Goal: Task Accomplishment & Management: Use online tool/utility

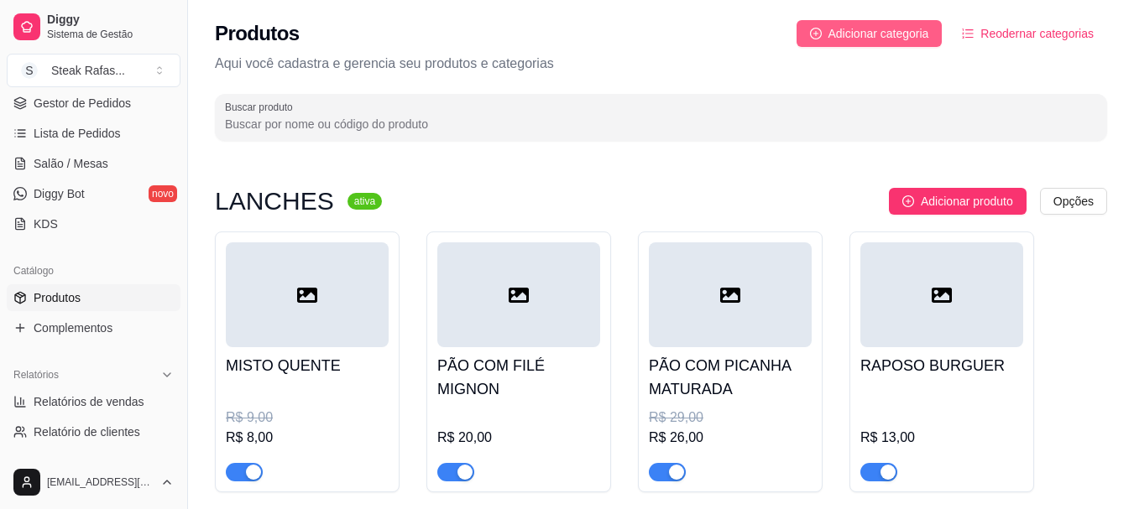
click at [871, 46] on button "Adicionar categoria" at bounding box center [869, 33] width 146 height 27
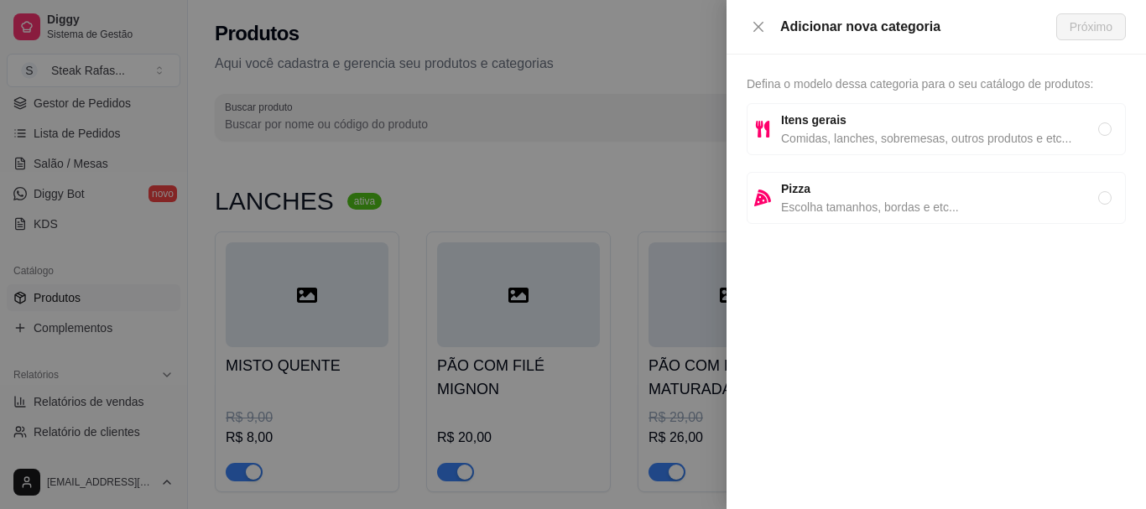
click at [834, 123] on strong "Itens gerais" at bounding box center [813, 119] width 65 height 13
radio input "true"
click at [1071, 22] on span "Próximo" at bounding box center [1091, 27] width 43 height 18
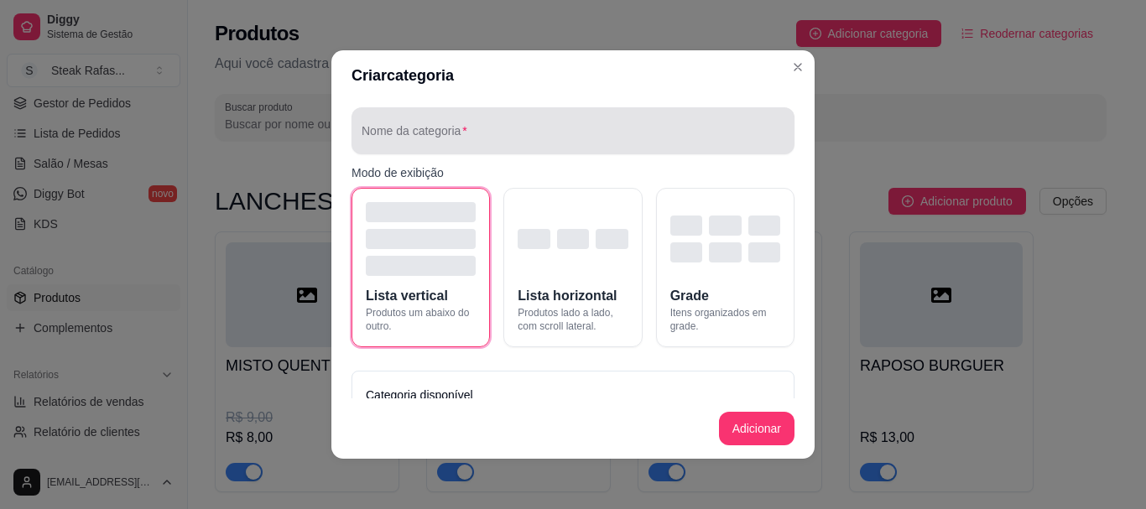
click at [406, 128] on div at bounding box center [573, 131] width 423 height 34
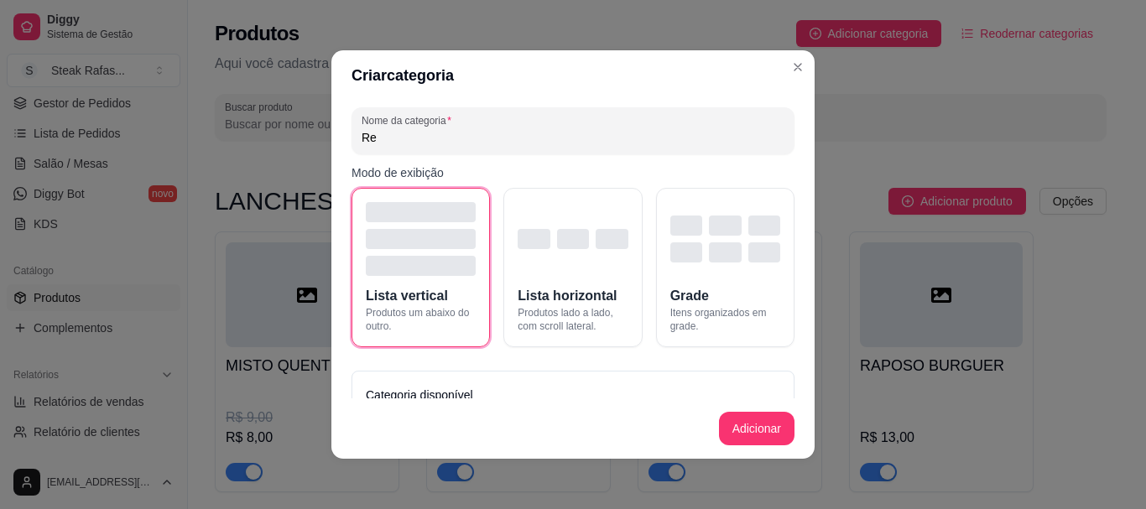
type input "R"
type input "LATA 350ML"
click at [557, 237] on div "button" at bounding box center [573, 239] width 32 height 20
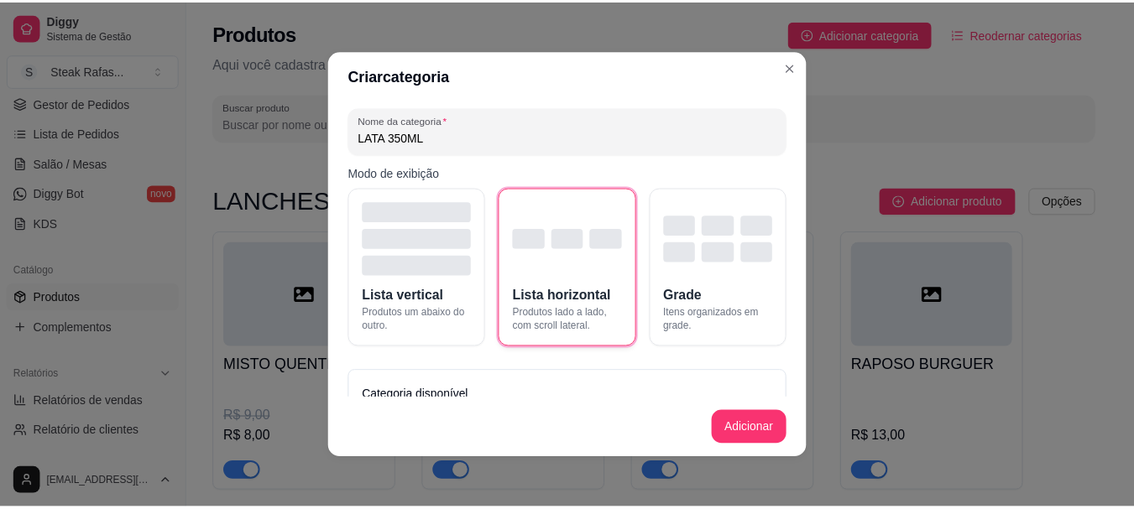
scroll to position [61, 0]
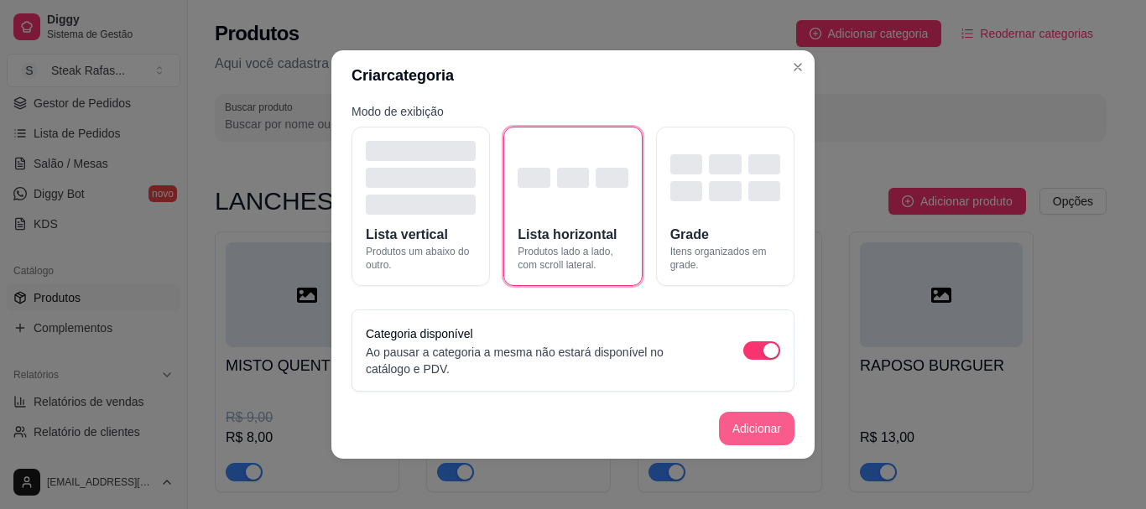
click at [743, 416] on button "Adicionar" at bounding box center [757, 429] width 76 height 34
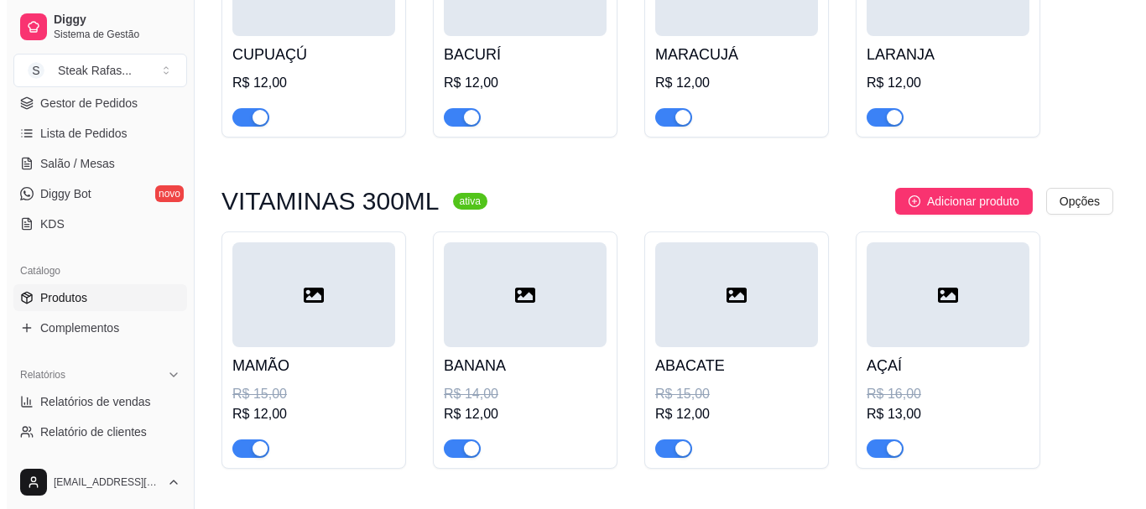
scroll to position [1338, 0]
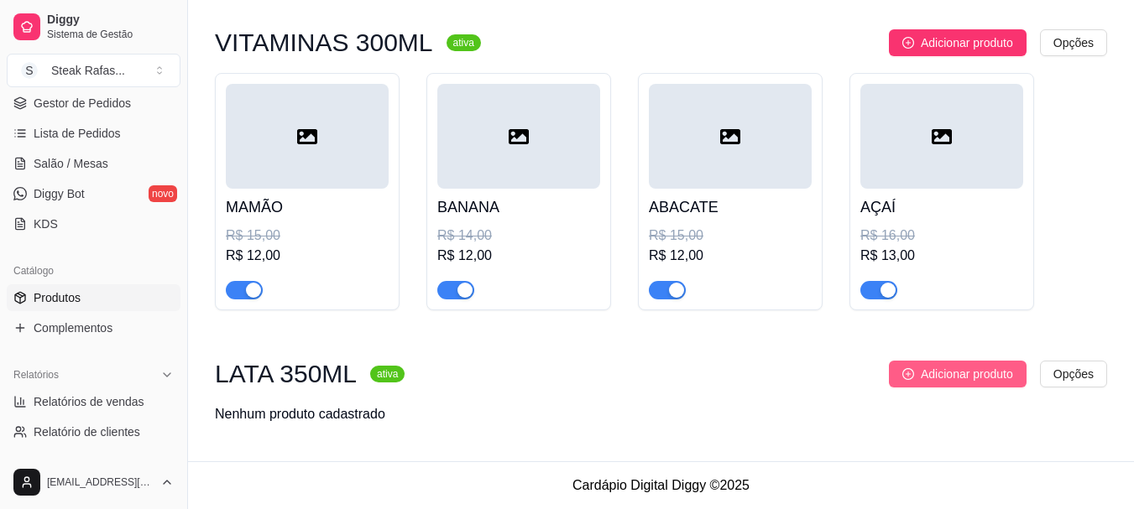
click at [931, 373] on span "Adicionar produto" at bounding box center [967, 374] width 92 height 18
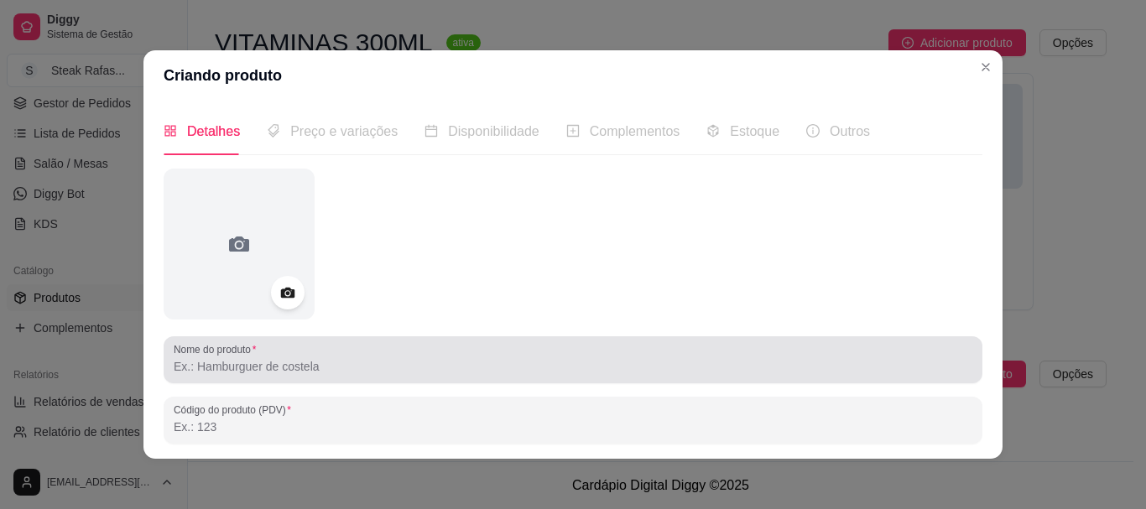
click at [285, 368] on input "Nome do produto" at bounding box center [573, 366] width 799 height 17
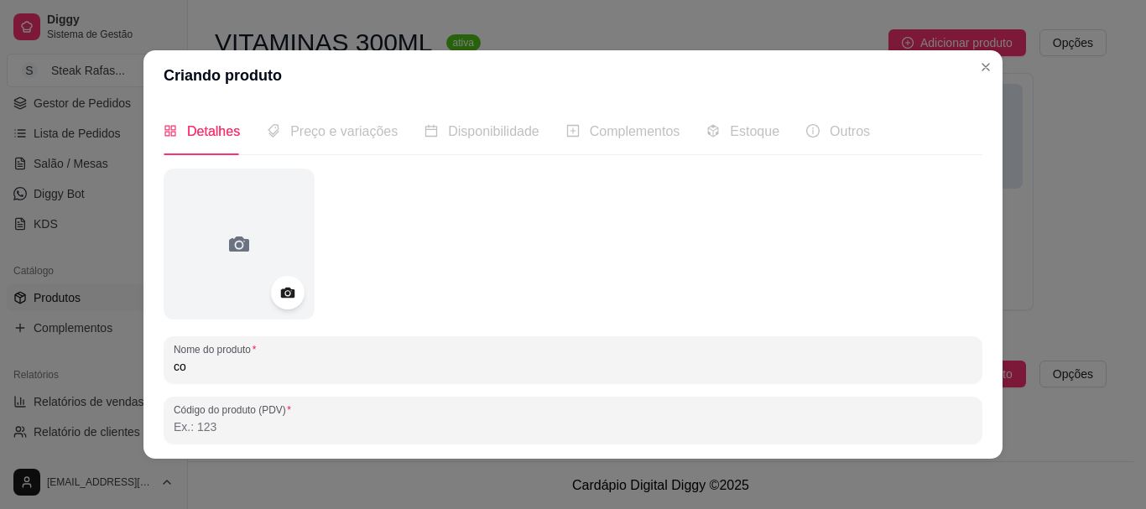
type input "c"
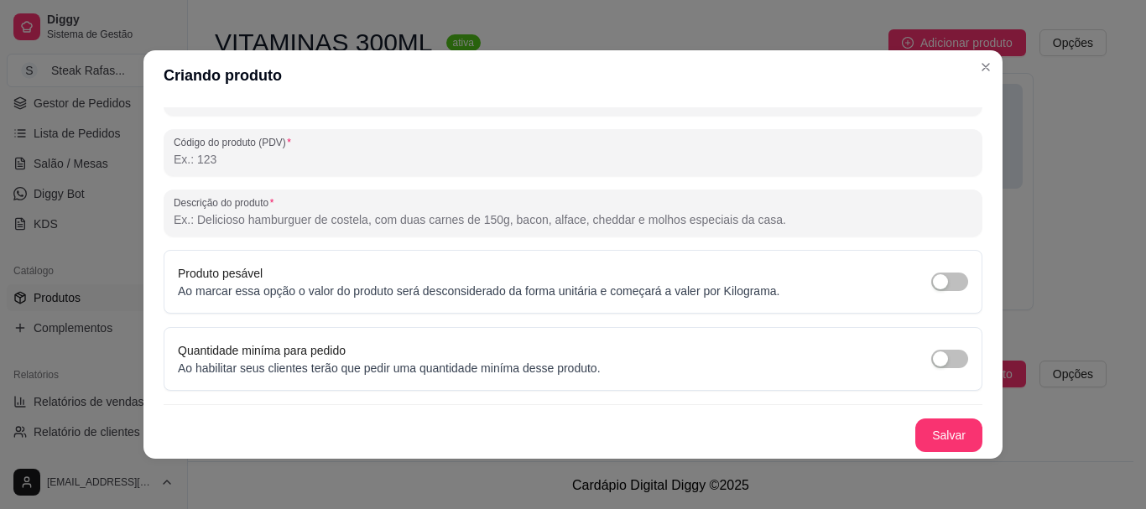
scroll to position [3, 0]
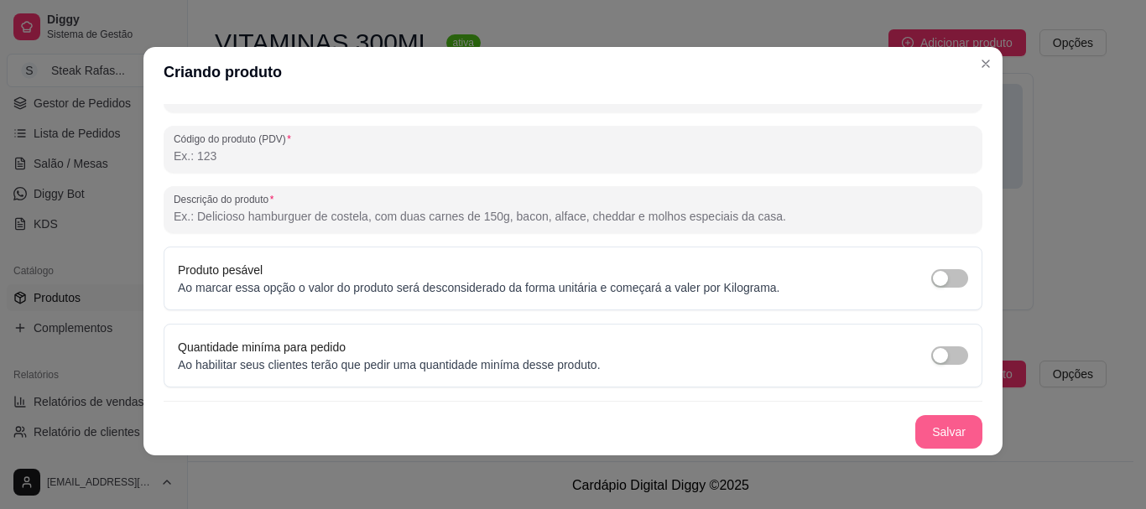
type input "COCA COLA"
click at [924, 426] on button "Salvar" at bounding box center [948, 432] width 65 height 33
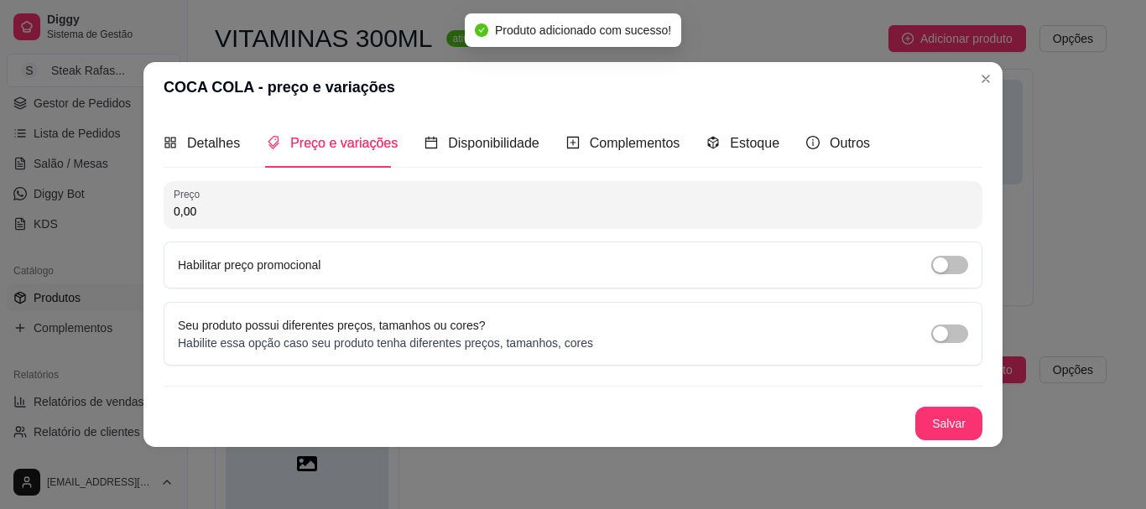
drag, startPoint x: 236, startPoint y: 201, endPoint x: 99, endPoint y: 201, distance: 136.8
click at [107, 201] on div "COCA COLA - preço e variações Detalhes Preço e variações Disponibilidade Comple…" at bounding box center [573, 254] width 1146 height 509
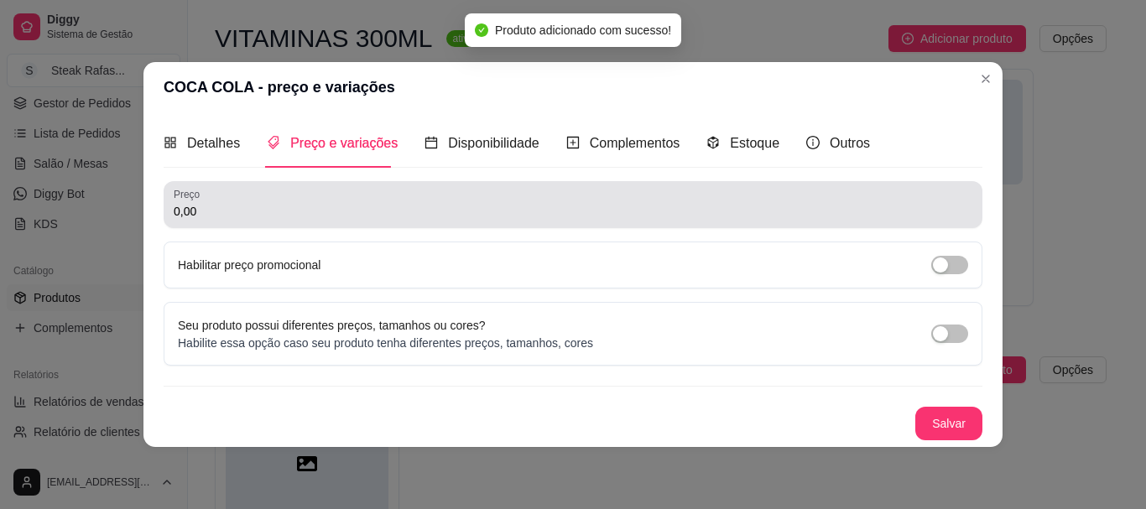
click at [325, 206] on input "0,00" at bounding box center [573, 211] width 799 height 17
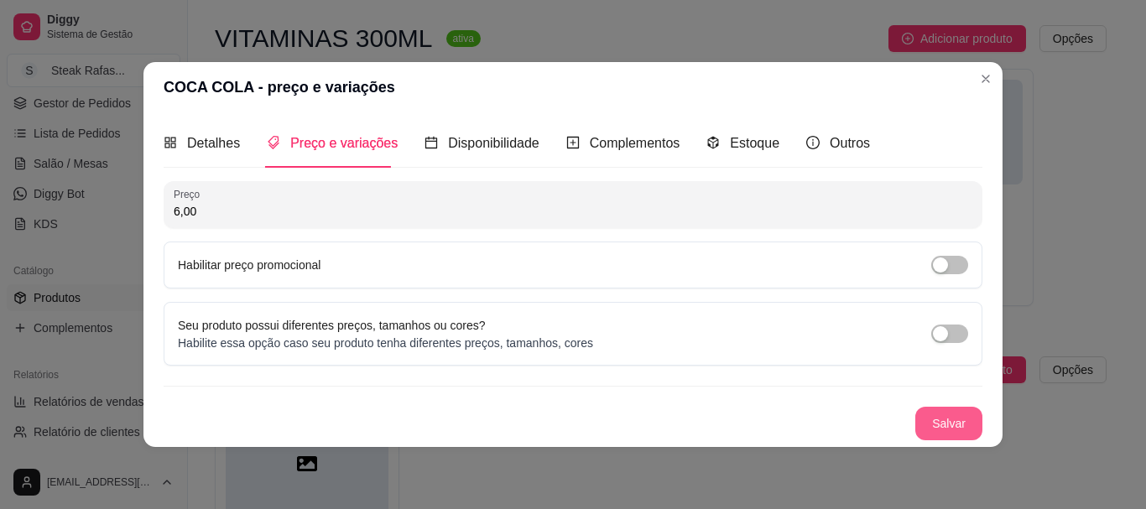
type input "6,00"
click at [937, 420] on button "Salvar" at bounding box center [948, 423] width 65 height 33
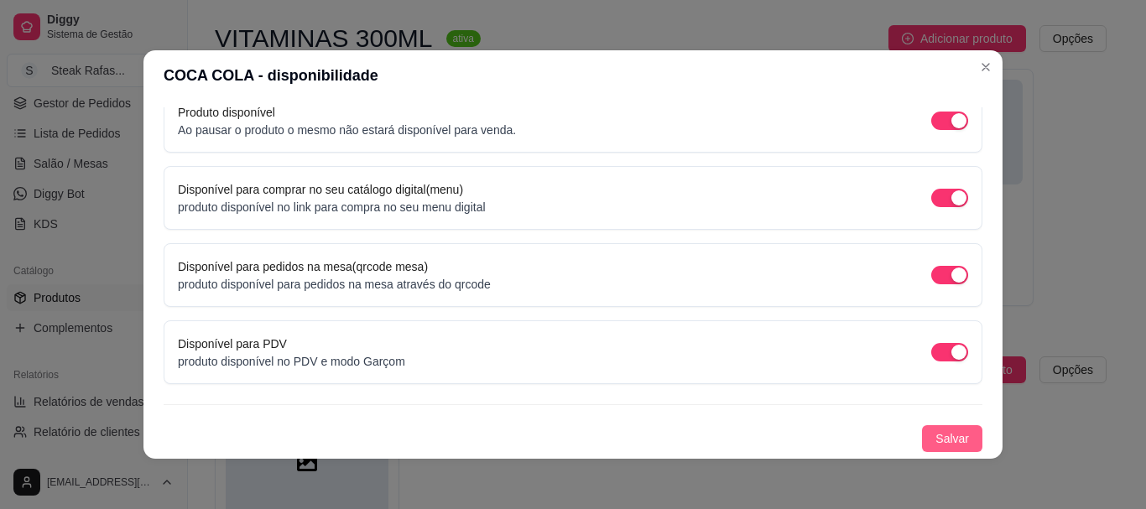
scroll to position [3, 0]
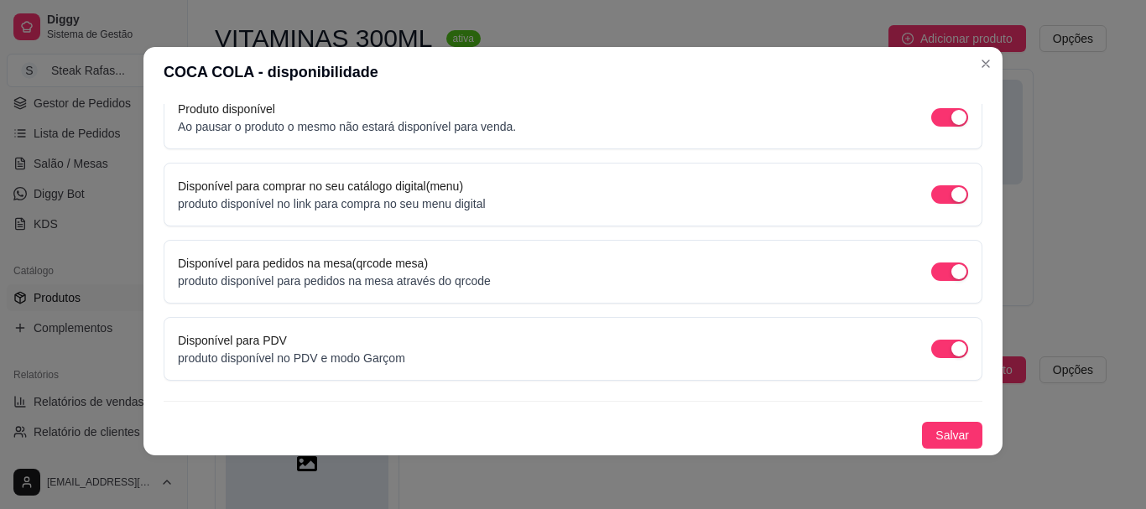
click at [928, 449] on div "Detalhes Preço e variações Disponibilidade Complementos Estoque Outros Nome do …" at bounding box center [573, 276] width 859 height 358
click at [936, 433] on span "Salvar" at bounding box center [953, 435] width 34 height 18
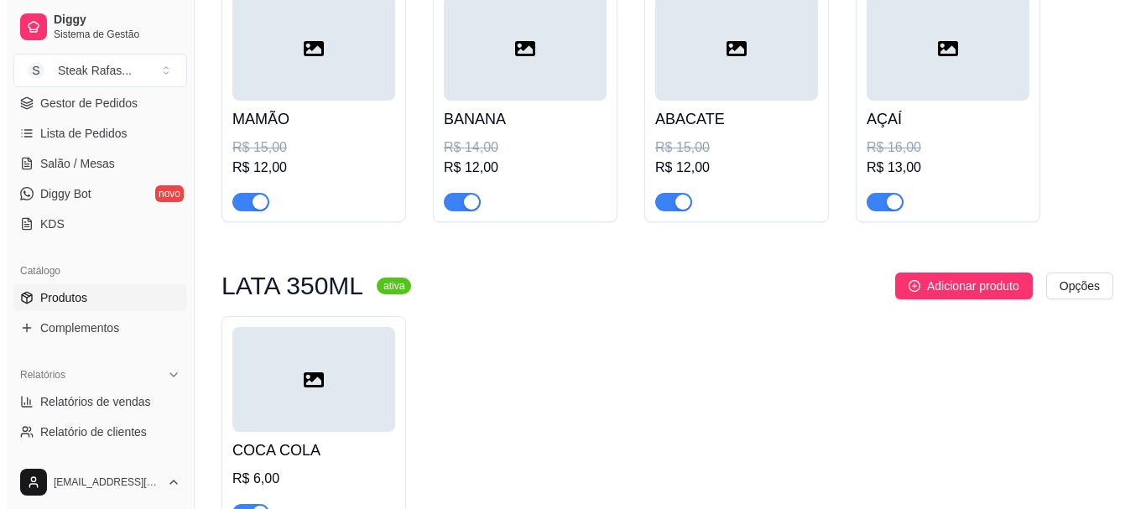
scroll to position [1506, 0]
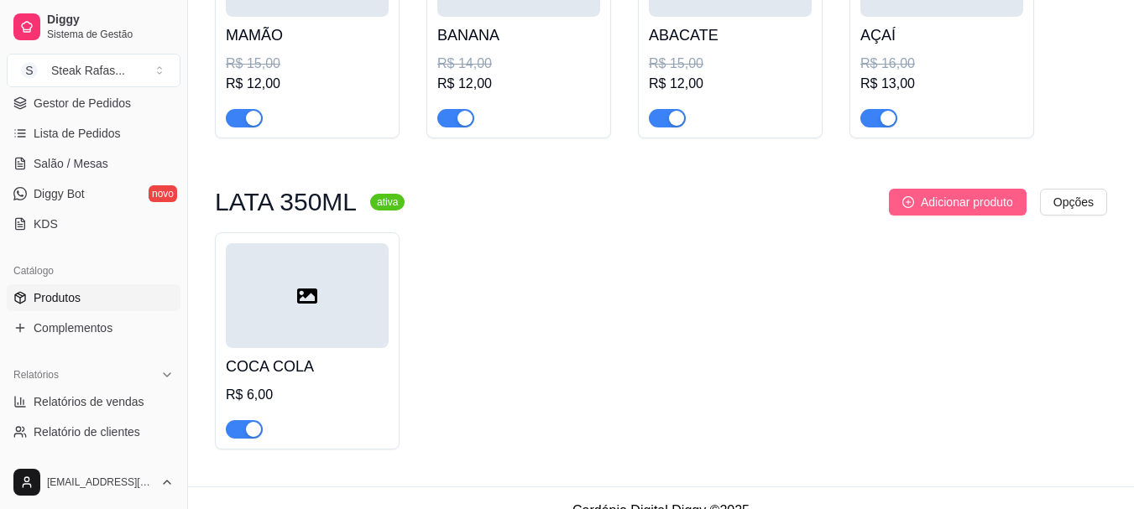
click at [921, 202] on span "Adicionar produto" at bounding box center [967, 202] width 92 height 18
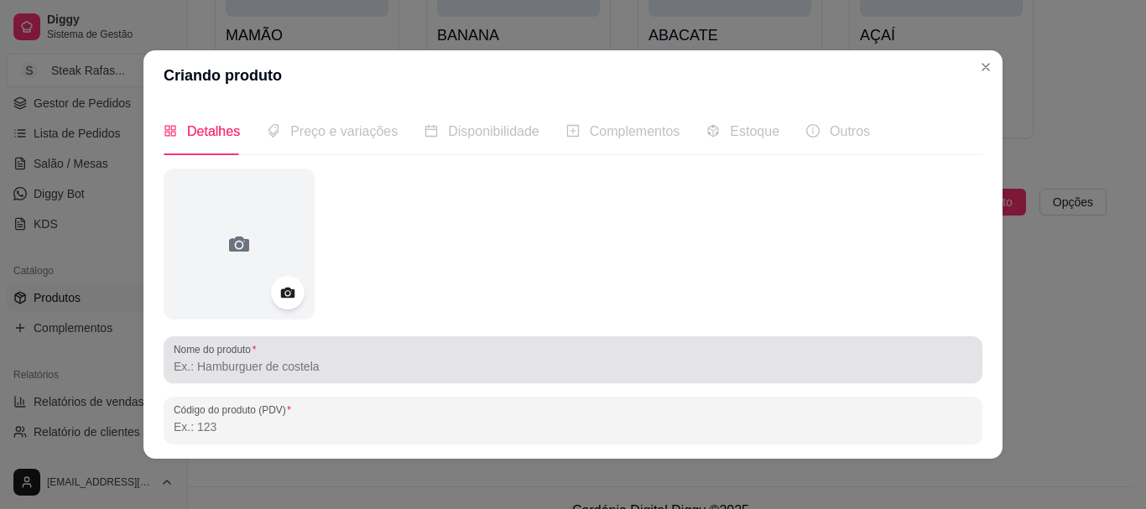
click at [206, 384] on div "Nome do produto" at bounding box center [573, 360] width 819 height 47
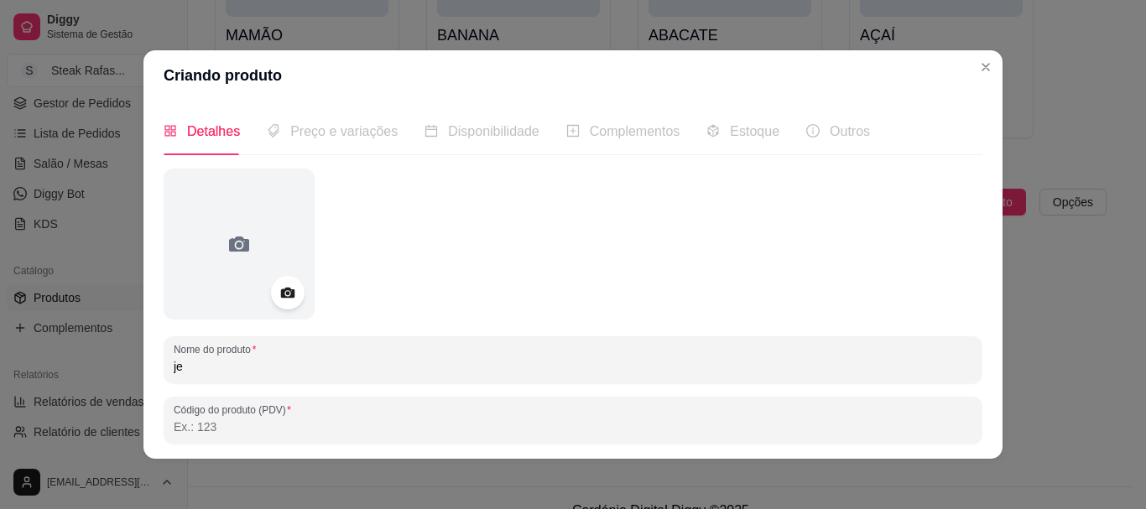
type input "j"
type input "[DEMOGRAPHIC_DATA]"
click at [372, 128] on span "Preço e variações" at bounding box center [343, 131] width 107 height 14
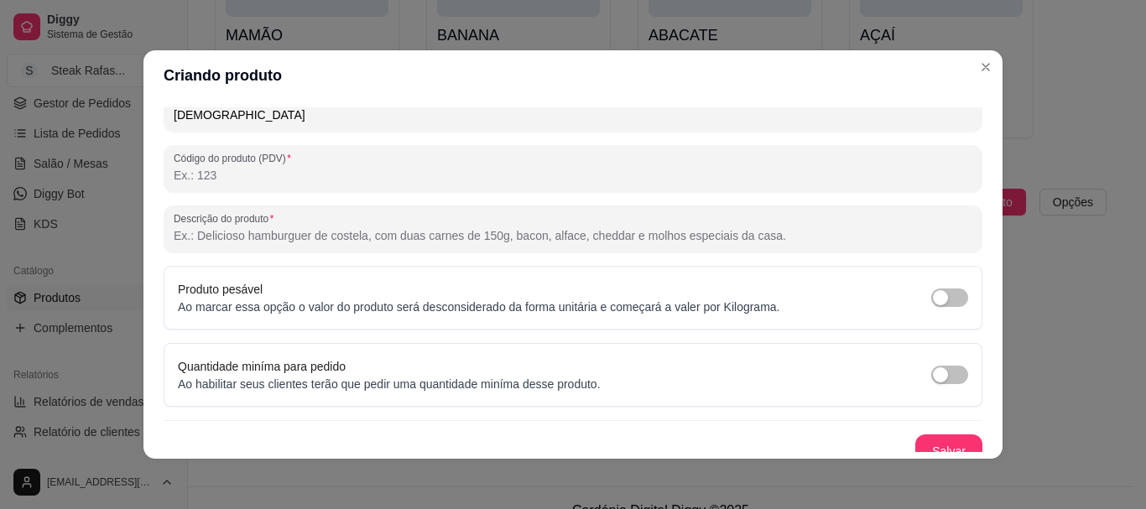
scroll to position [268, 0]
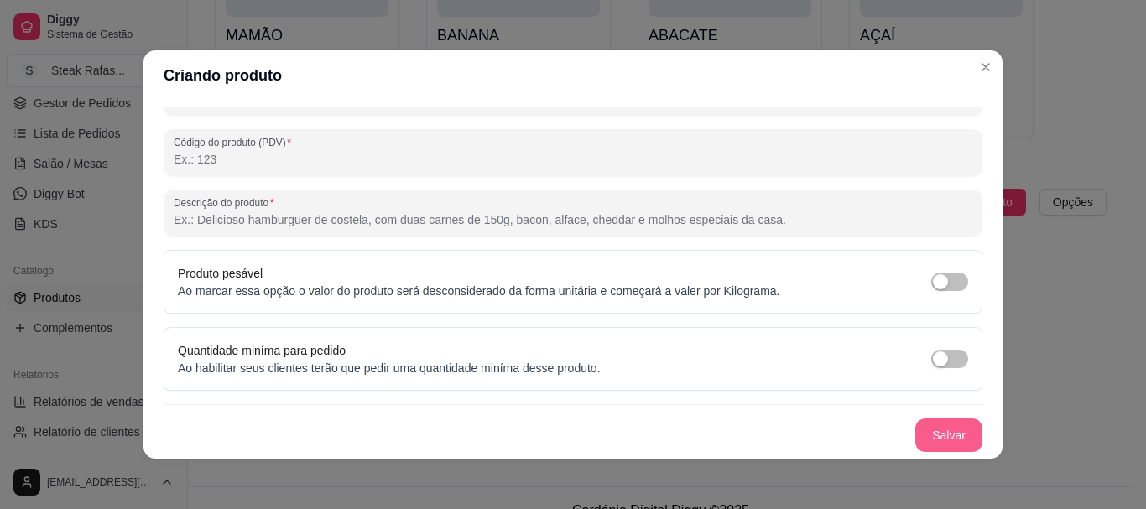
click at [918, 436] on button "Salvar" at bounding box center [949, 436] width 67 height 34
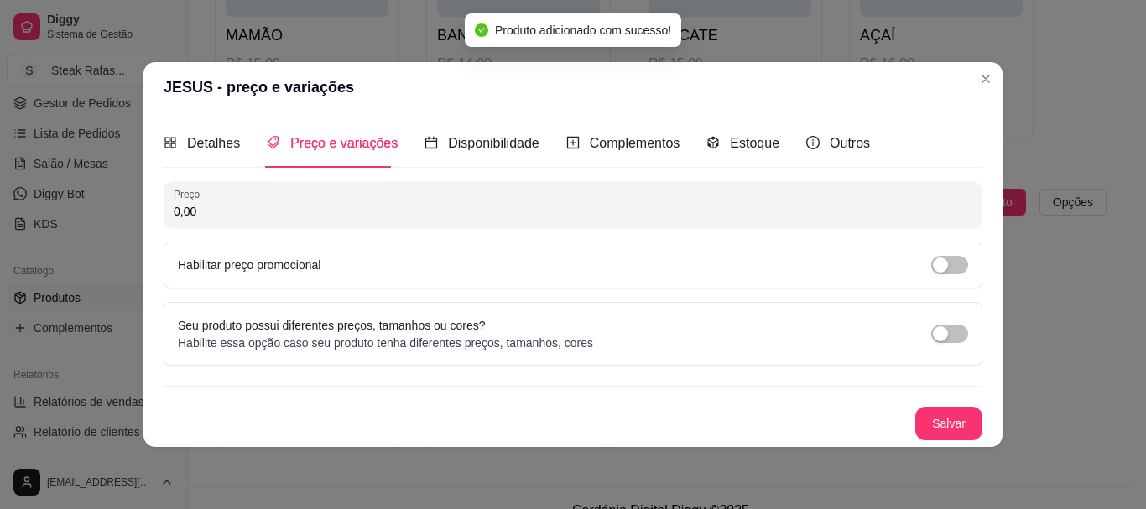
drag, startPoint x: 198, startPoint y: 220, endPoint x: 151, endPoint y: 210, distance: 48.1
click at [151, 210] on div "Detalhes Preço e variações Disponibilidade Complementos Estoque Outros Nome do …" at bounding box center [573, 279] width 859 height 334
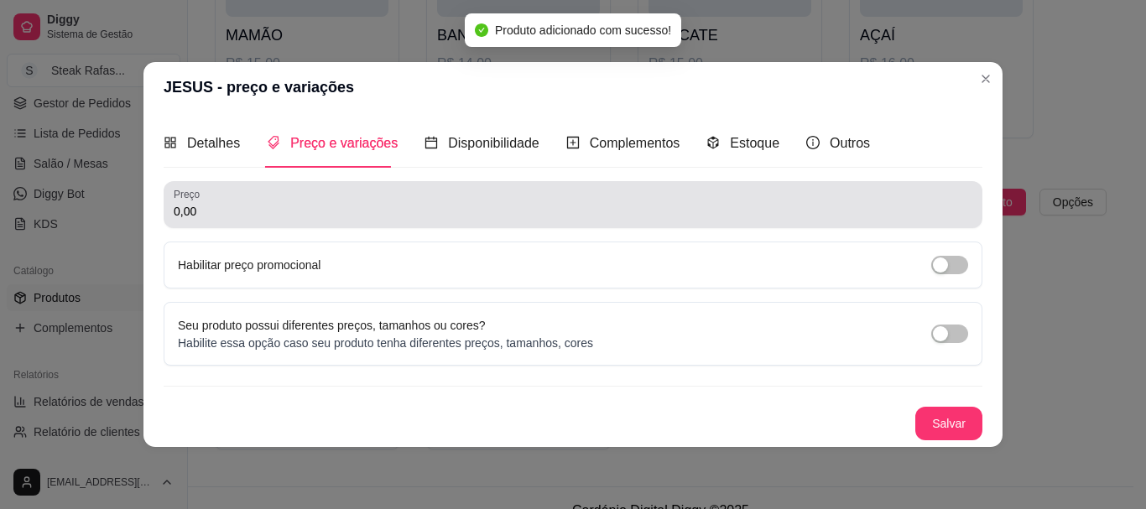
click at [235, 223] on div "Preço 0,00" at bounding box center [573, 204] width 819 height 47
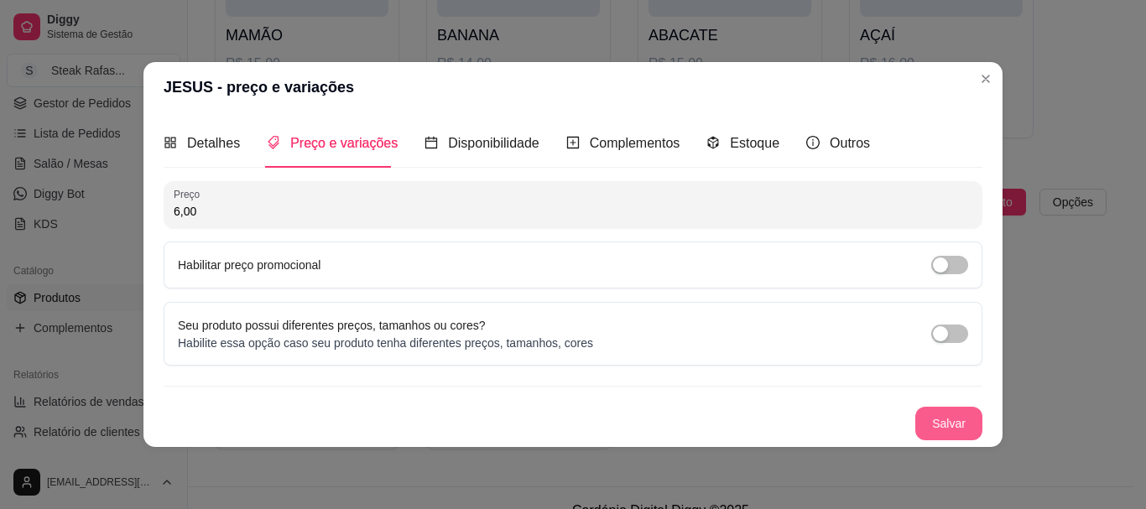
type input "6,00"
click at [922, 431] on button "Salvar" at bounding box center [949, 424] width 67 height 34
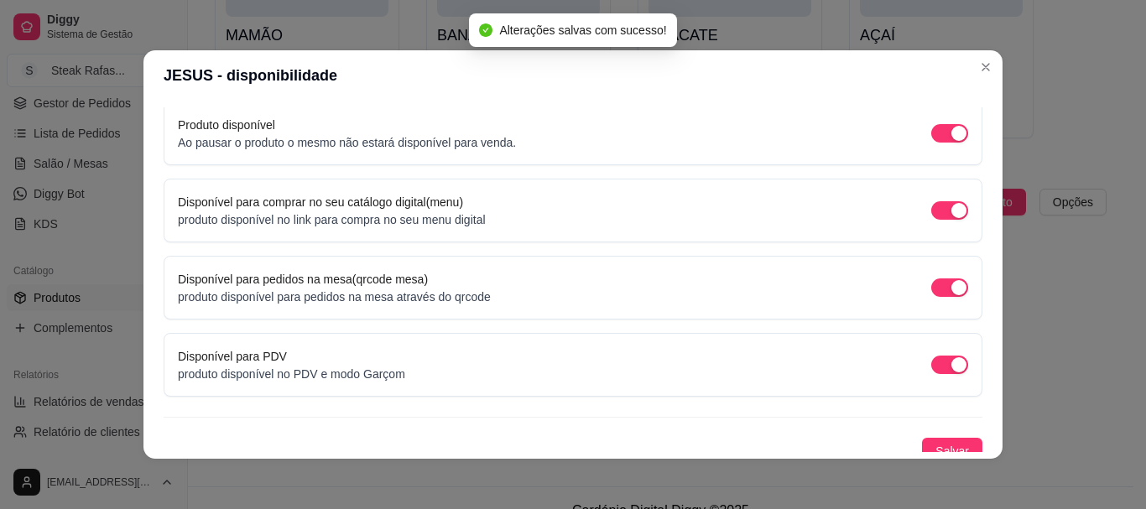
scroll to position [180, 0]
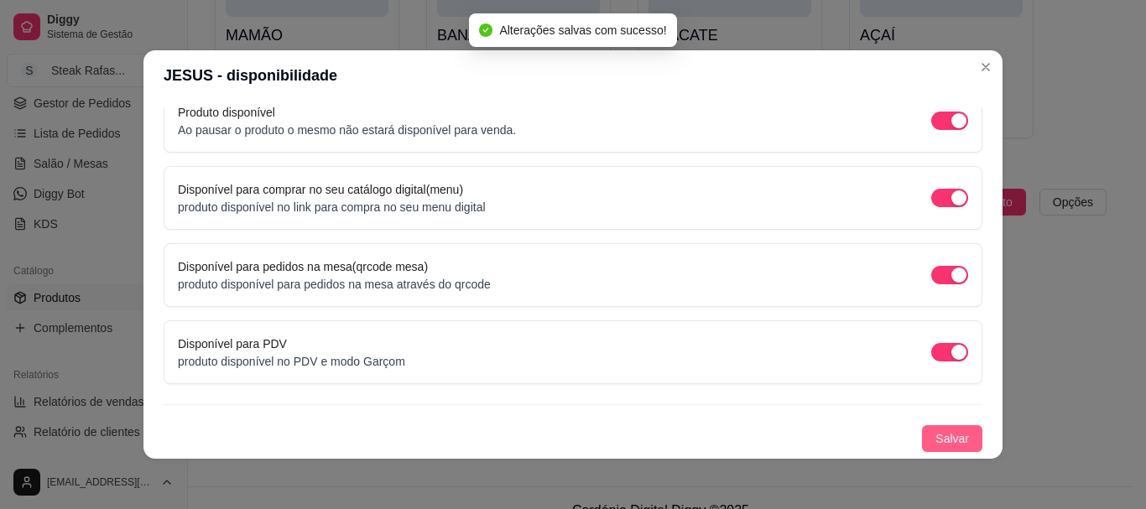
click at [960, 437] on button "Salvar" at bounding box center [952, 439] width 60 height 27
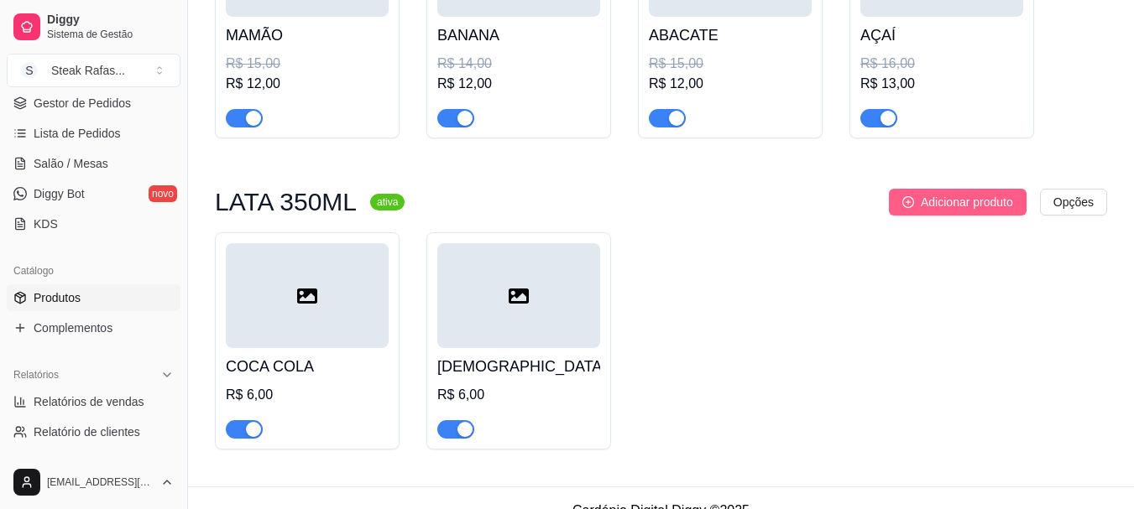
click at [951, 210] on span "Adicionar produto" at bounding box center [967, 202] width 92 height 18
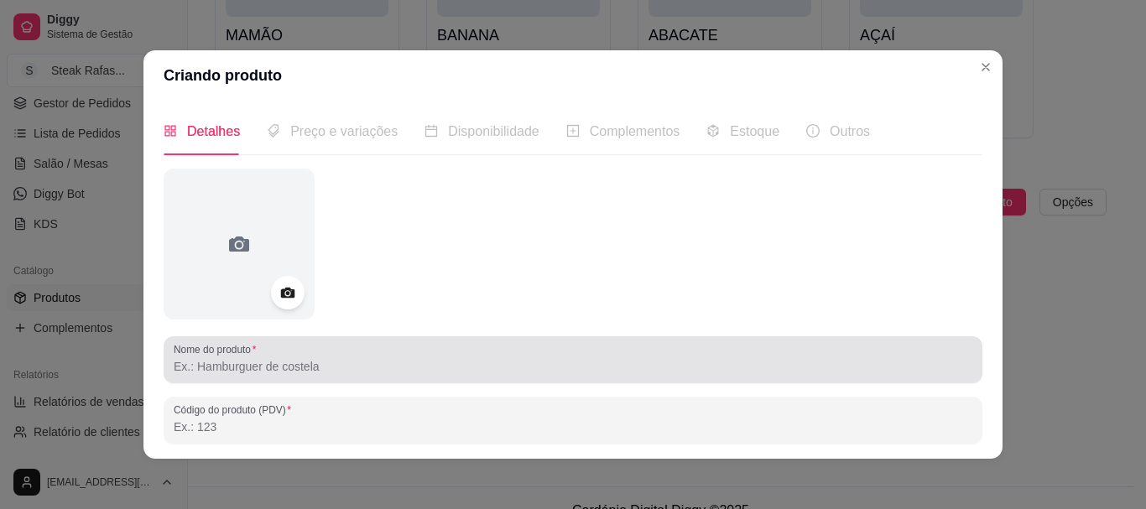
click at [347, 353] on div at bounding box center [573, 360] width 799 height 34
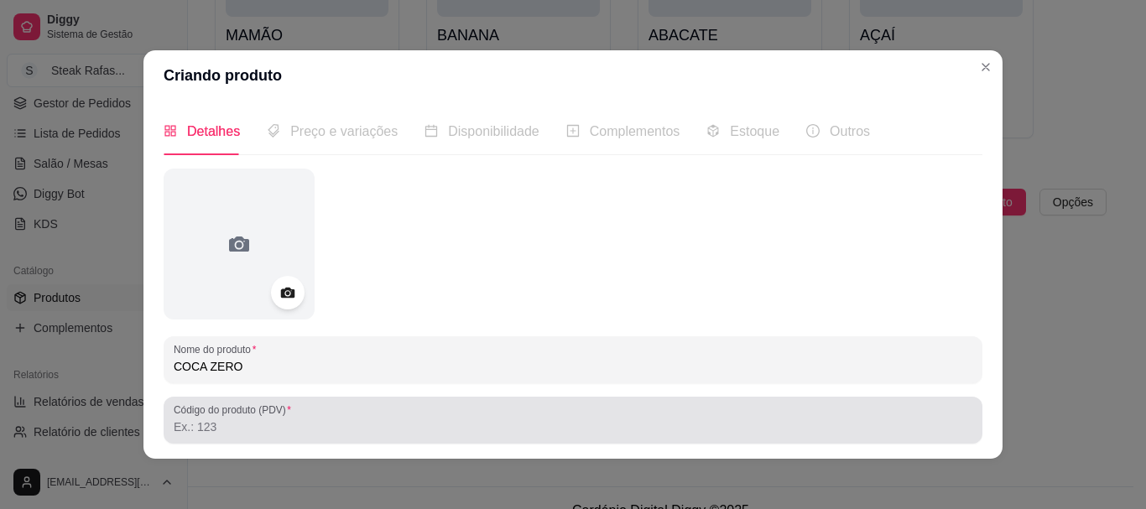
scroll to position [268, 0]
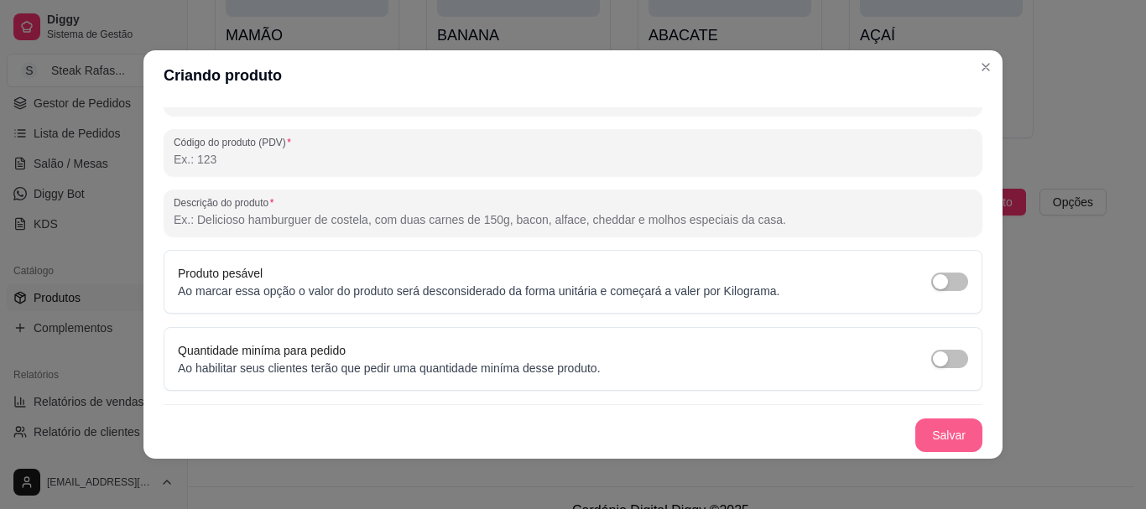
type input "COCA ZERO"
click at [932, 426] on button "Salvar" at bounding box center [948, 436] width 65 height 33
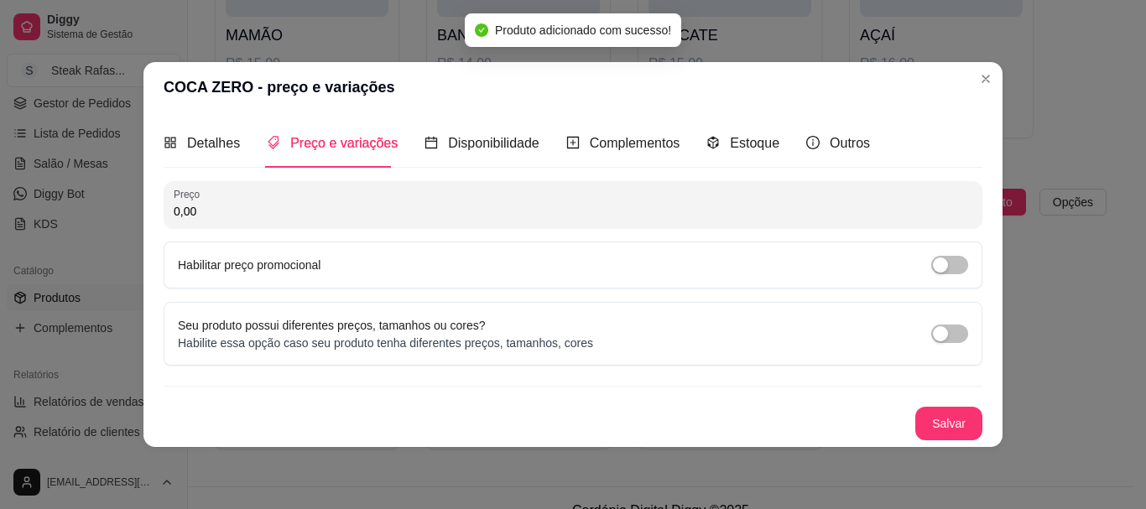
drag, startPoint x: 273, startPoint y: 214, endPoint x: 158, endPoint y: 211, distance: 115.0
click at [158, 211] on div "Detalhes Preço e variações Disponibilidade Complementos Estoque Outros Nome do …" at bounding box center [573, 279] width 859 height 334
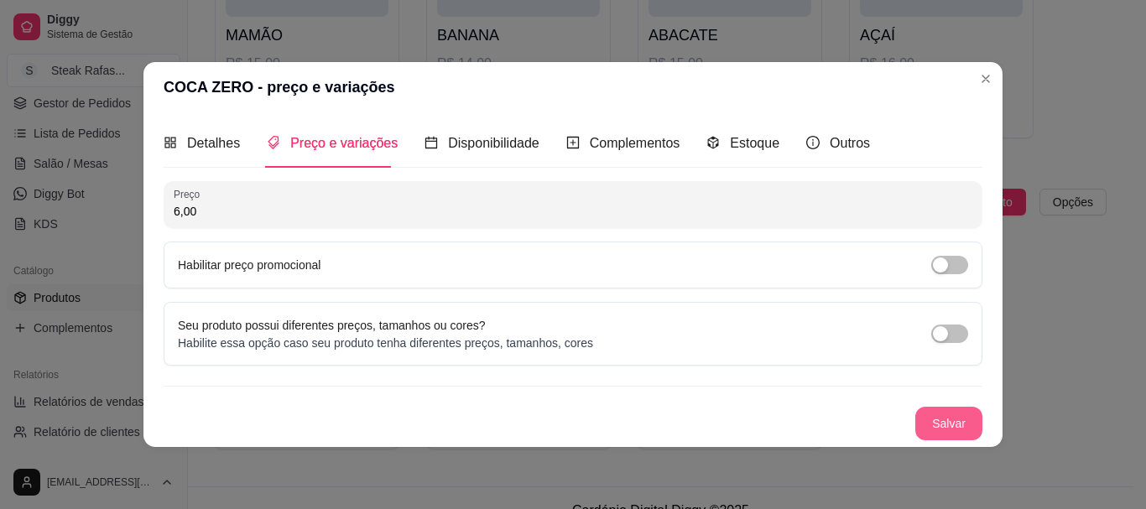
type input "6,00"
click at [974, 421] on button "Salvar" at bounding box center [948, 423] width 65 height 33
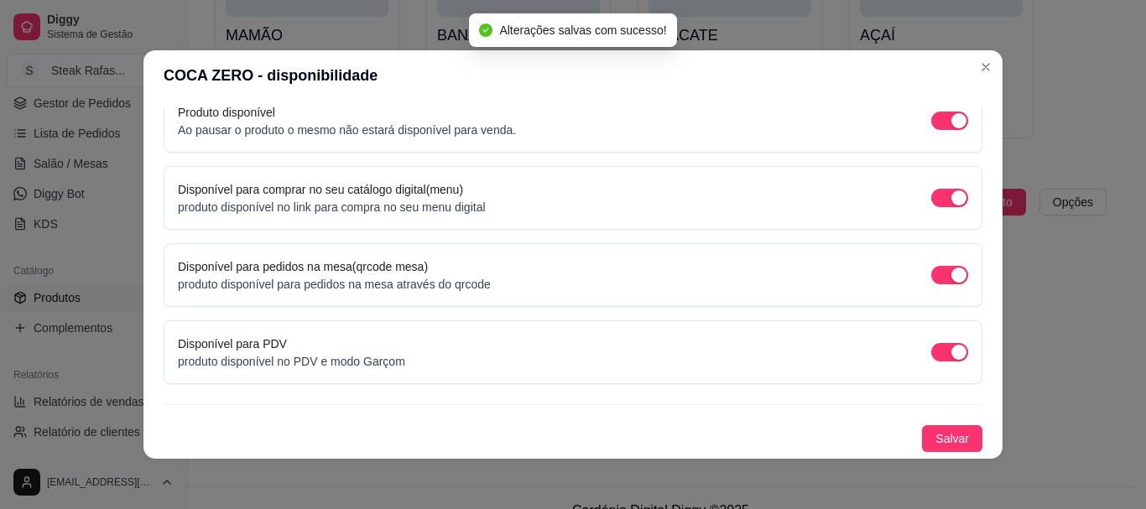
scroll to position [3, 0]
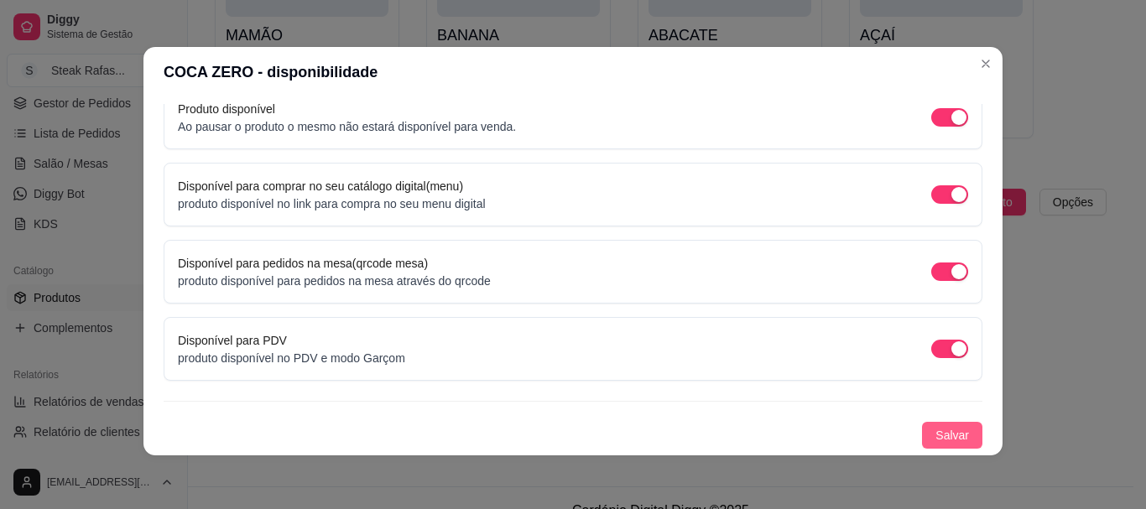
click at [939, 423] on button "Salvar" at bounding box center [952, 435] width 60 height 27
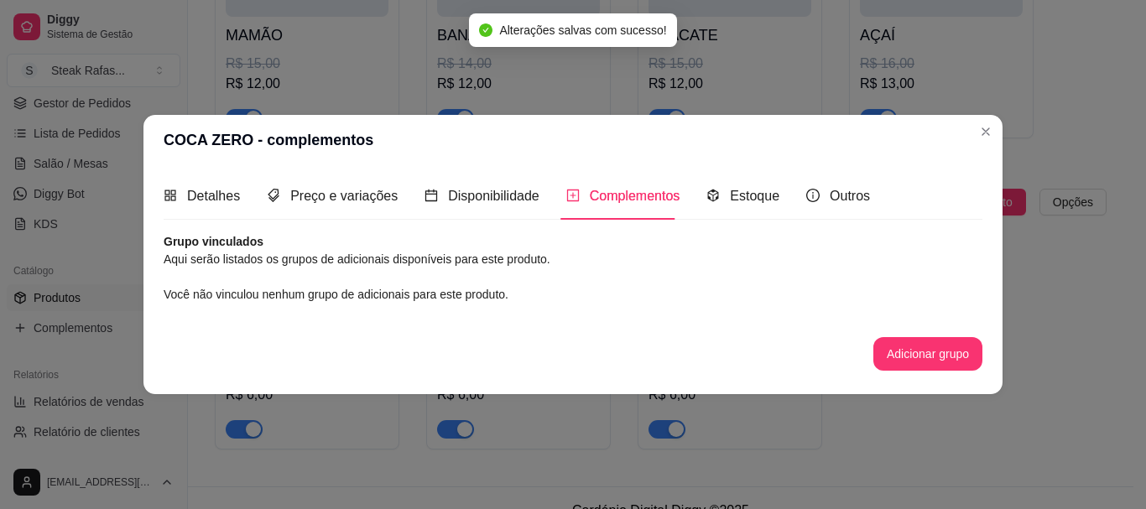
scroll to position [0, 0]
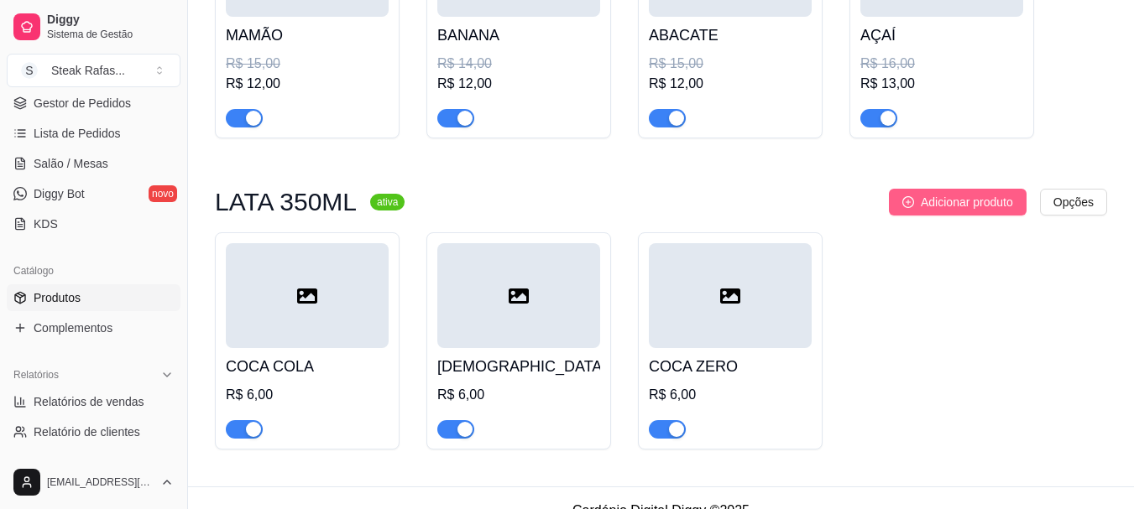
click at [939, 208] on span "Adicionar produto" at bounding box center [967, 202] width 92 height 18
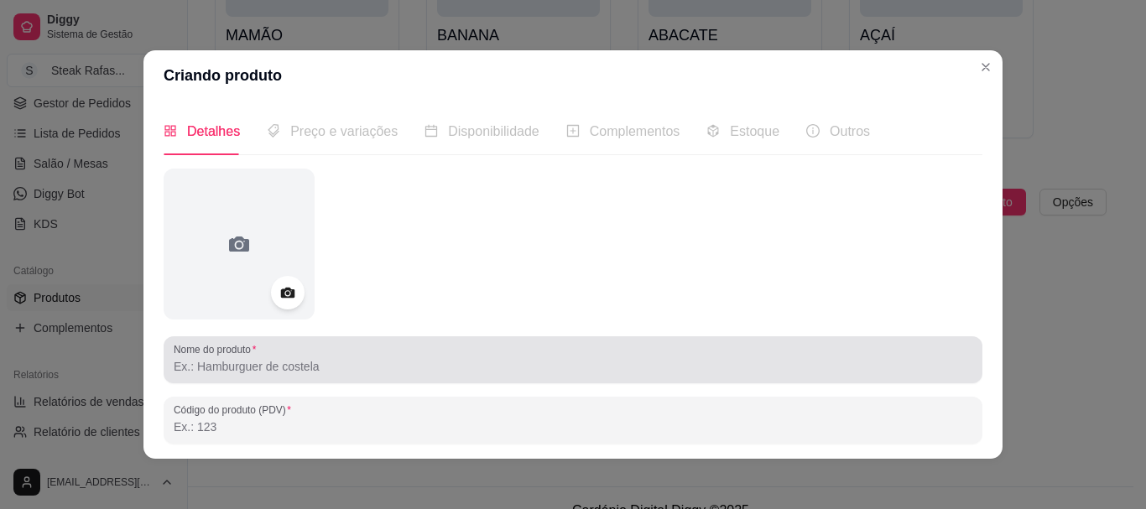
click at [353, 354] on div at bounding box center [573, 360] width 799 height 34
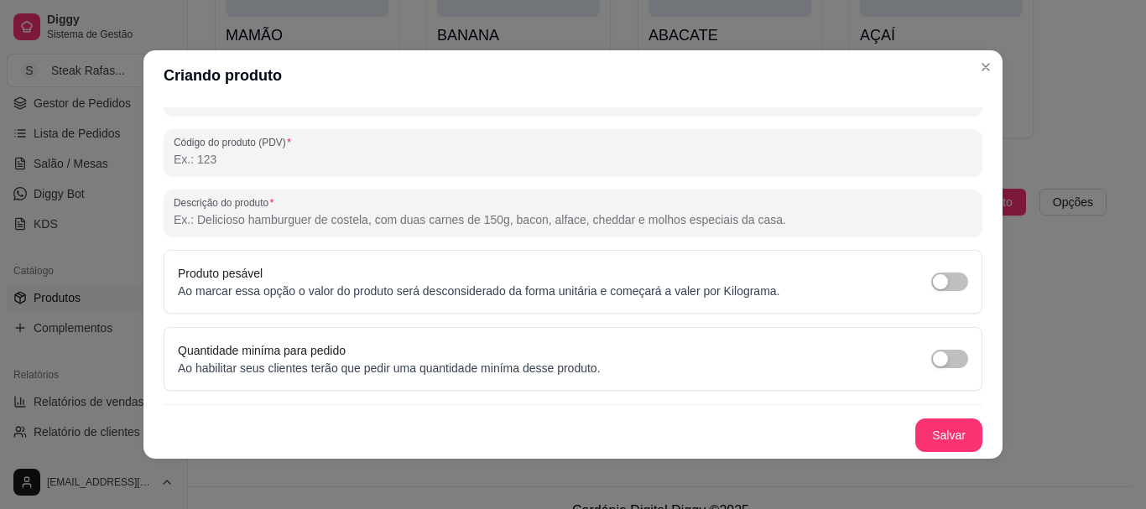
scroll to position [3, 0]
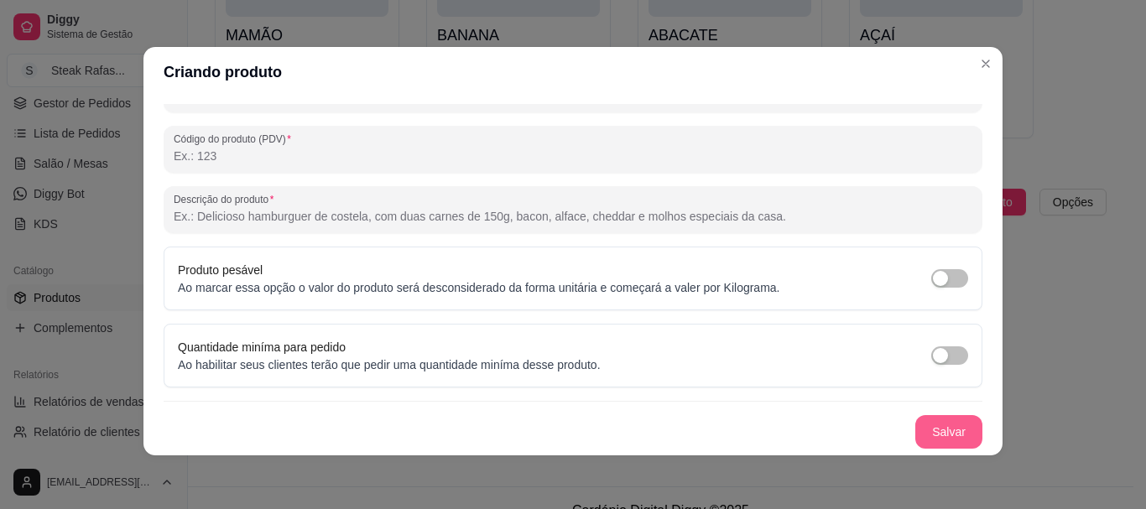
type input "FANTA LARANJA"
click at [930, 431] on button "Salvar" at bounding box center [948, 432] width 65 height 33
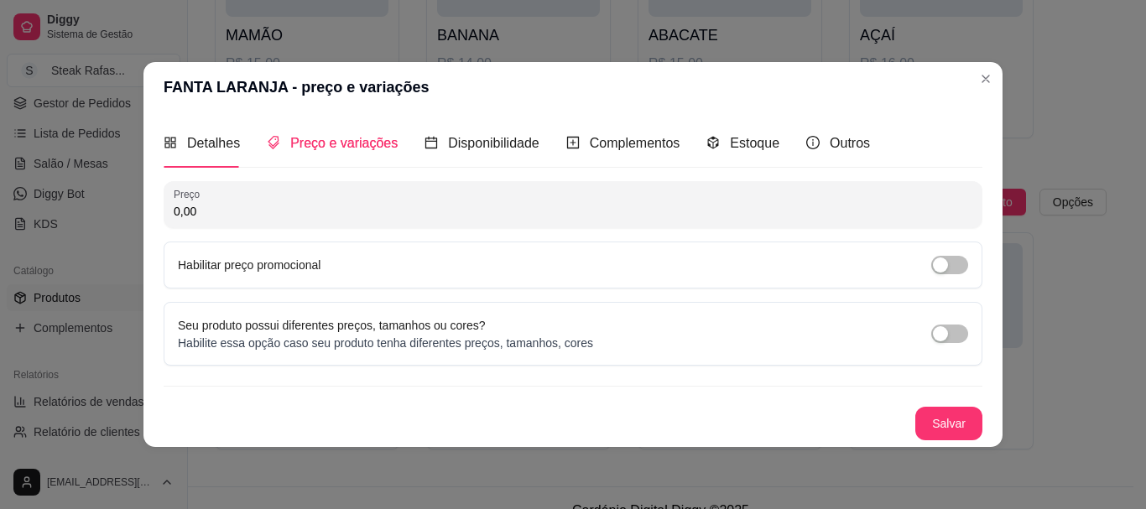
scroll to position [0, 0]
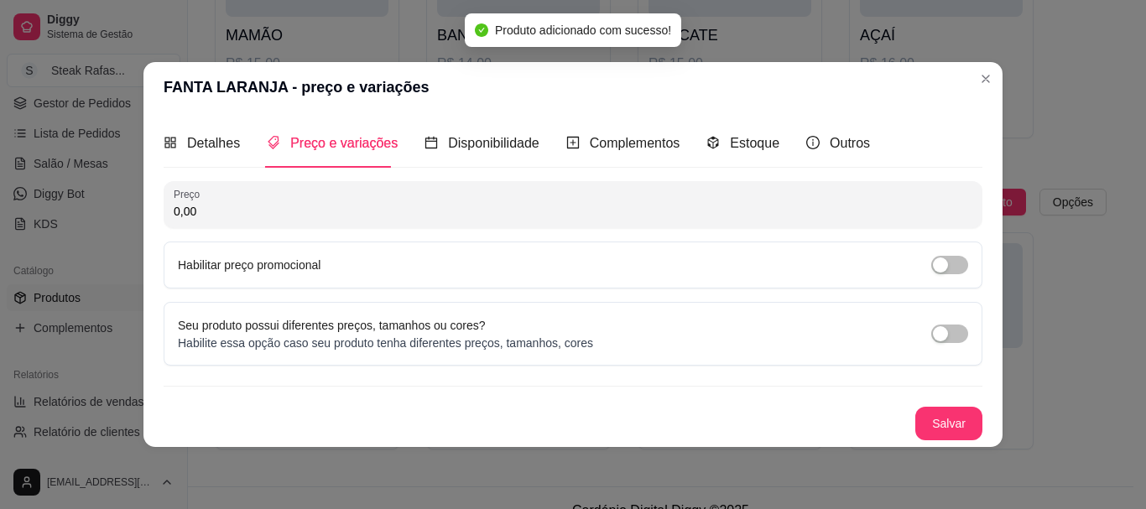
drag, startPoint x: 232, startPoint y: 214, endPoint x: 121, endPoint y: 214, distance: 110.8
click at [126, 214] on div "FANTA LARANJA - preço e variações Detalhes Preço e variações Disponibilidade Co…" at bounding box center [573, 254] width 1146 height 509
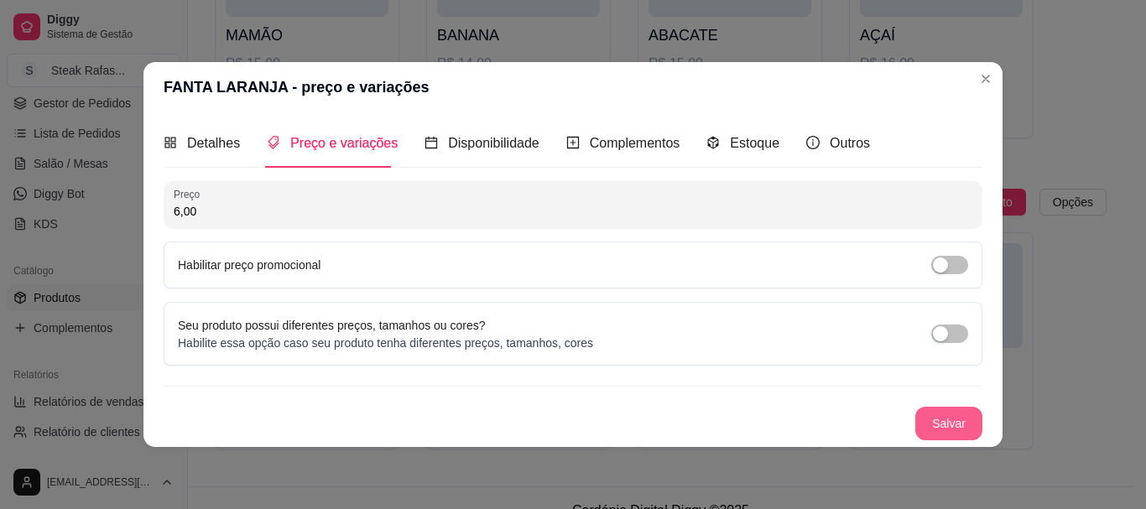
type input "6,00"
click at [974, 423] on button "Salvar" at bounding box center [949, 424] width 67 height 34
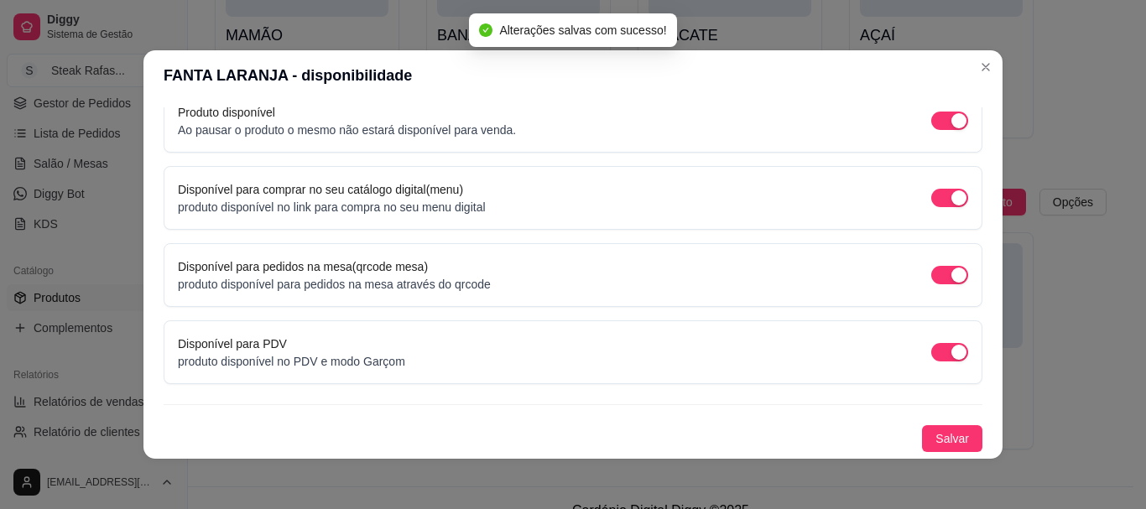
scroll to position [3, 0]
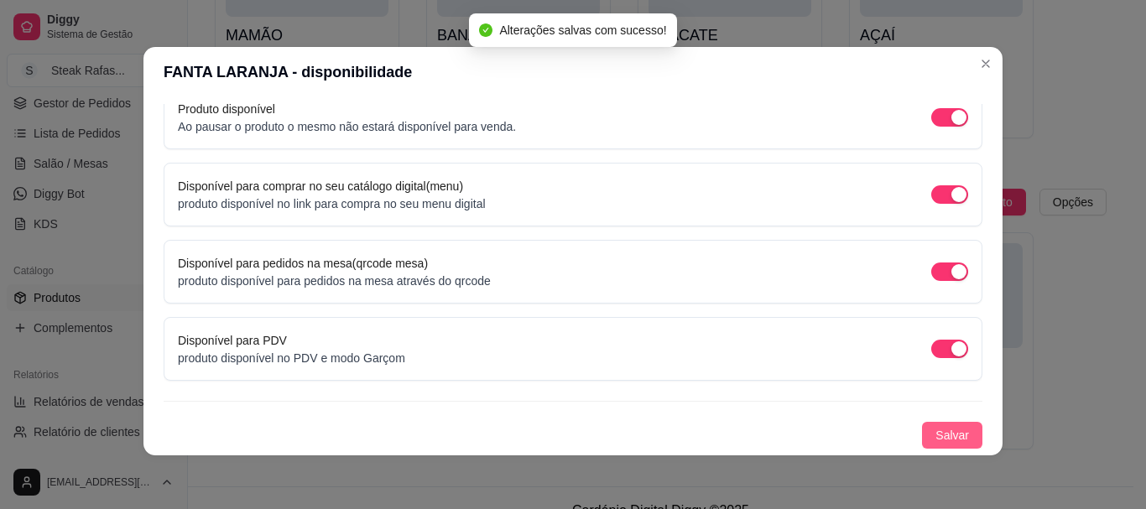
click at [936, 427] on span "Salvar" at bounding box center [953, 435] width 34 height 18
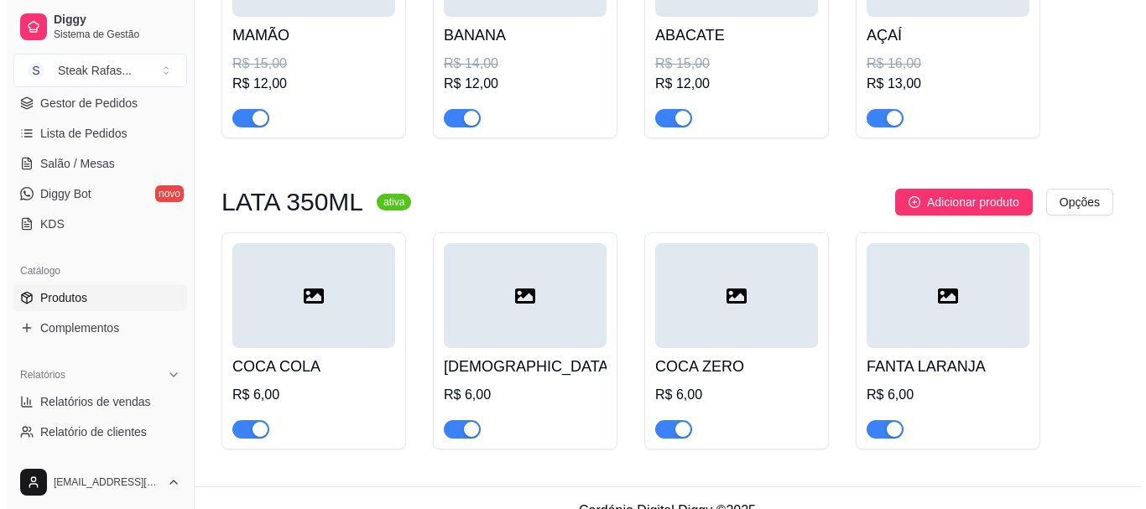
scroll to position [1536, 0]
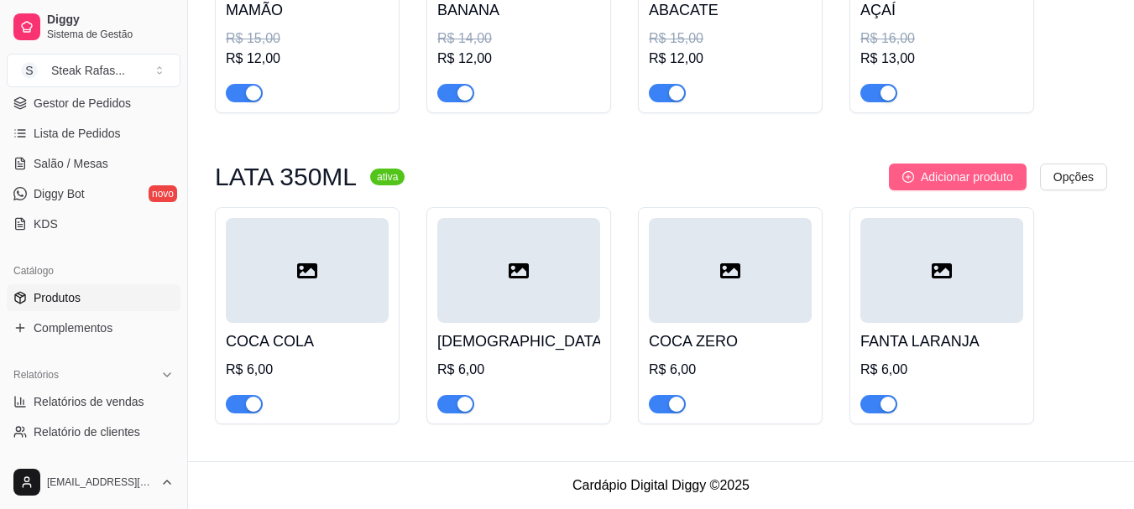
click at [949, 168] on span "Adicionar produto" at bounding box center [967, 177] width 92 height 18
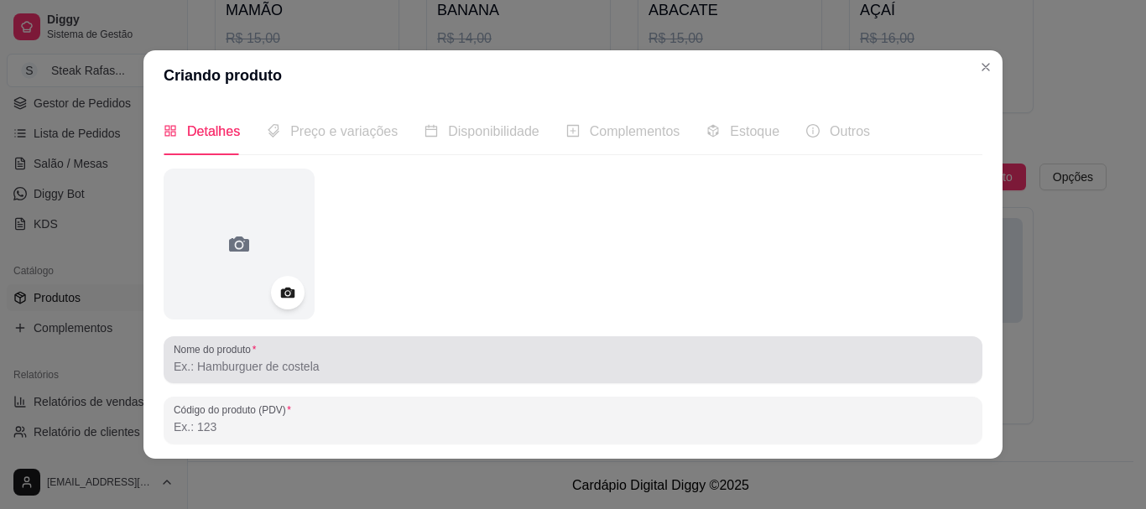
click at [253, 369] on input "Nome do produto" at bounding box center [573, 366] width 799 height 17
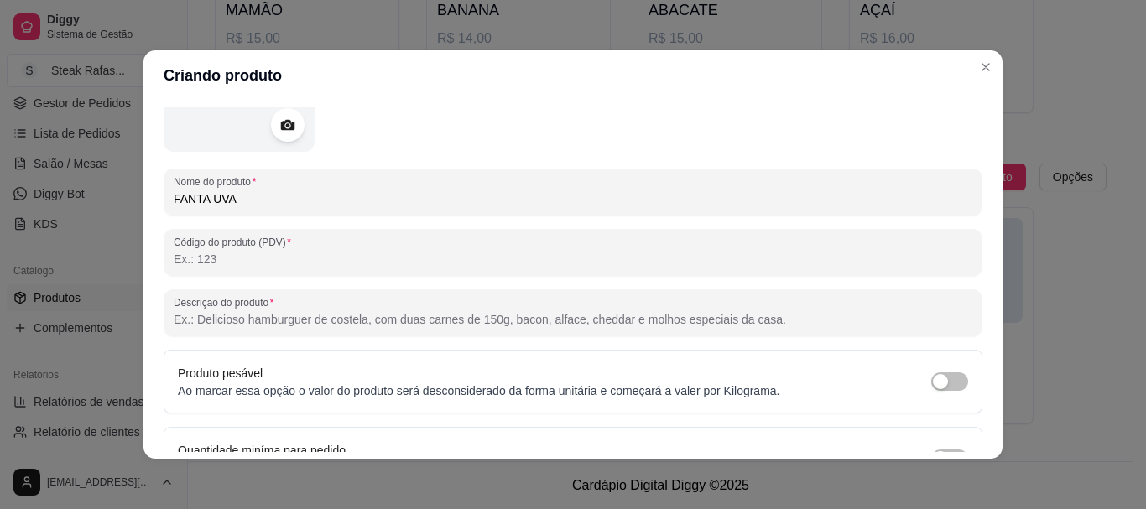
scroll to position [252, 0]
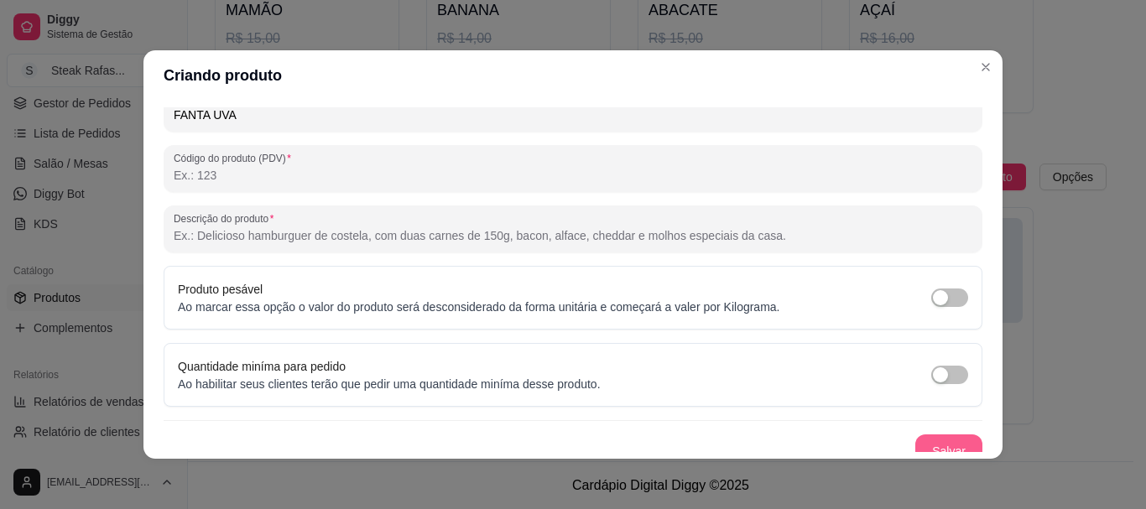
type input "FANTA UVA"
click at [921, 435] on button "Salvar" at bounding box center [949, 452] width 67 height 34
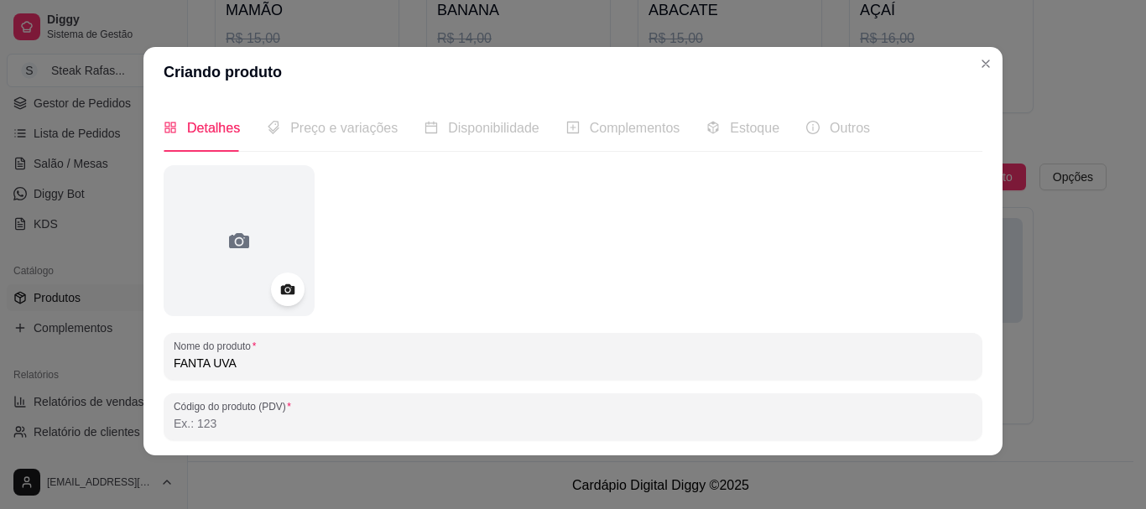
scroll to position [268, 0]
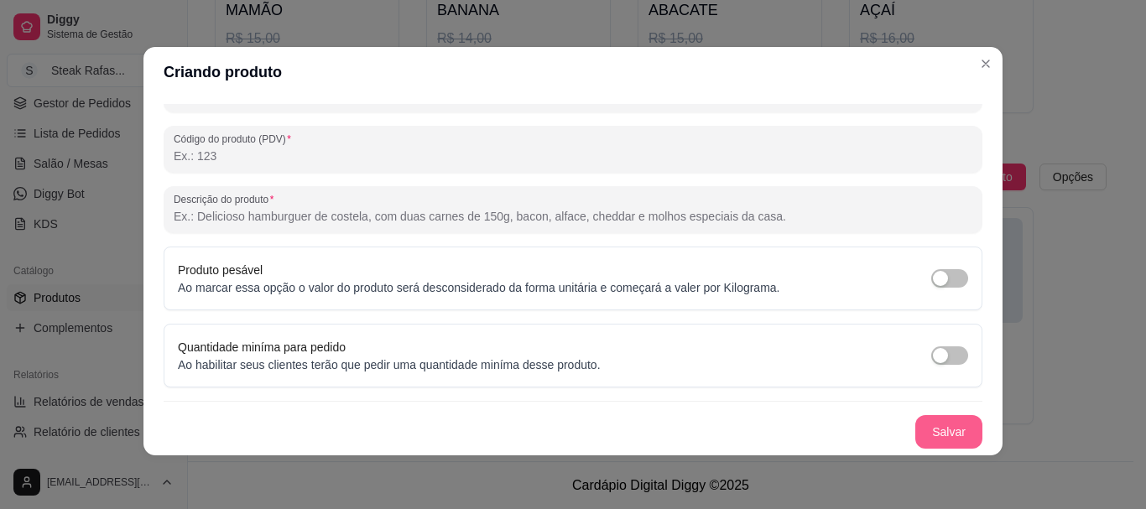
click at [931, 432] on button "Salvar" at bounding box center [949, 432] width 67 height 34
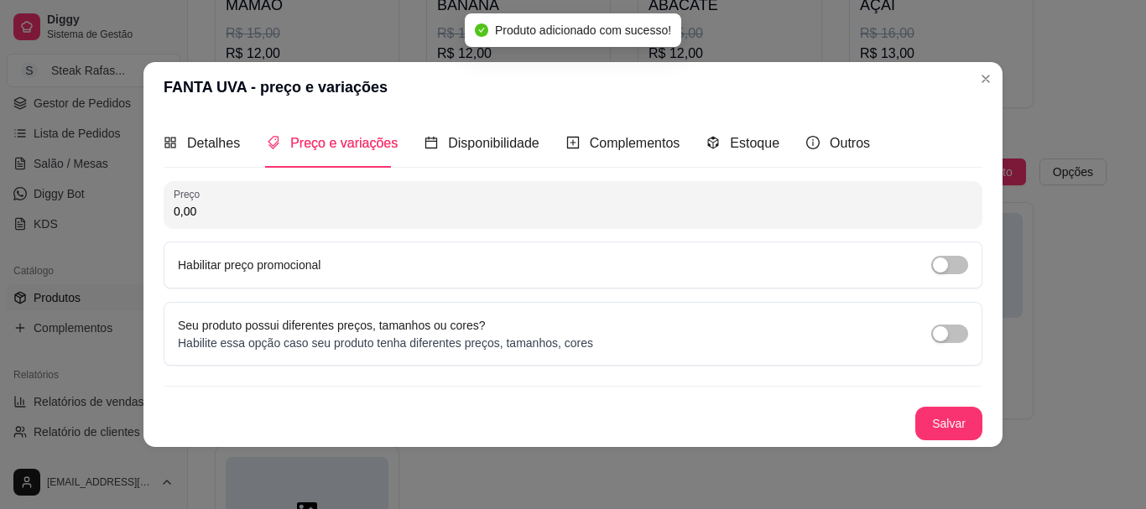
scroll to position [0, 0]
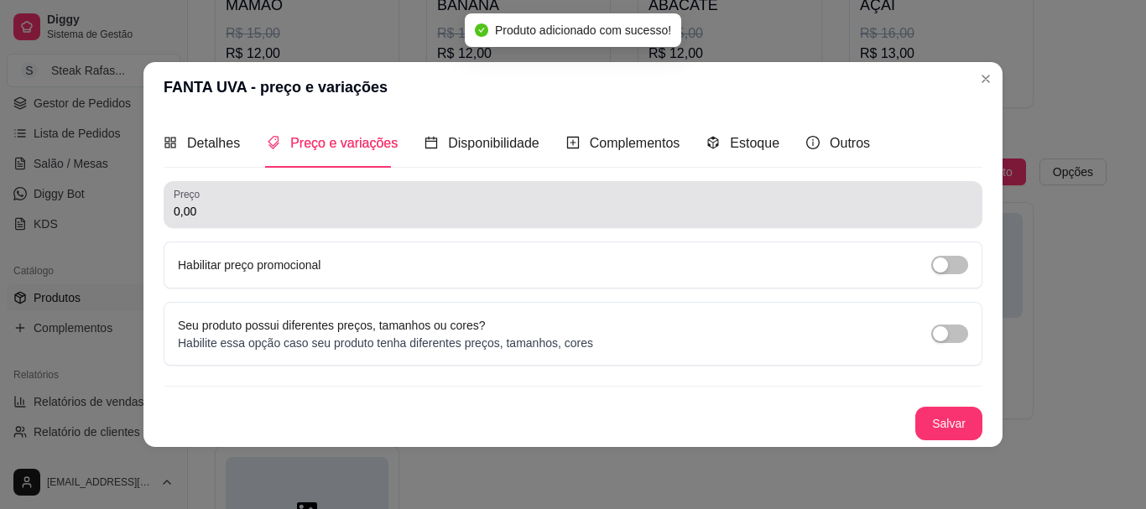
drag, startPoint x: 229, startPoint y: 225, endPoint x: 100, endPoint y: 203, distance: 131.1
click at [102, 203] on div "FANTA UVA - preço e variações Detalhes Preço e variações Disponibilidade Comple…" at bounding box center [573, 254] width 1146 height 509
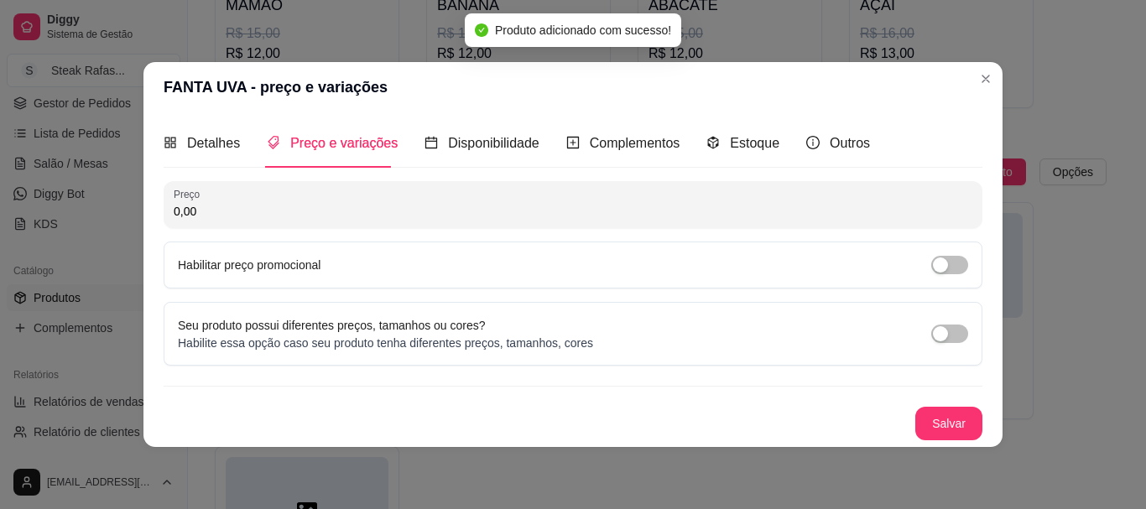
drag, startPoint x: 227, startPoint y: 226, endPoint x: 142, endPoint y: 211, distance: 86.9
click at [142, 211] on div "FANTA UVA - preço e variações Detalhes Preço e variações Disponibilidade Comple…" at bounding box center [573, 254] width 1146 height 509
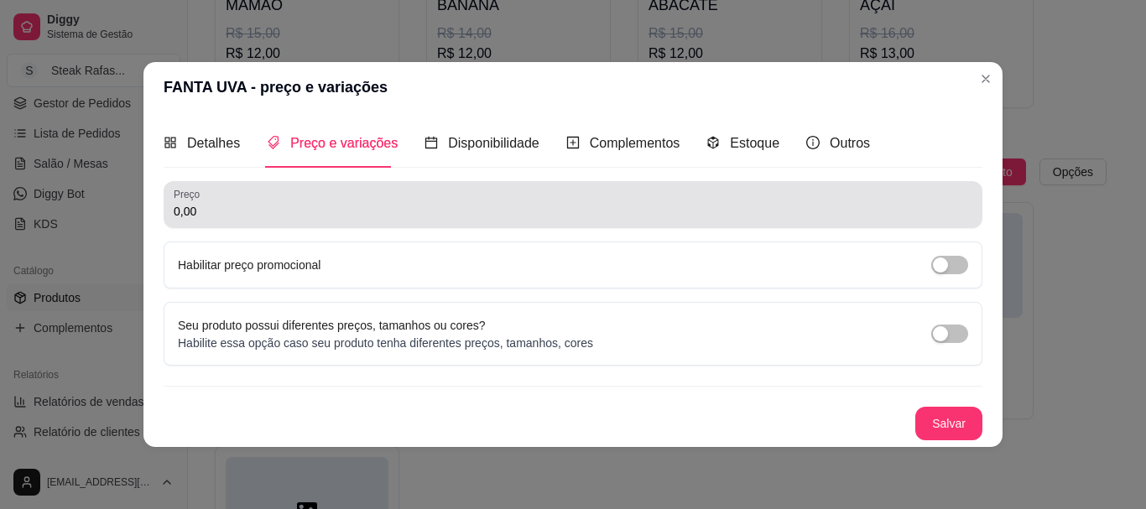
click at [185, 201] on div "0,00" at bounding box center [573, 205] width 799 height 34
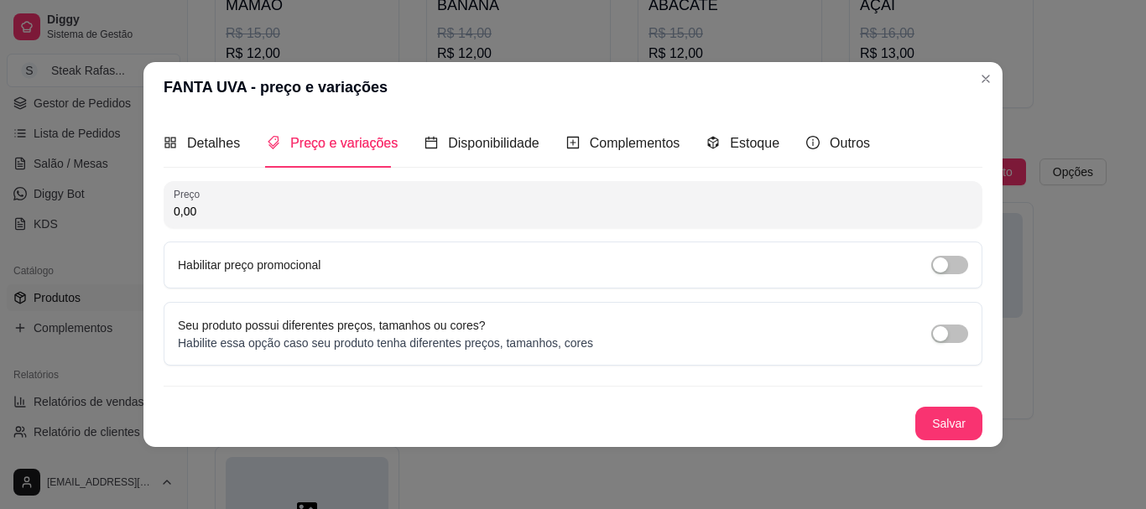
click at [222, 203] on input "0,00" at bounding box center [573, 211] width 799 height 17
type input "6,00"
click at [963, 420] on button "Salvar" at bounding box center [949, 424] width 67 height 34
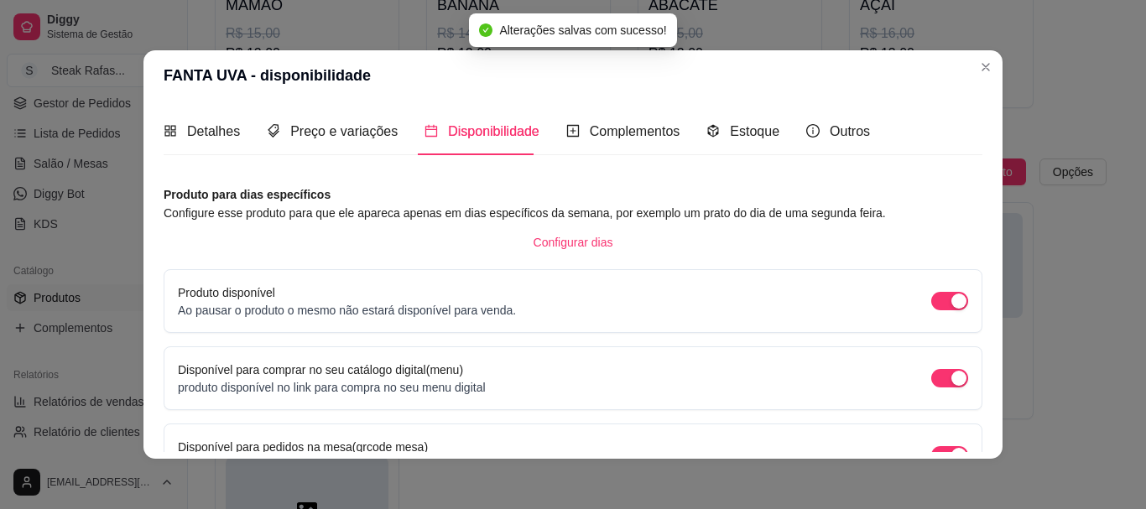
scroll to position [180, 0]
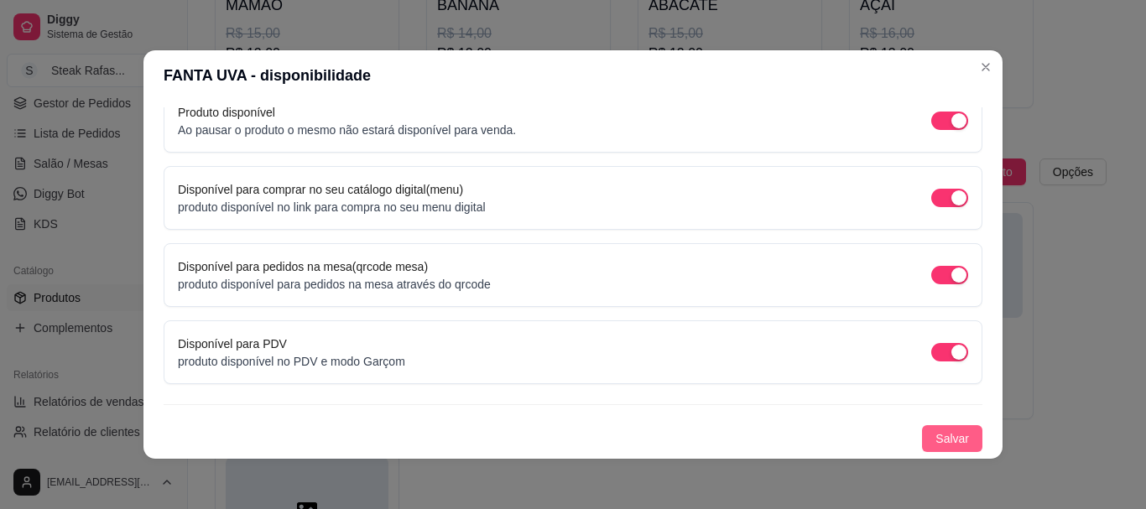
click at [936, 444] on span "Salvar" at bounding box center [953, 439] width 34 height 18
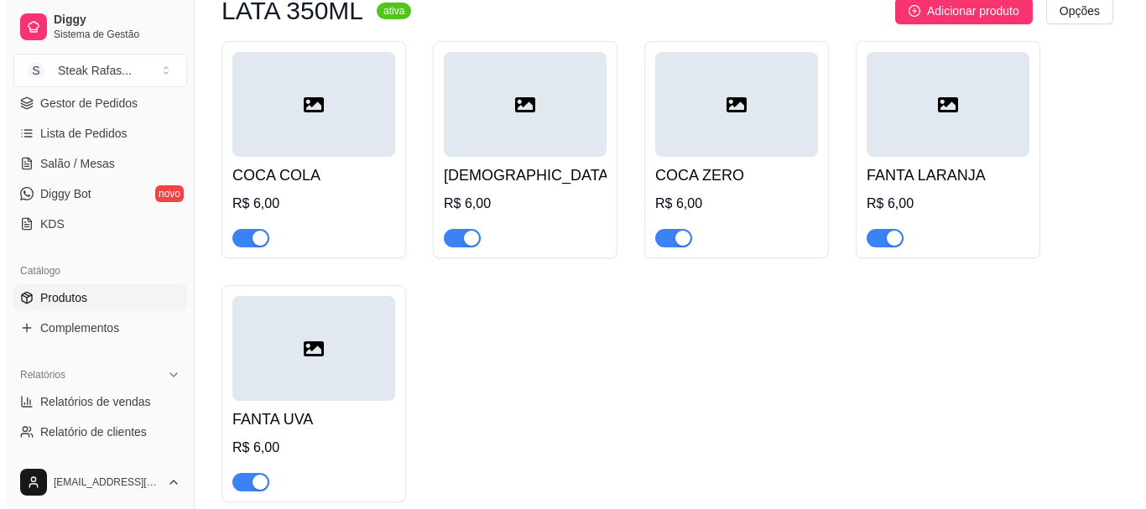
scroll to position [1529, 0]
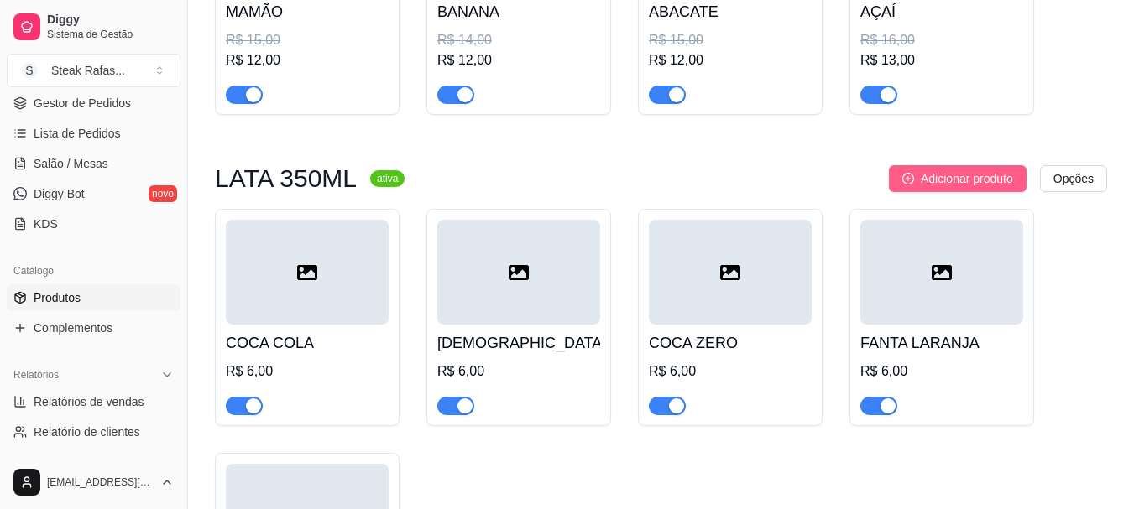
click at [923, 175] on span "Adicionar produto" at bounding box center [967, 179] width 92 height 18
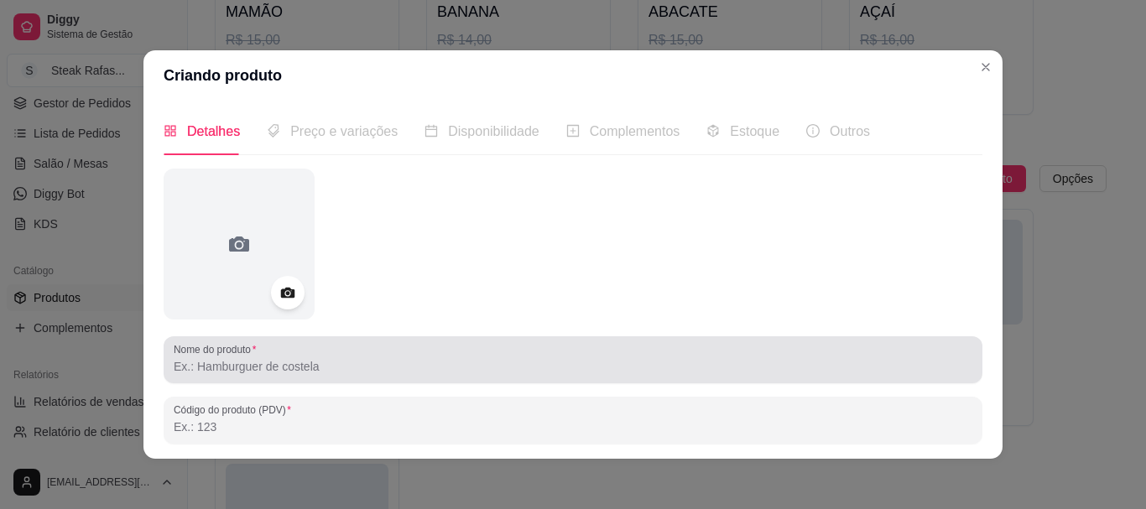
click at [215, 363] on input "Nome do produto" at bounding box center [573, 366] width 799 height 17
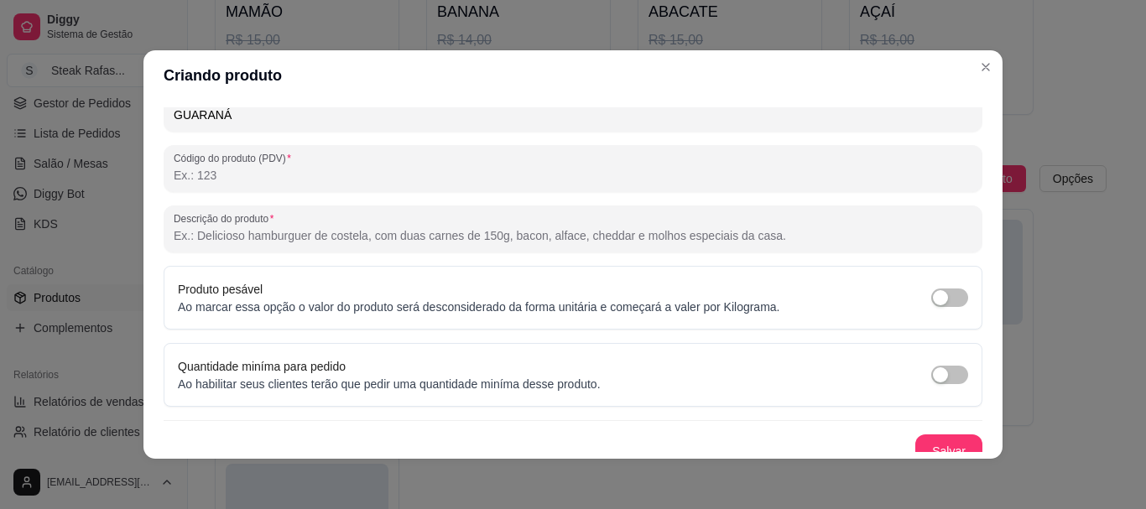
scroll to position [3, 0]
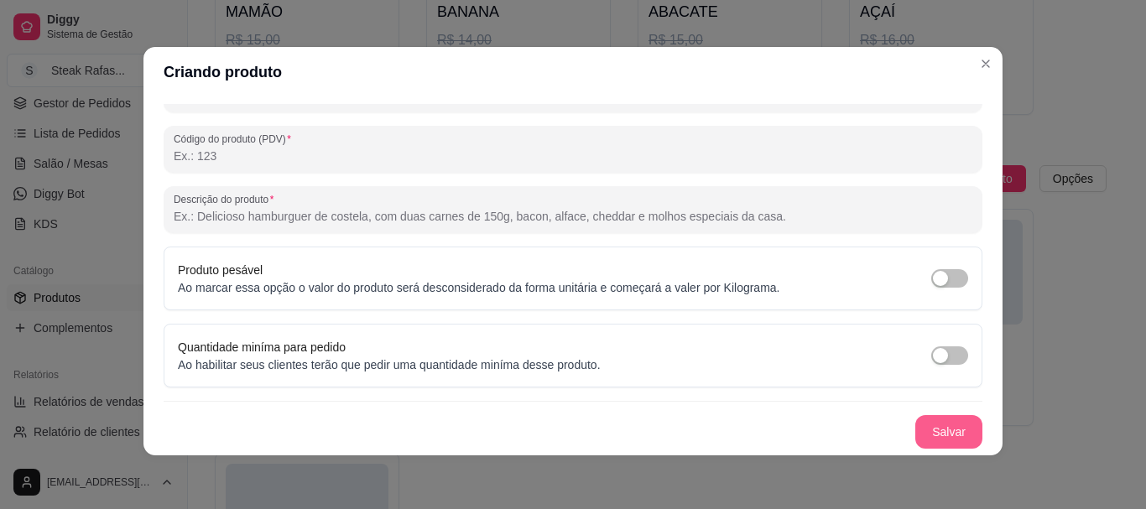
type input "GUARANÁ"
click at [920, 436] on button "Salvar" at bounding box center [949, 432] width 67 height 34
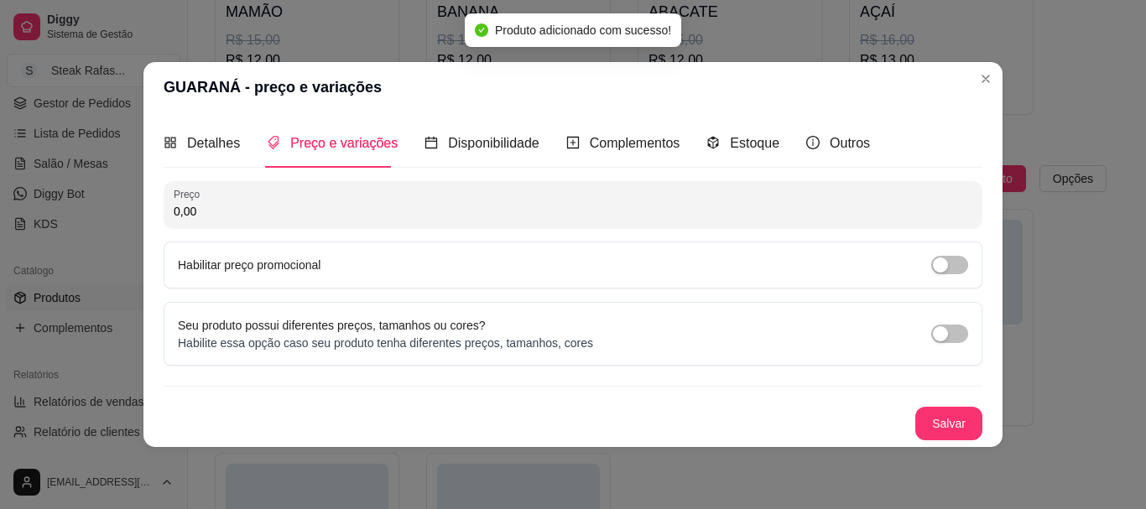
scroll to position [0, 0]
drag, startPoint x: 272, startPoint y: 203, endPoint x: 162, endPoint y: 208, distance: 110.1
click at [162, 208] on div "Detalhes Preço e variações Disponibilidade Complementos Estoque Outros Nome do …" at bounding box center [573, 279] width 859 height 334
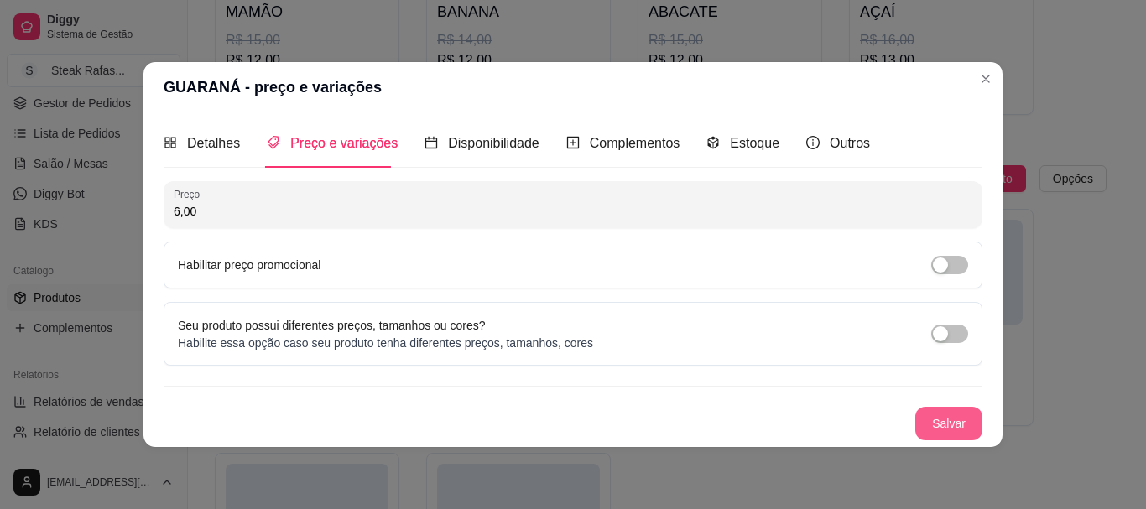
type input "6,00"
click at [952, 420] on button "Salvar" at bounding box center [949, 424] width 67 height 34
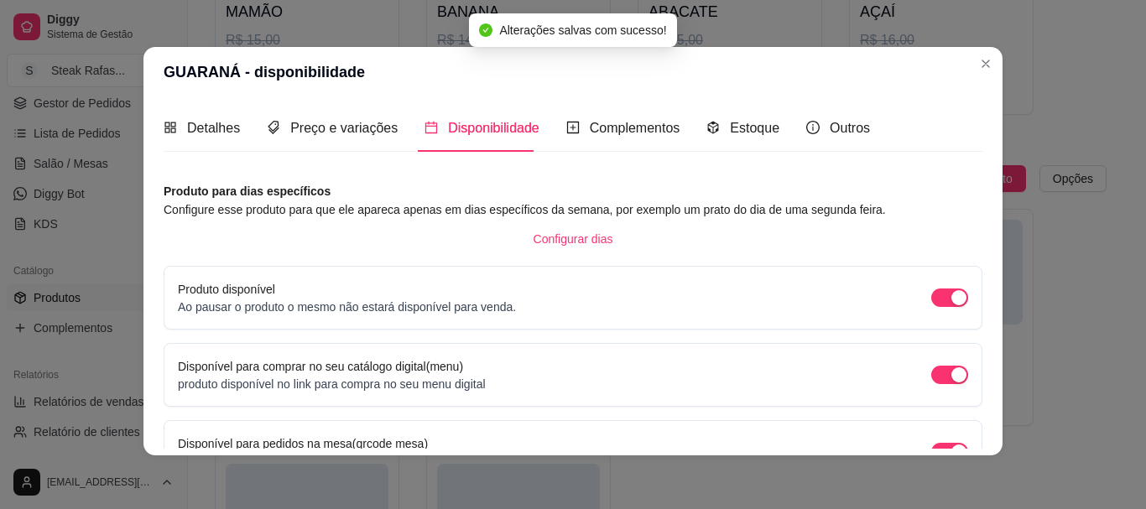
scroll to position [180, 0]
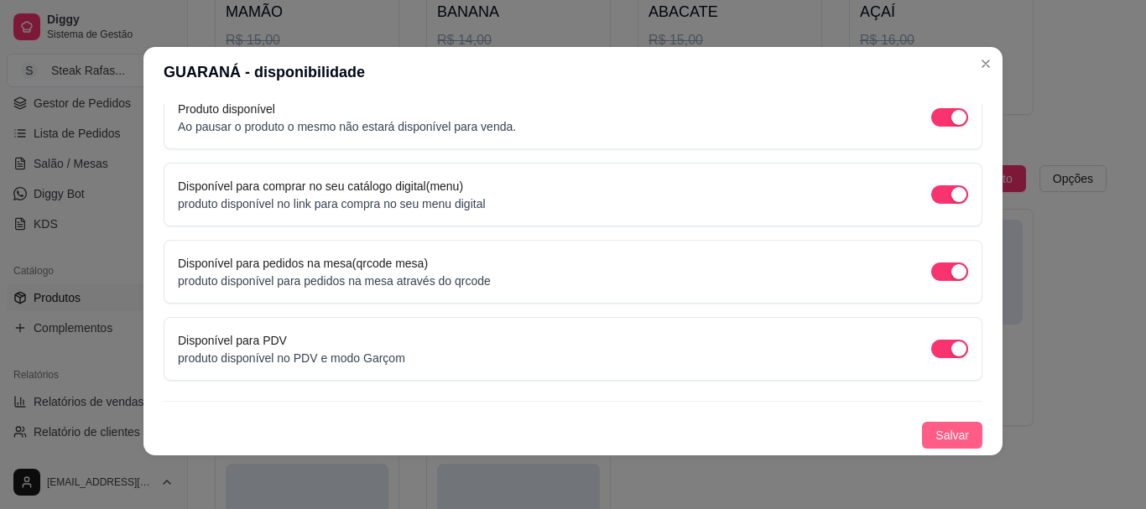
click at [958, 431] on button "Salvar" at bounding box center [952, 435] width 60 height 27
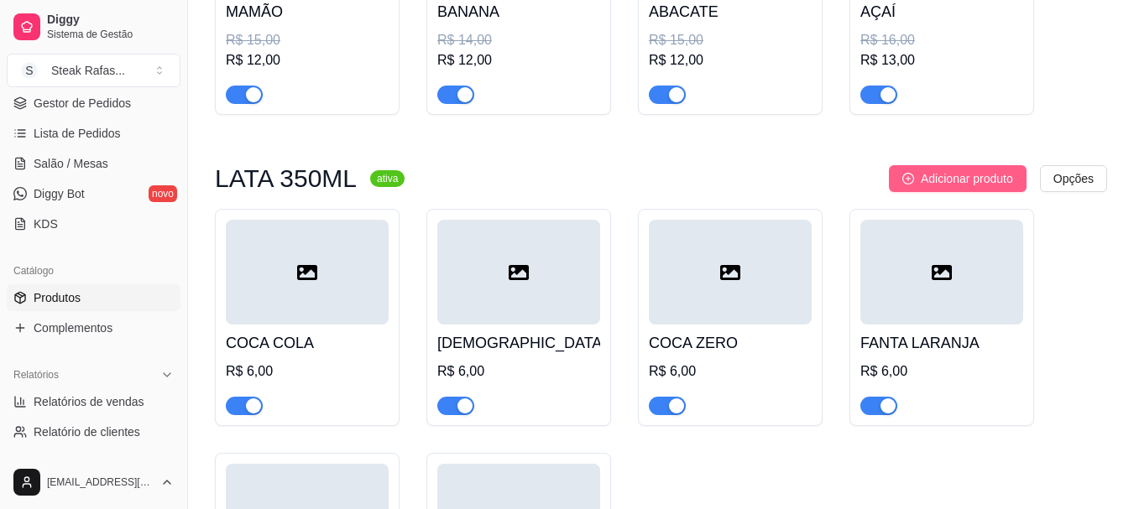
click at [984, 184] on span "Adicionar produto" at bounding box center [967, 179] width 92 height 18
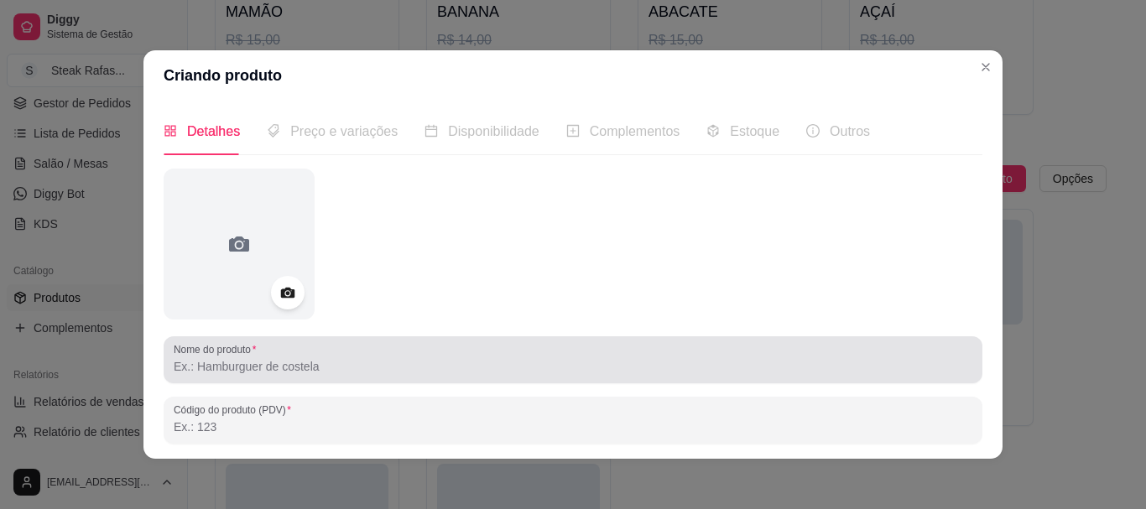
click at [251, 357] on div at bounding box center [573, 360] width 799 height 34
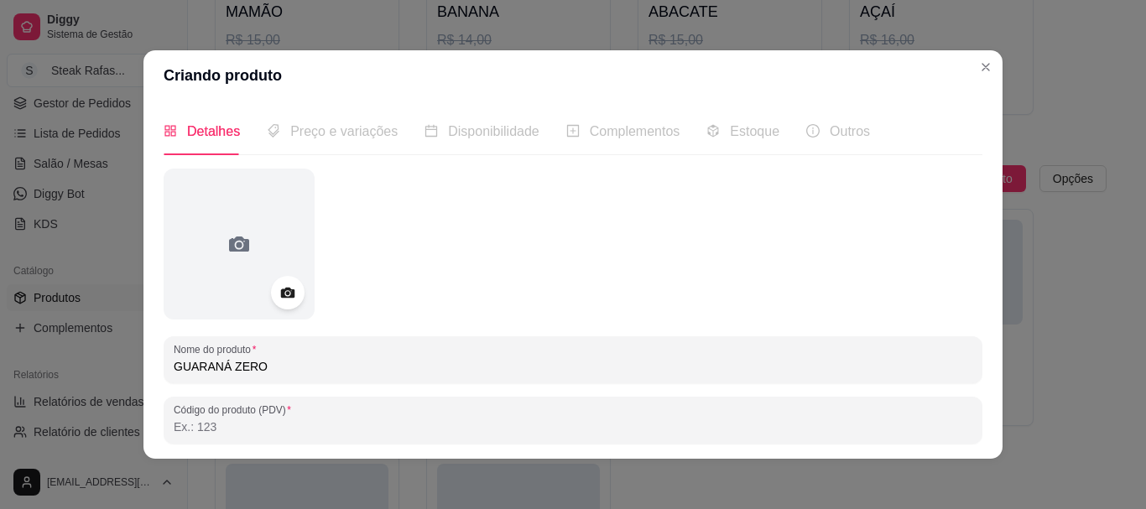
scroll to position [268, 0]
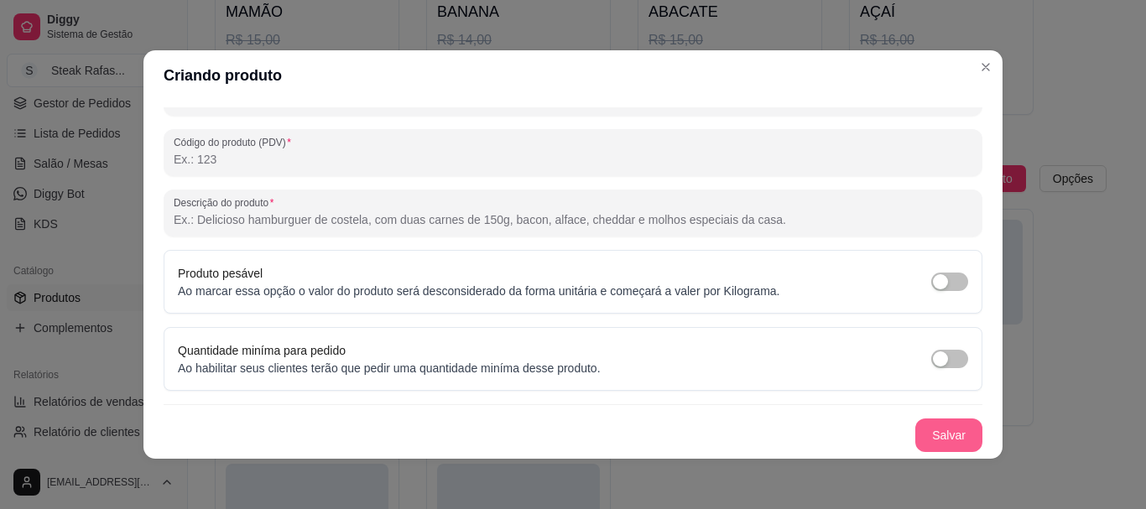
type input "GUARANÁ ZERO"
click at [941, 438] on button "Salvar" at bounding box center [948, 436] width 65 height 33
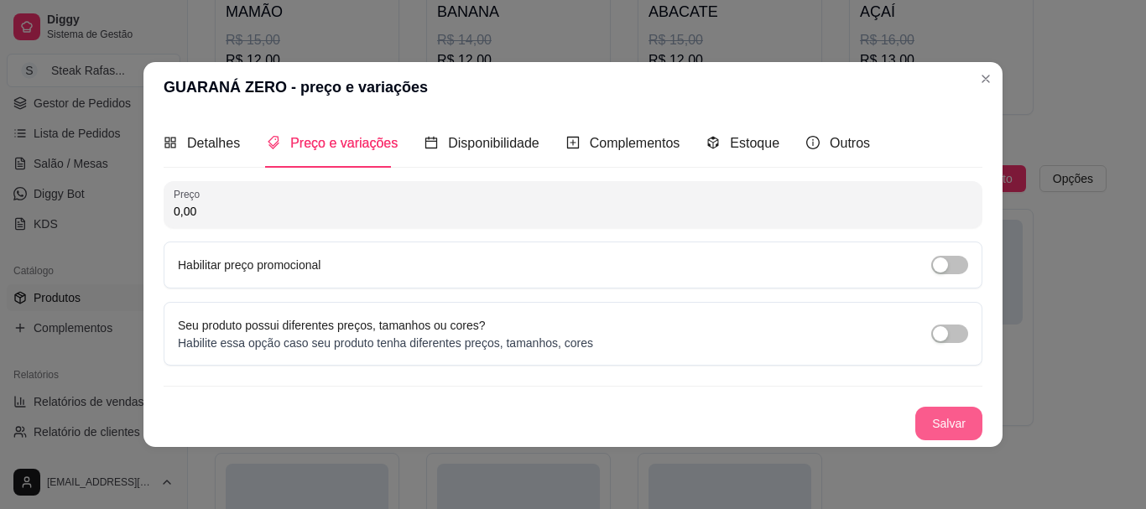
scroll to position [0, 0]
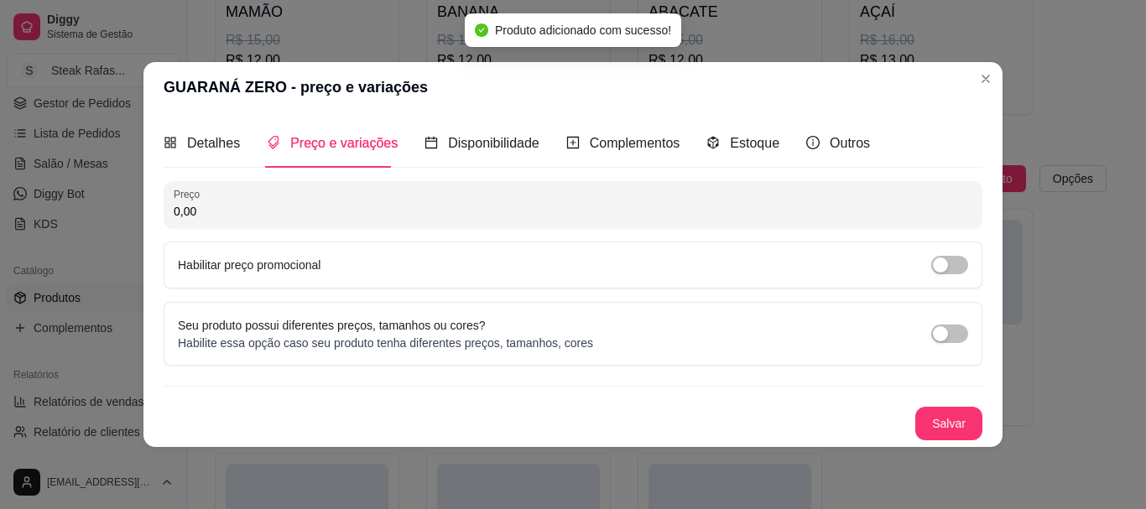
drag, startPoint x: 273, startPoint y: 206, endPoint x: 182, endPoint y: 213, distance: 90.9
click at [184, 213] on input "0,00" at bounding box center [573, 211] width 799 height 17
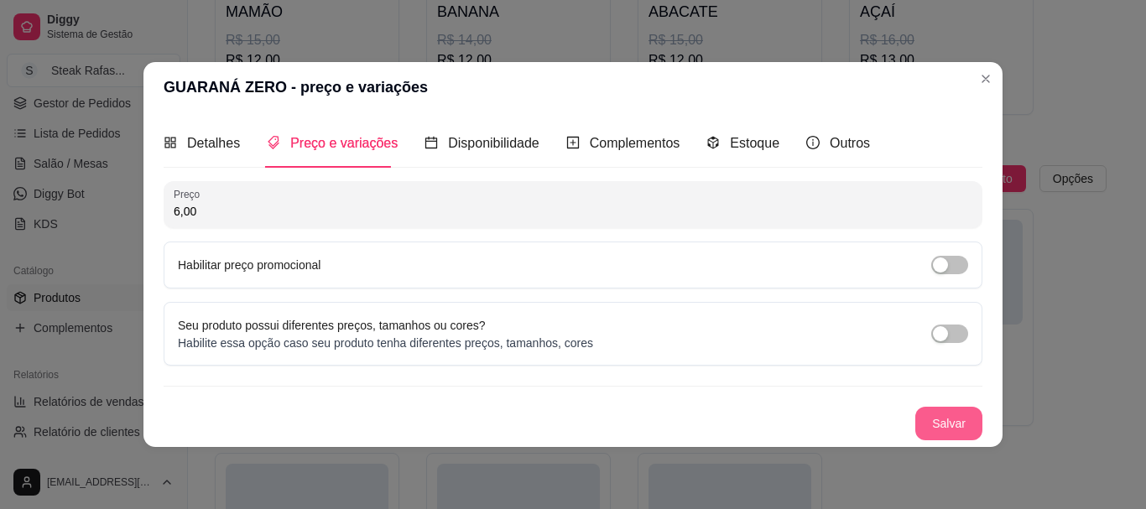
type input "6,00"
click at [967, 422] on button "Salvar" at bounding box center [949, 424] width 67 height 34
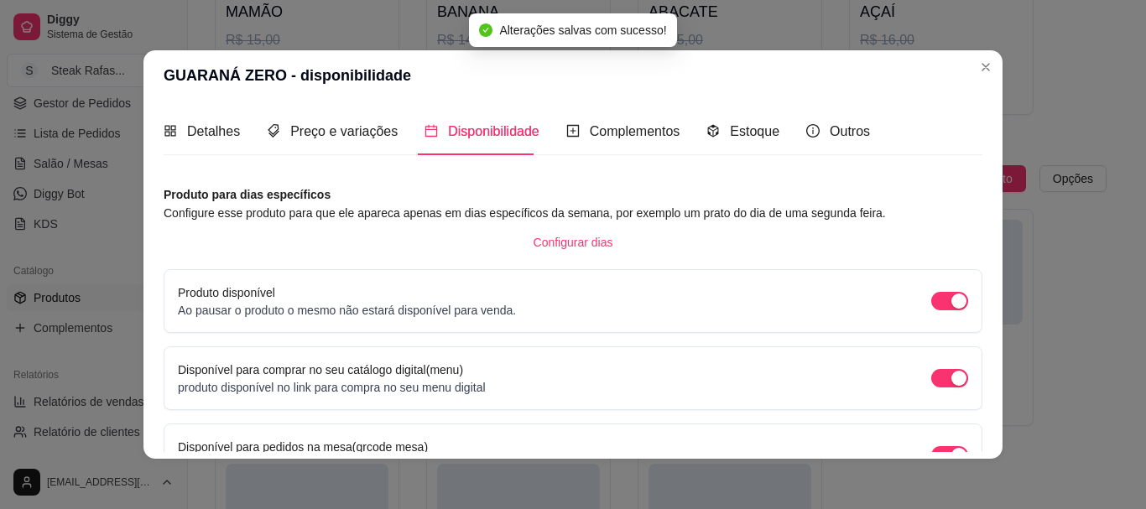
scroll to position [180, 0]
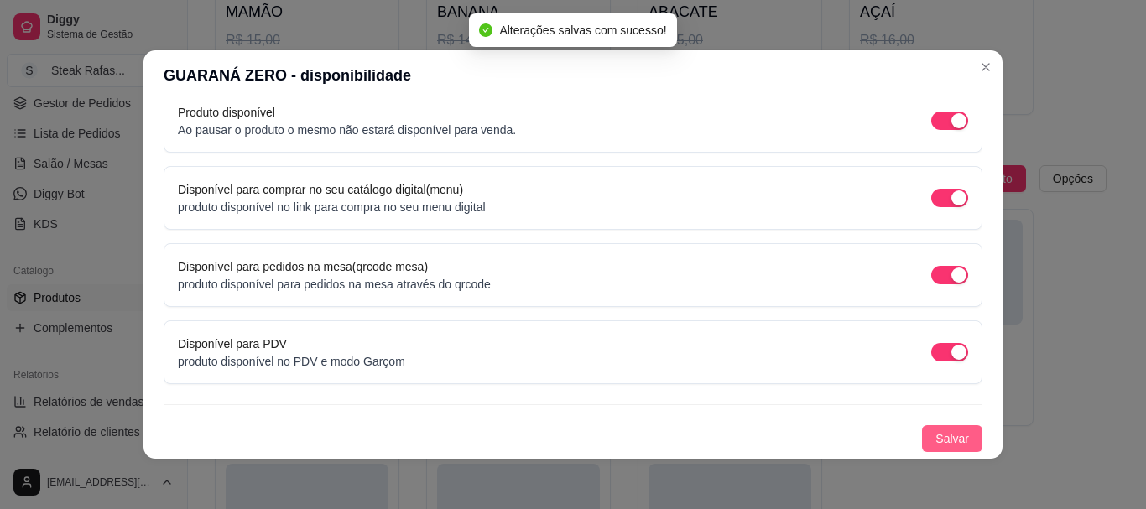
click at [936, 445] on span "Salvar" at bounding box center [953, 439] width 34 height 18
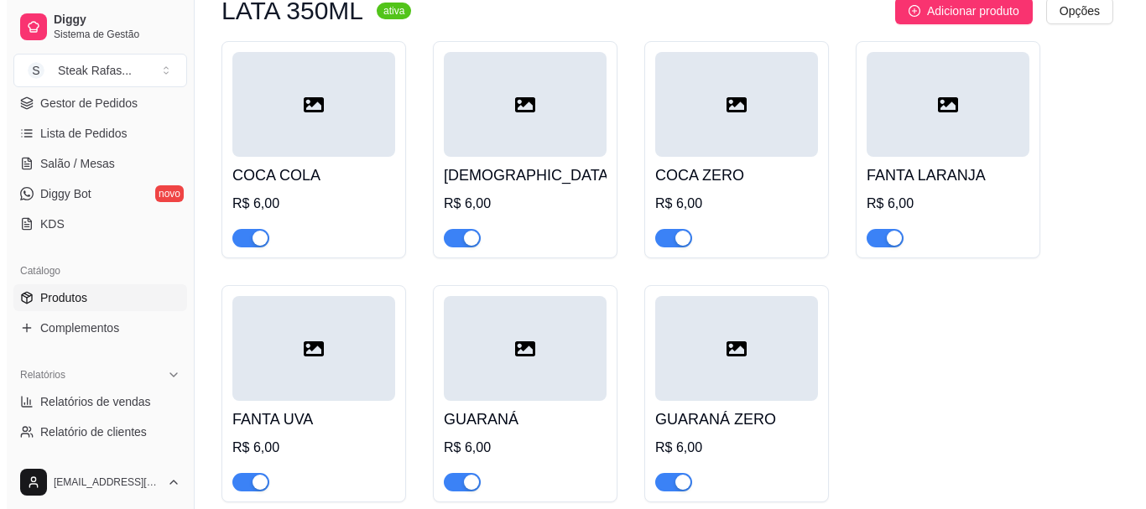
scroll to position [1613, 0]
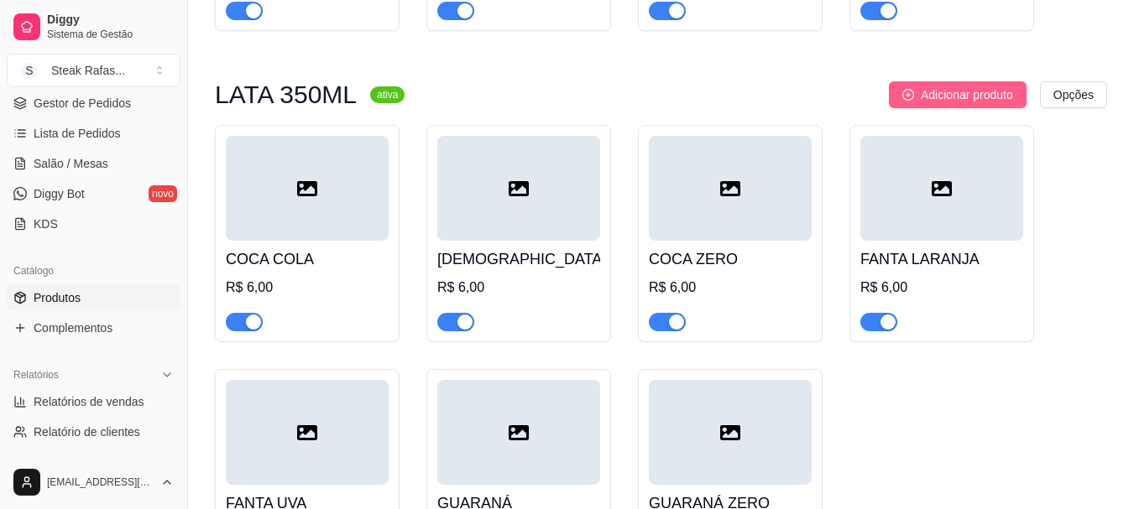
click at [927, 104] on span "Adicionar produto" at bounding box center [967, 95] width 92 height 18
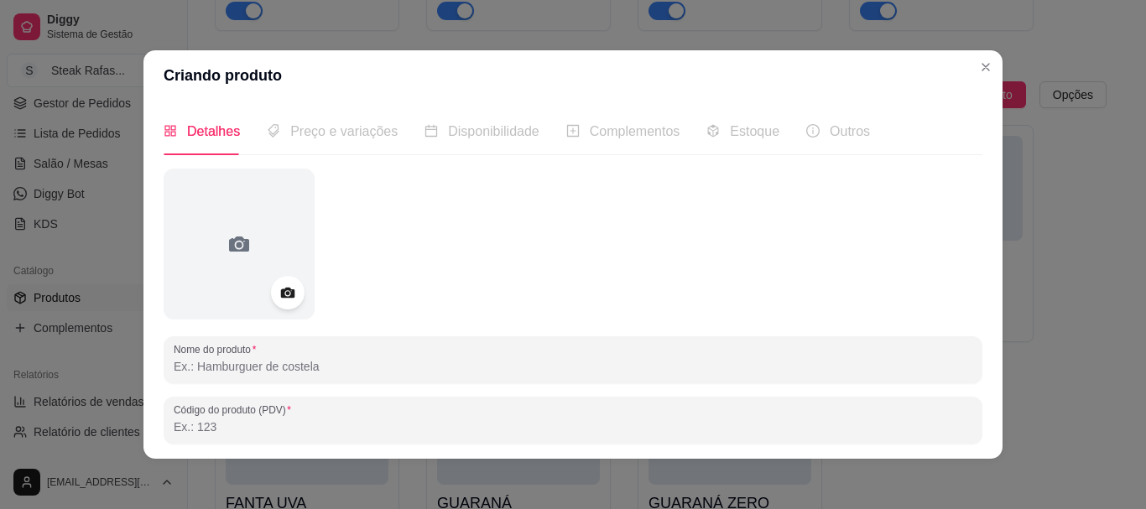
click at [278, 361] on input "Nome do produto" at bounding box center [573, 366] width 799 height 17
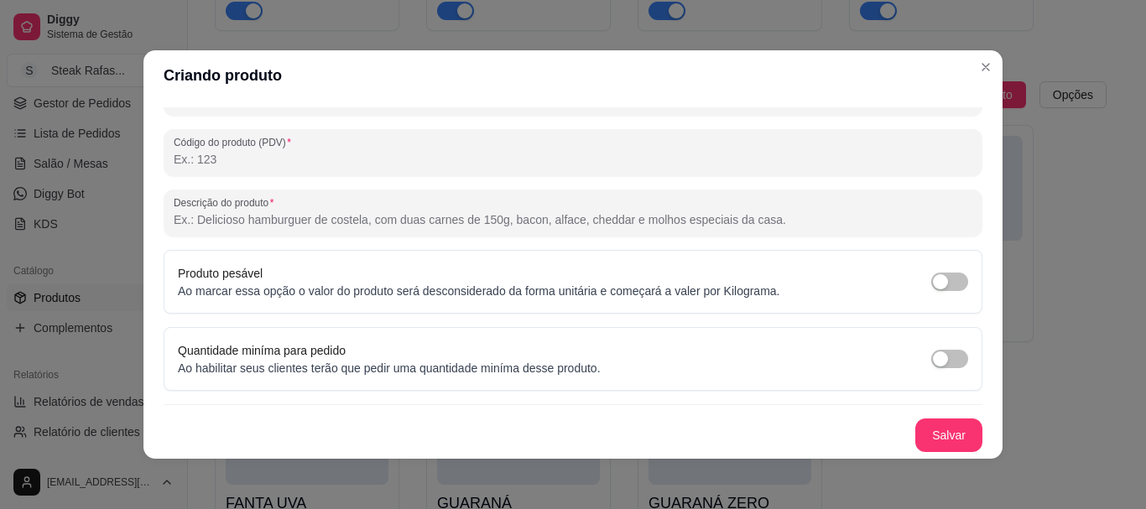
scroll to position [3, 0]
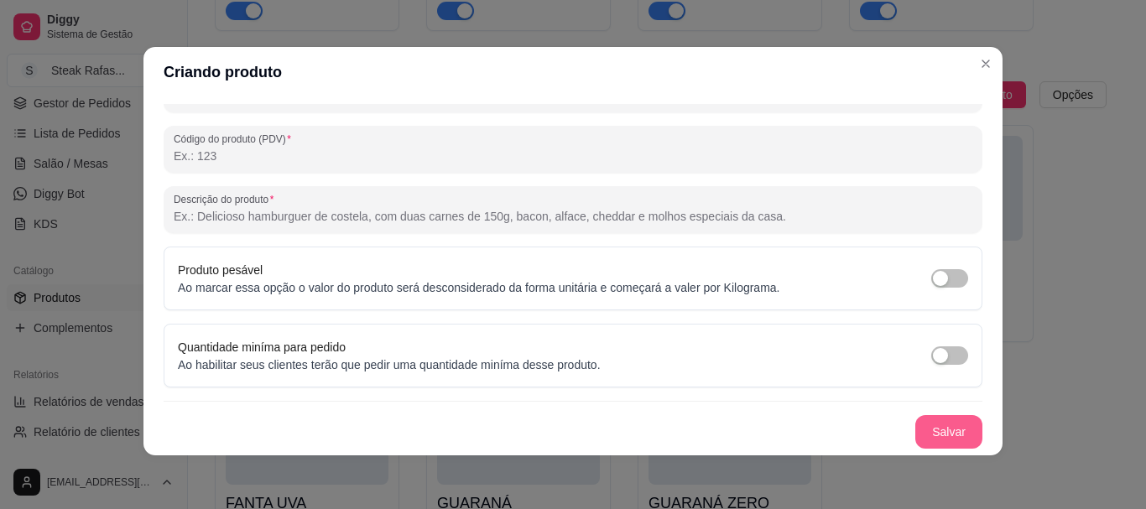
type input "[DEMOGRAPHIC_DATA] ZERO"
click at [945, 433] on button "Salvar" at bounding box center [949, 432] width 67 height 34
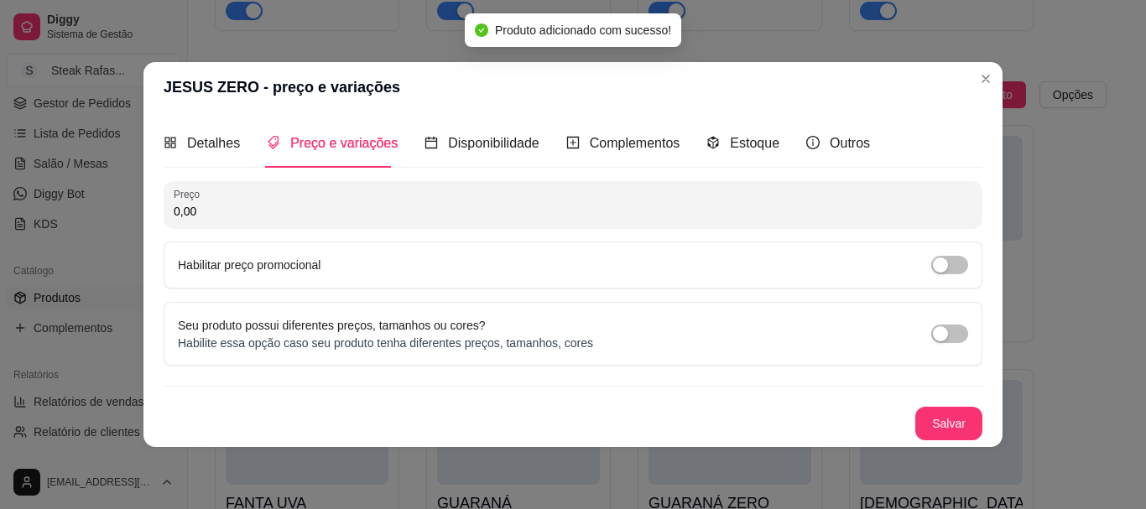
click at [246, 207] on input "0,00" at bounding box center [573, 211] width 799 height 17
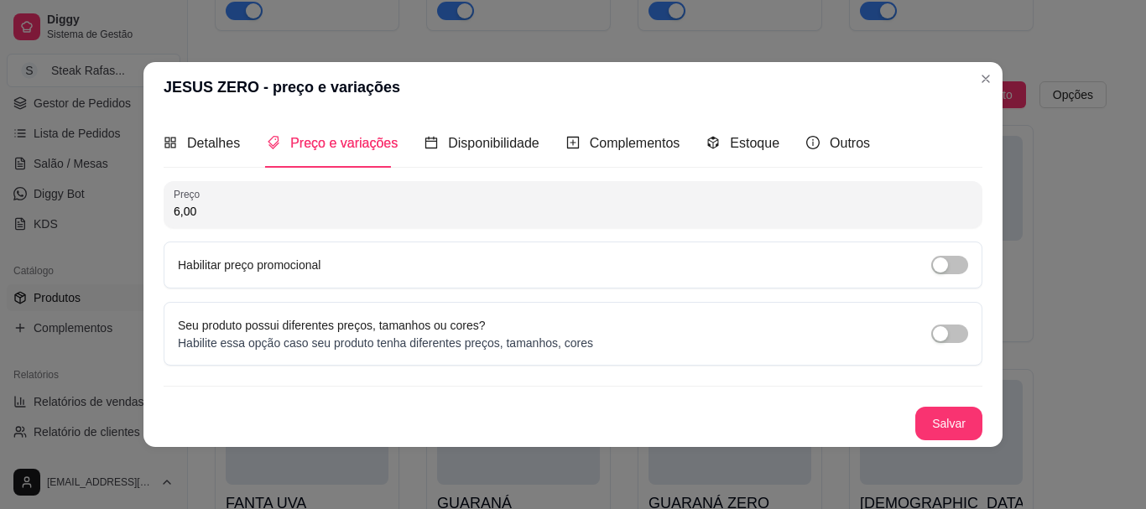
type input "6,00"
click at [957, 422] on button "Salvar" at bounding box center [948, 423] width 65 height 33
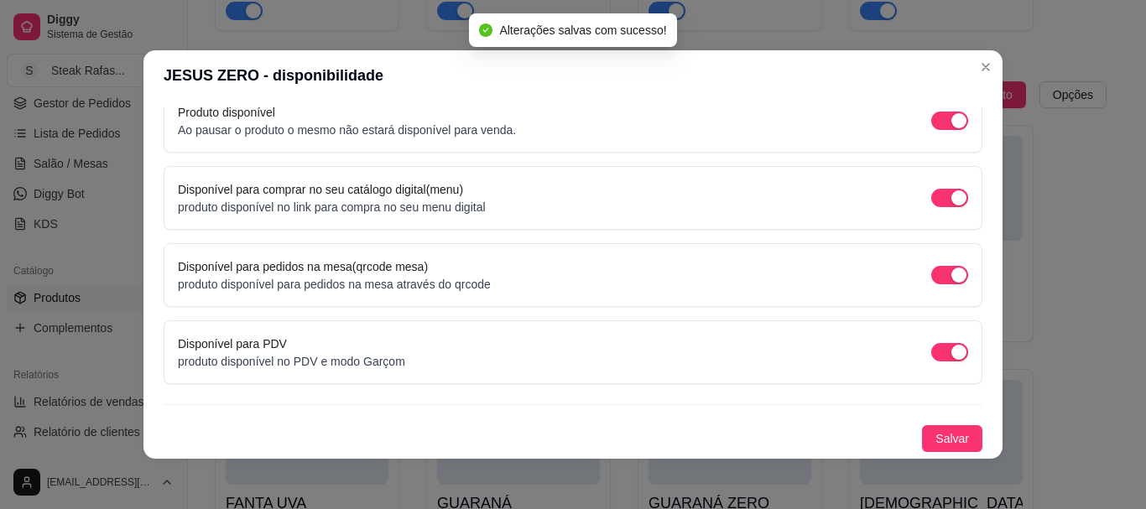
scroll to position [3, 0]
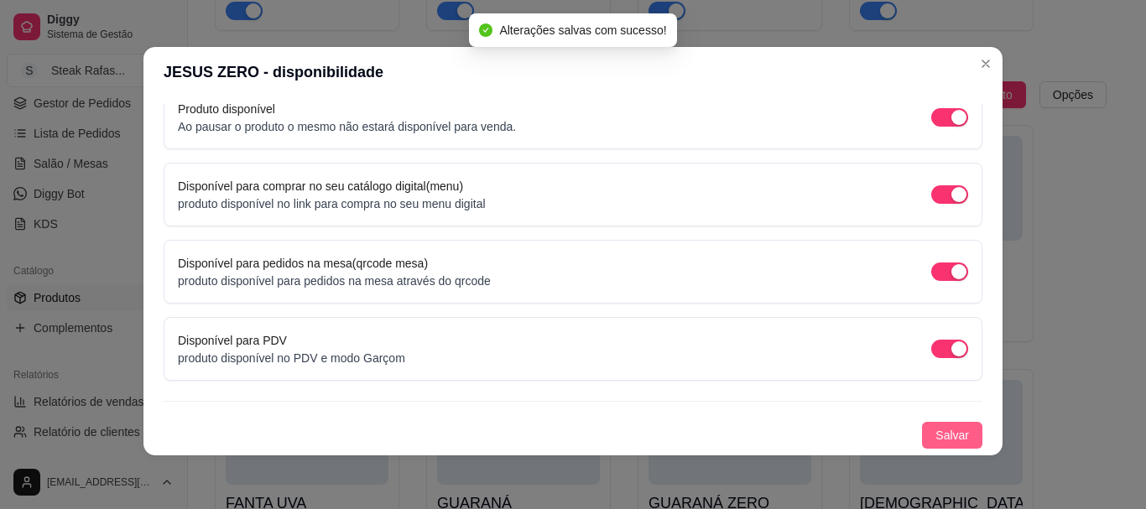
click at [936, 435] on span "Salvar" at bounding box center [953, 435] width 34 height 18
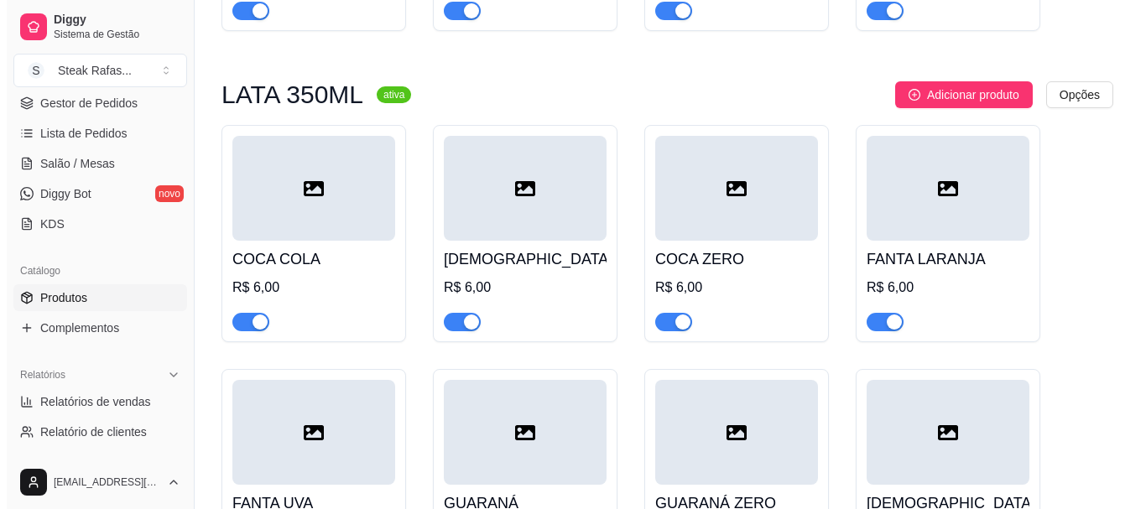
scroll to position [1529, 0]
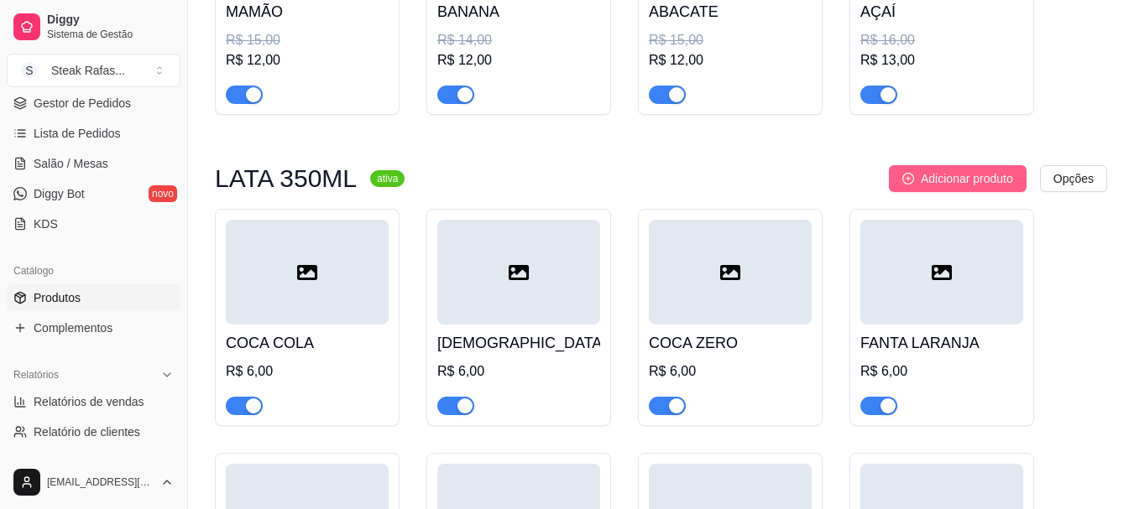
click at [953, 173] on button "Adicionar produto" at bounding box center [958, 178] width 138 height 27
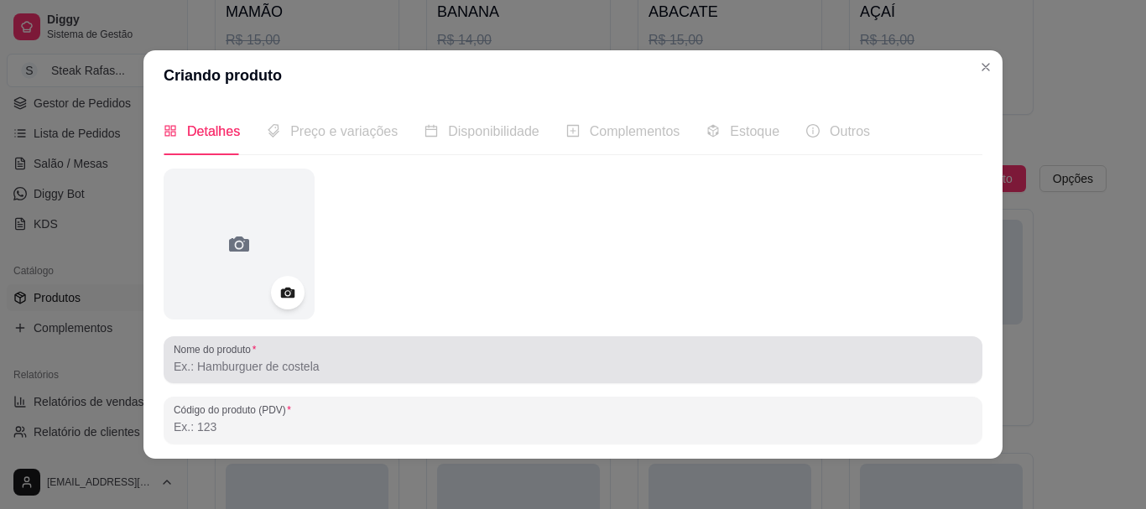
click at [265, 358] on input "Nome do produto" at bounding box center [573, 366] width 799 height 17
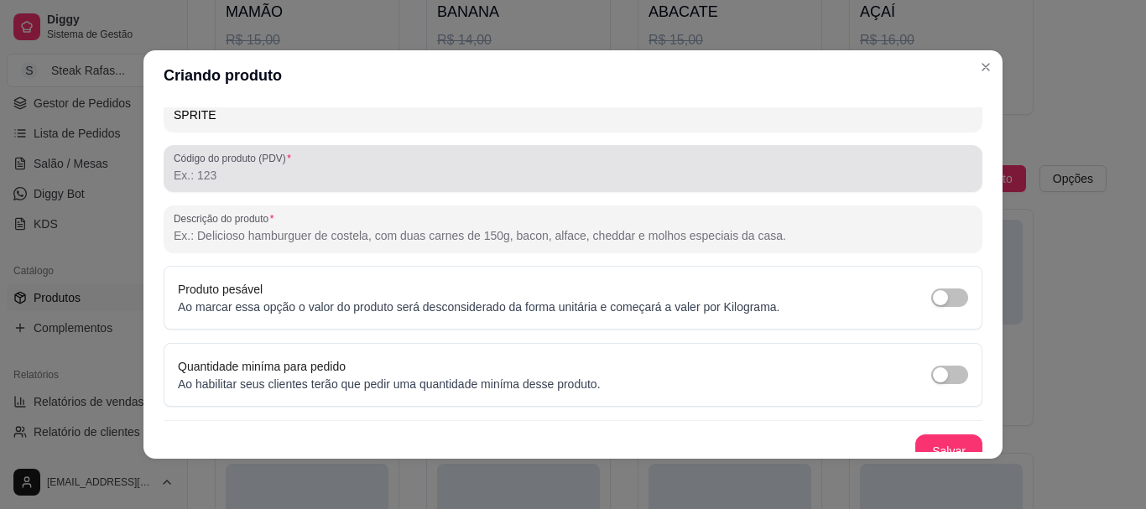
scroll to position [268, 0]
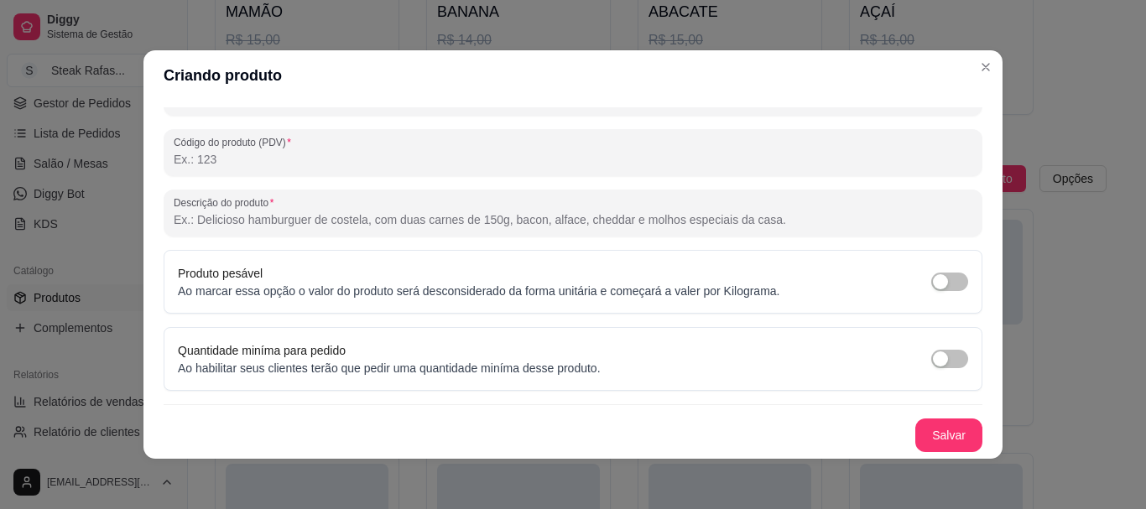
type input "SPRITE"
click at [934, 429] on button "Salvar" at bounding box center [948, 436] width 65 height 33
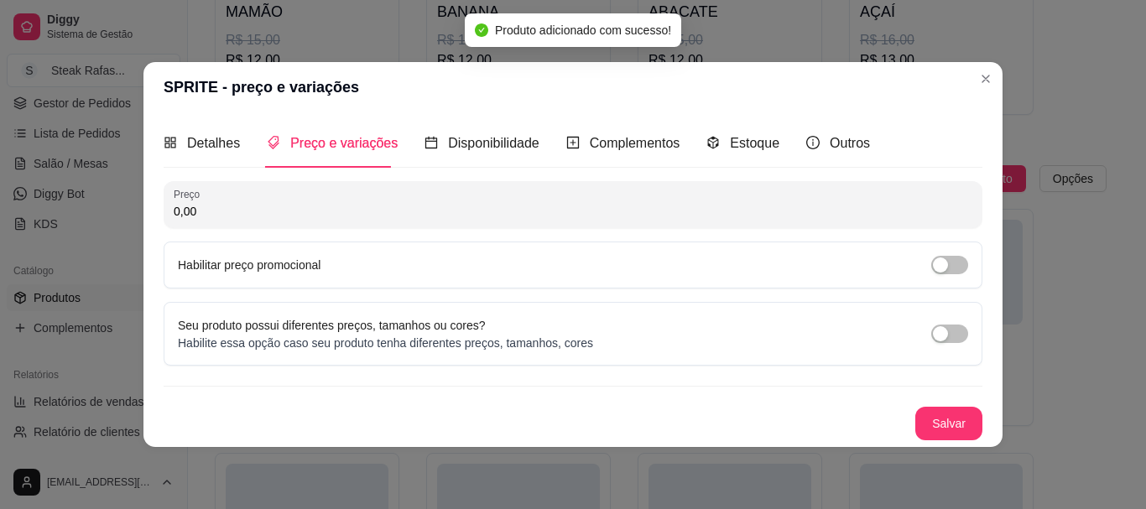
click at [201, 211] on input "0,00" at bounding box center [573, 211] width 799 height 17
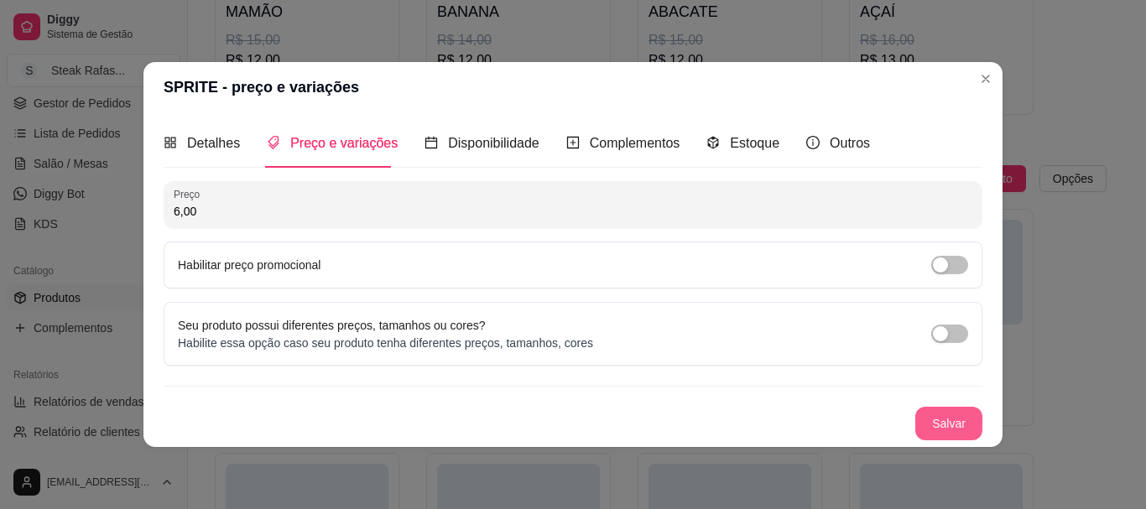
type input "6,00"
click at [958, 424] on button "Salvar" at bounding box center [949, 424] width 67 height 34
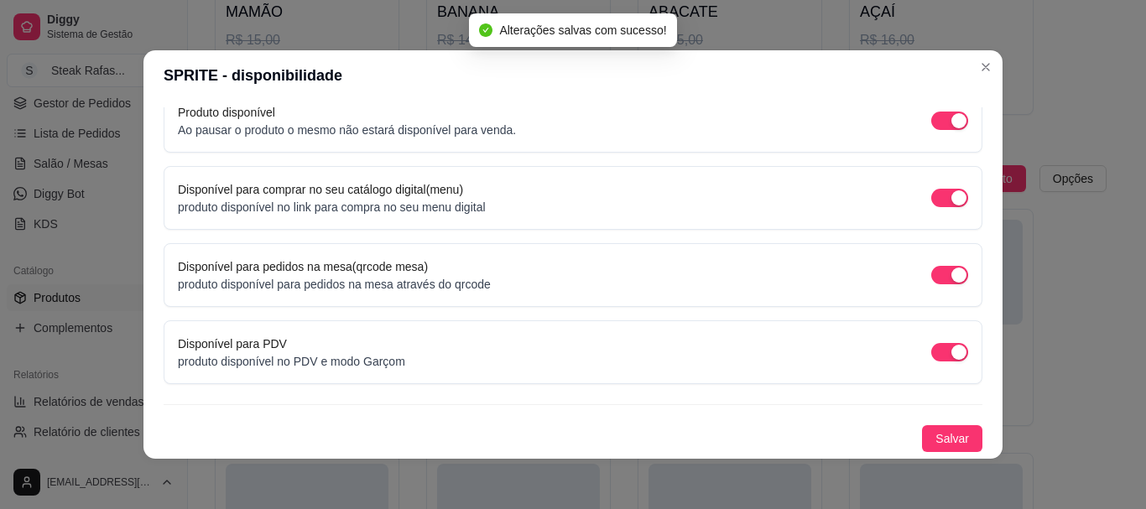
scroll to position [3, 0]
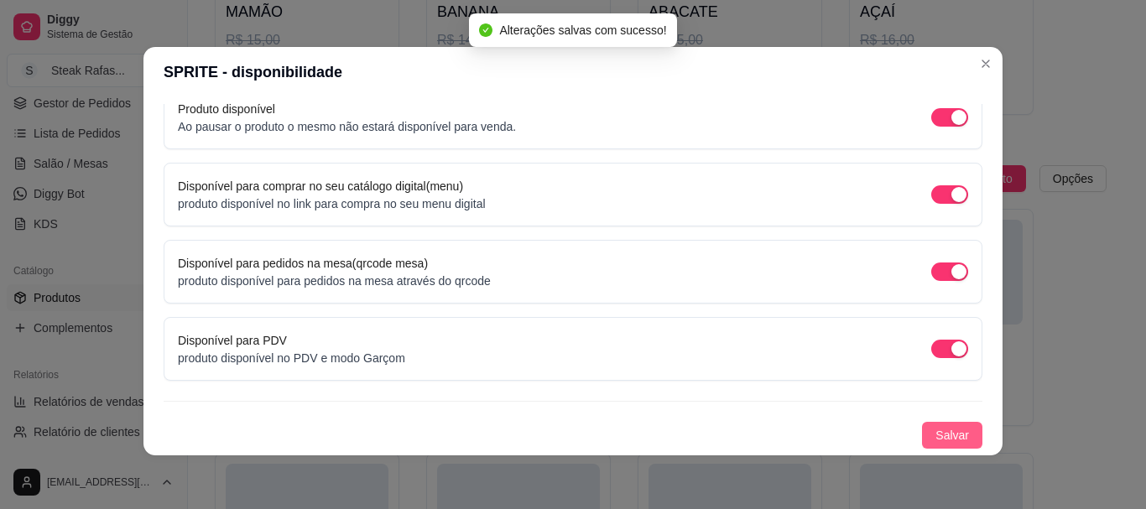
click at [943, 423] on button "Salvar" at bounding box center [952, 435] width 60 height 27
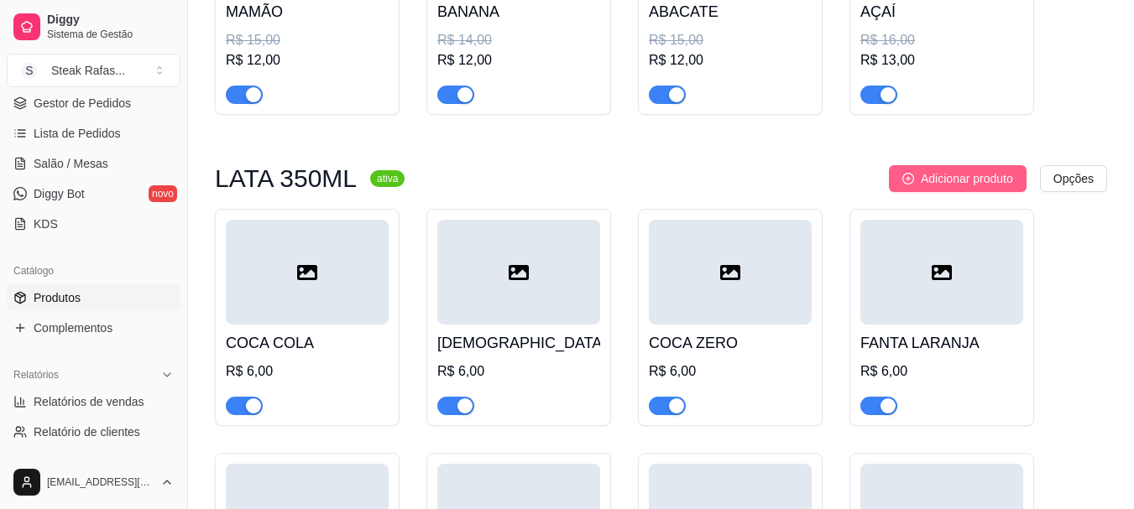
click at [929, 181] on span "Adicionar produto" at bounding box center [967, 179] width 92 height 18
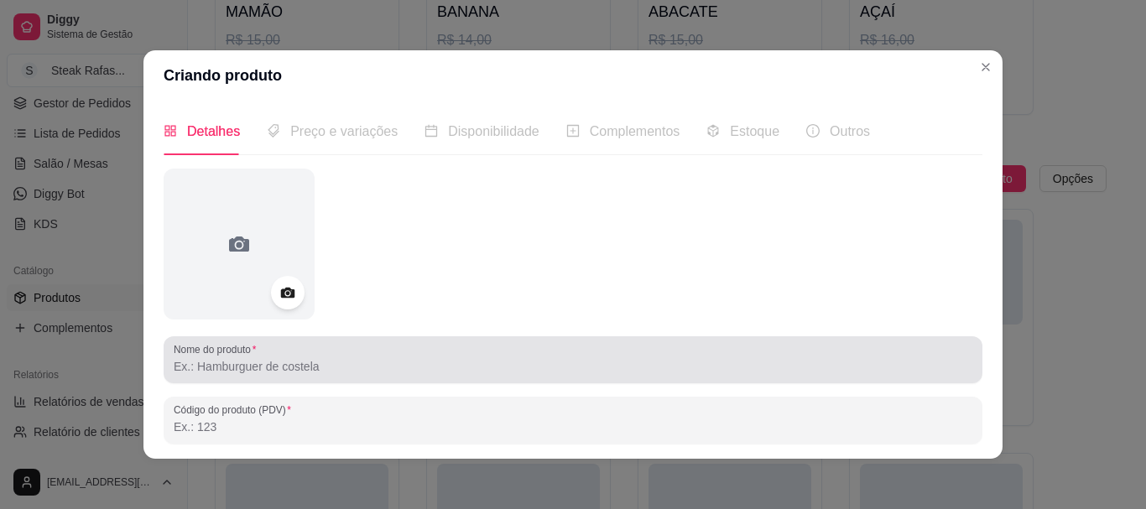
click at [441, 379] on div "Nome do produto" at bounding box center [573, 360] width 819 height 47
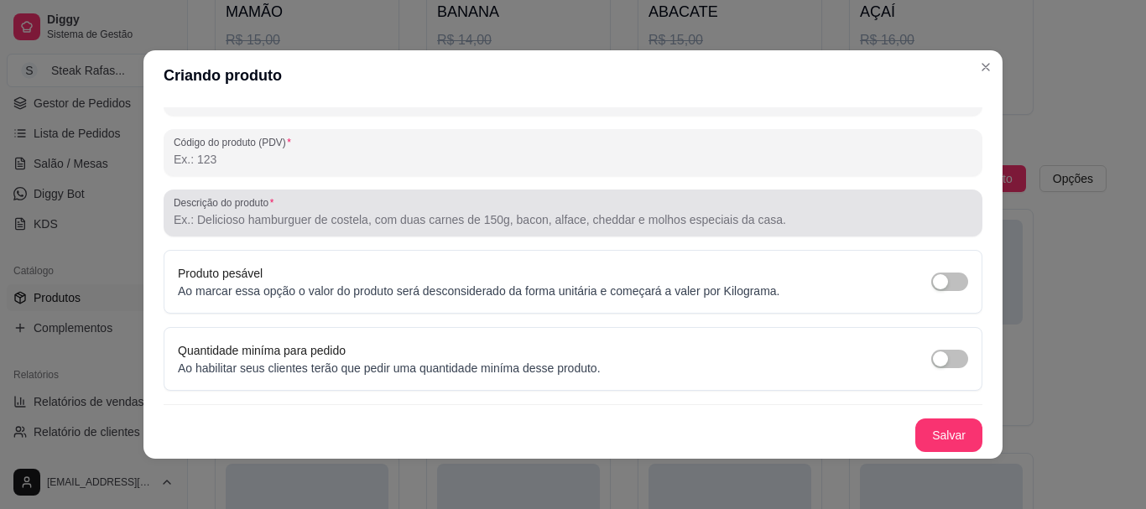
scroll to position [3, 0]
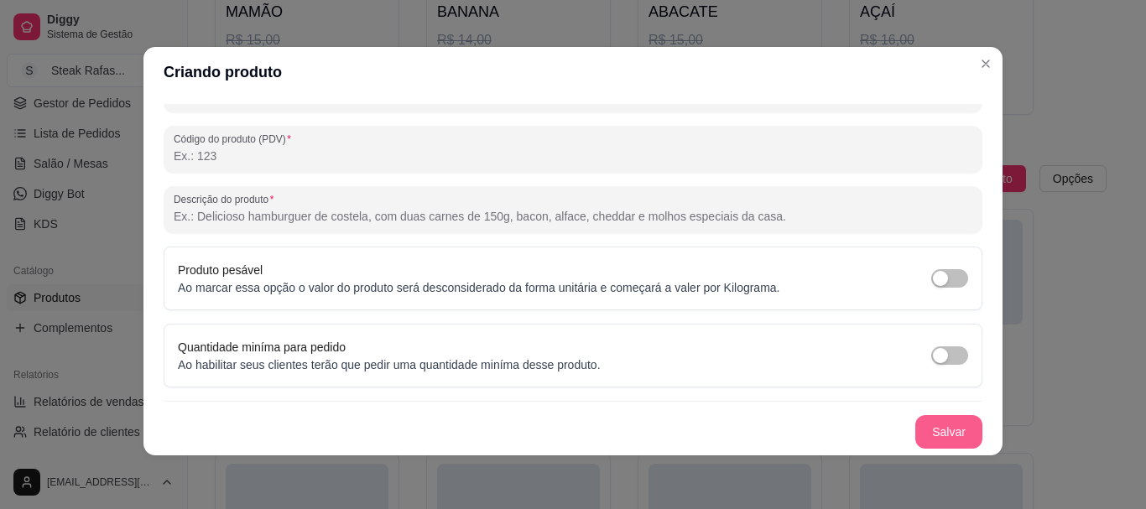
type input "SPRITE ZERO"
click at [942, 438] on button "Salvar" at bounding box center [949, 432] width 67 height 34
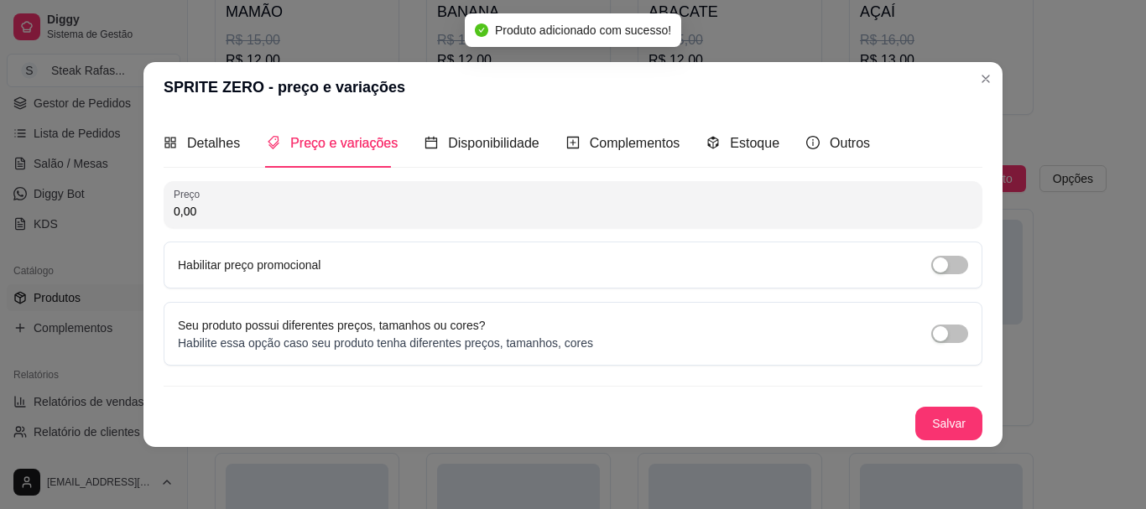
scroll to position [0, 0]
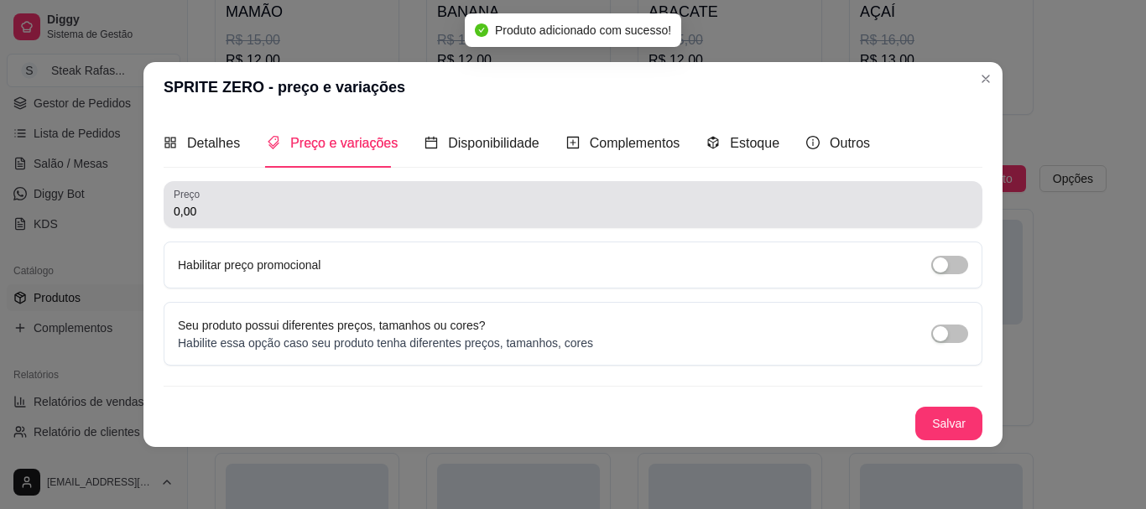
click at [228, 211] on input "0,00" at bounding box center [573, 211] width 799 height 17
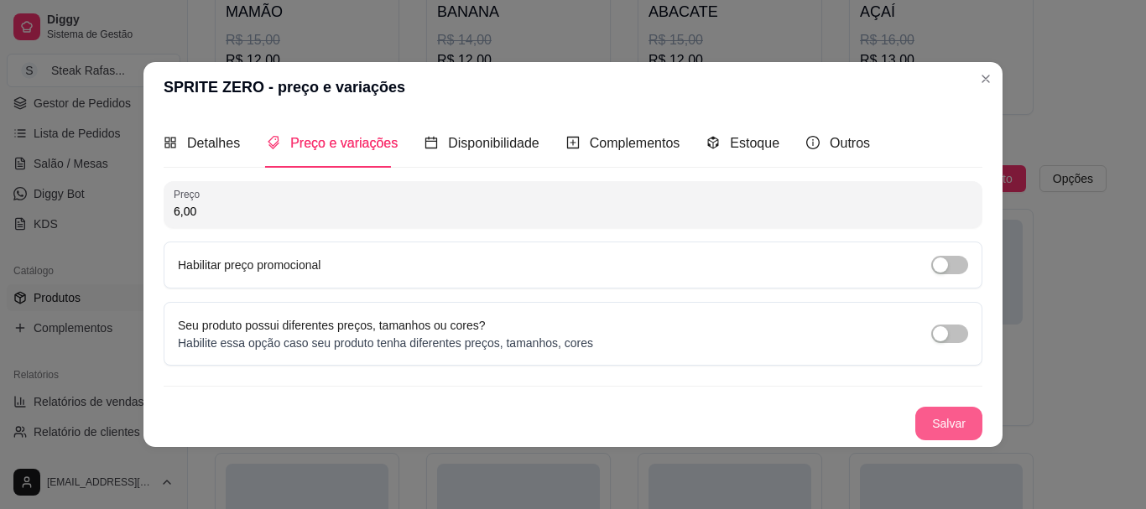
type input "6,00"
click at [967, 427] on button "Salvar" at bounding box center [948, 423] width 65 height 33
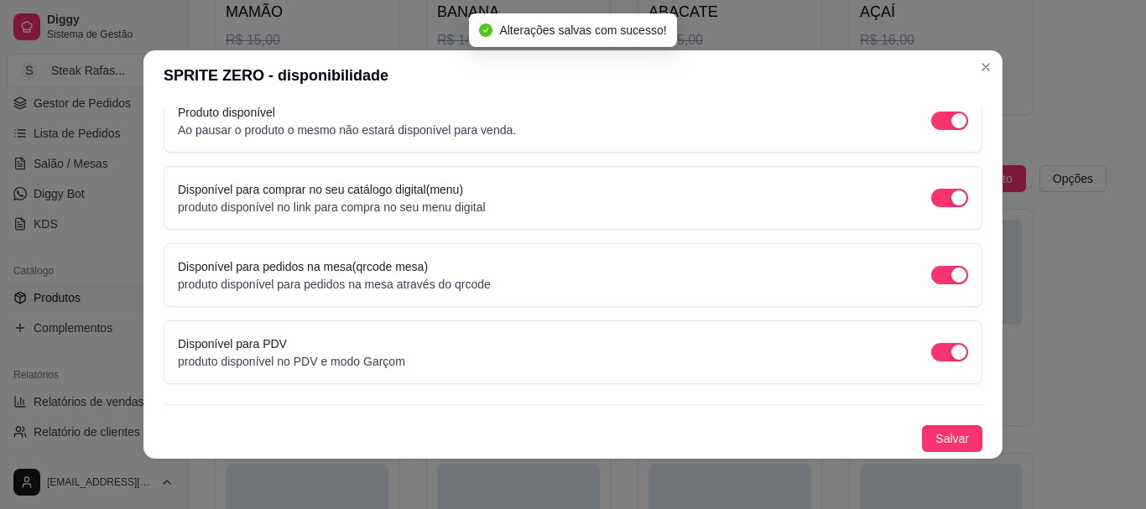
scroll to position [3, 0]
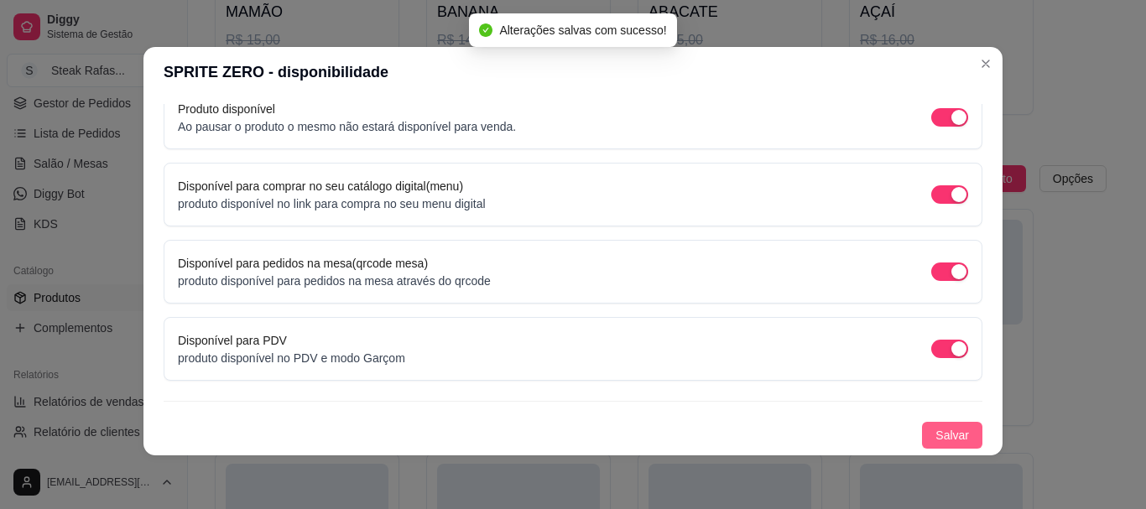
click at [948, 438] on span "Salvar" at bounding box center [953, 435] width 34 height 18
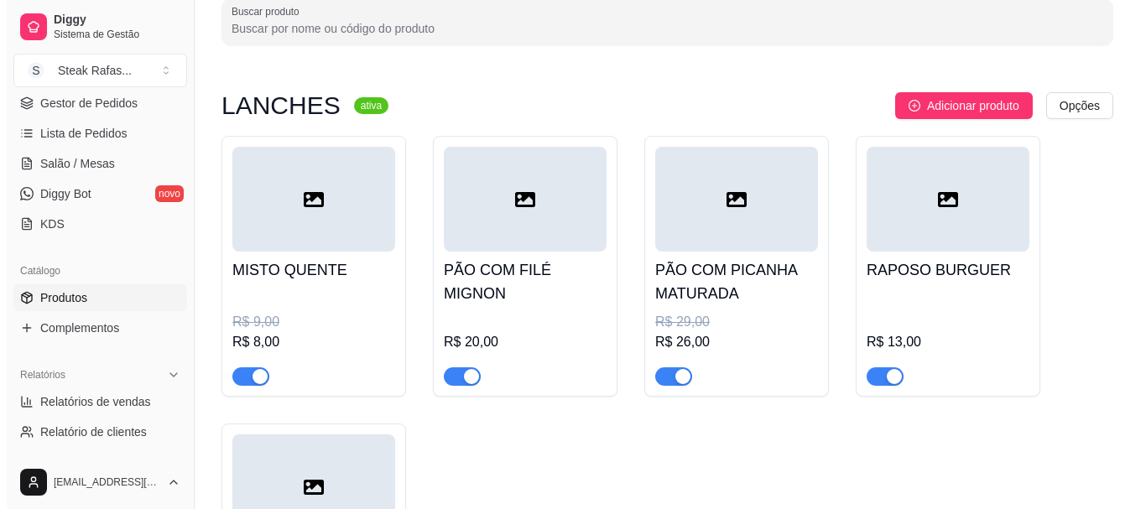
scroll to position [0, 0]
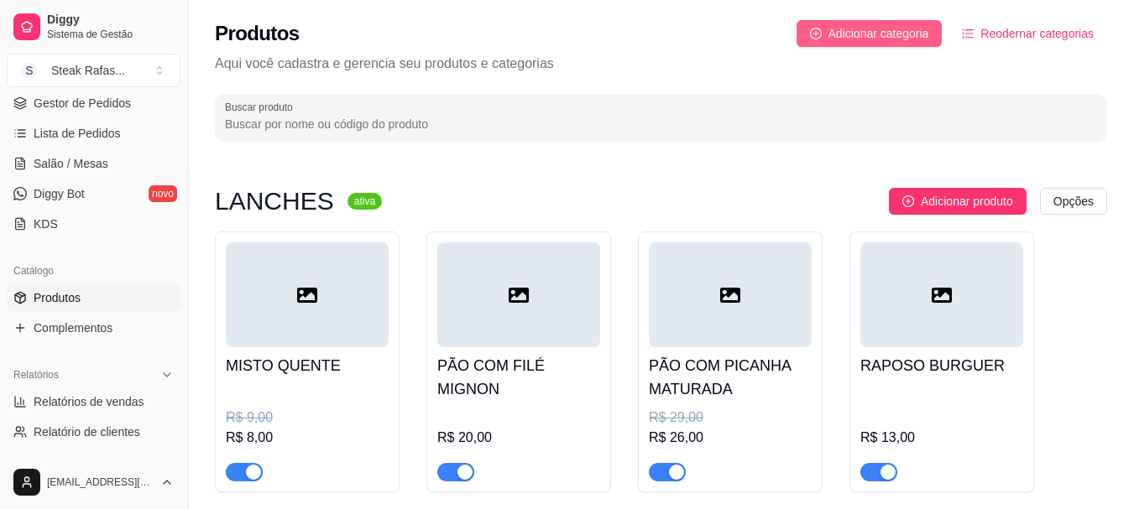
click at [895, 36] on span "Adicionar categoria" at bounding box center [878, 33] width 101 height 18
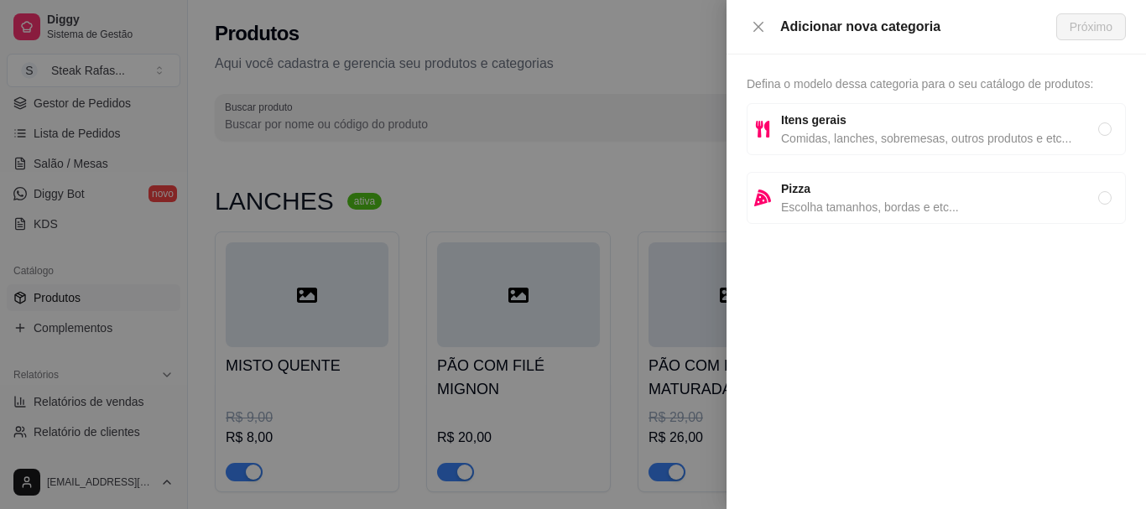
click at [888, 131] on span "Comidas, lanches, sobremesas, outros produtos e etc..." at bounding box center [939, 138] width 317 height 18
radio input "true"
click at [1087, 20] on span "Próximo" at bounding box center [1091, 27] width 43 height 18
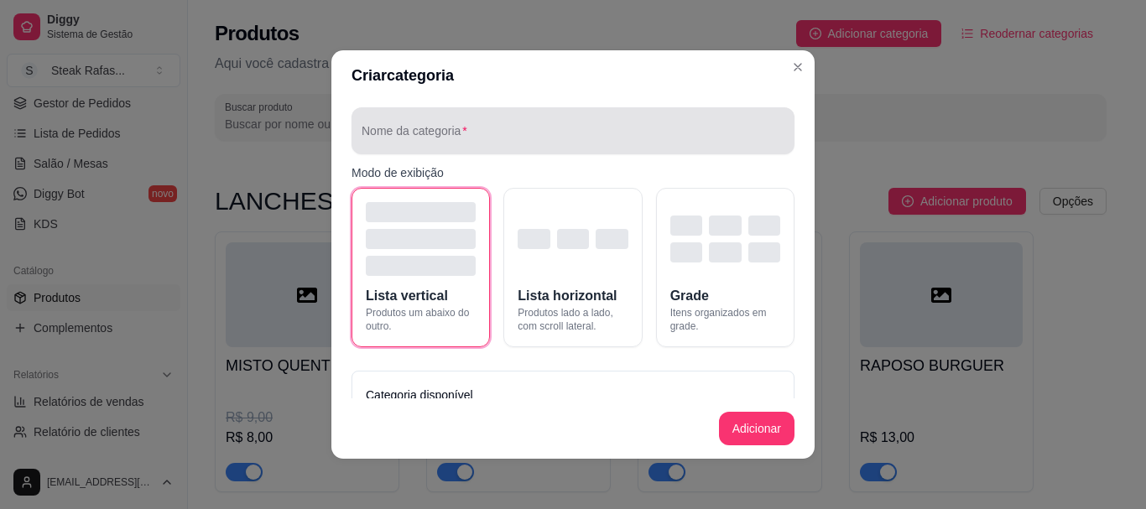
click at [474, 135] on input "Nome da categoria" at bounding box center [573, 137] width 423 height 17
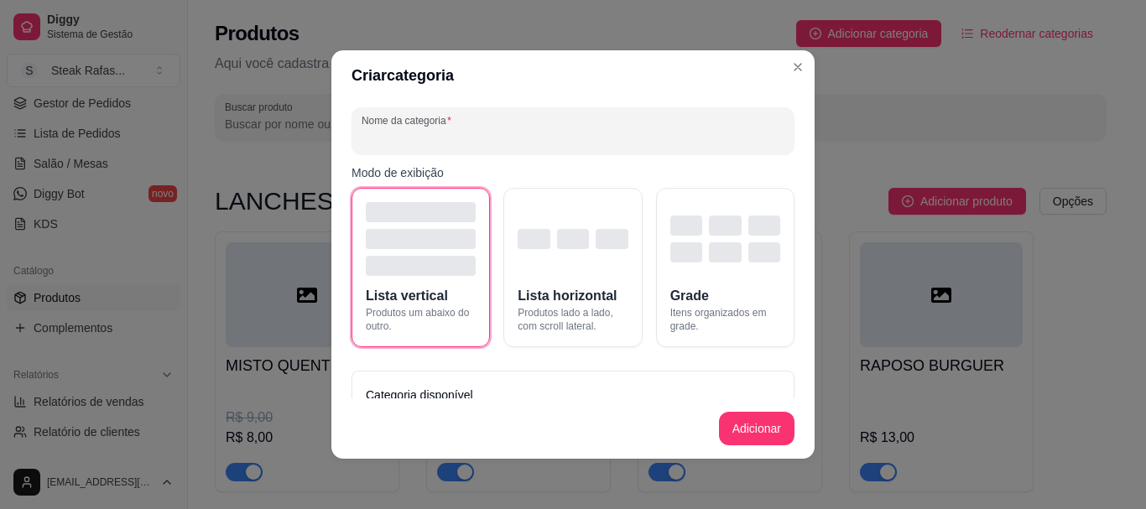
type input "A"
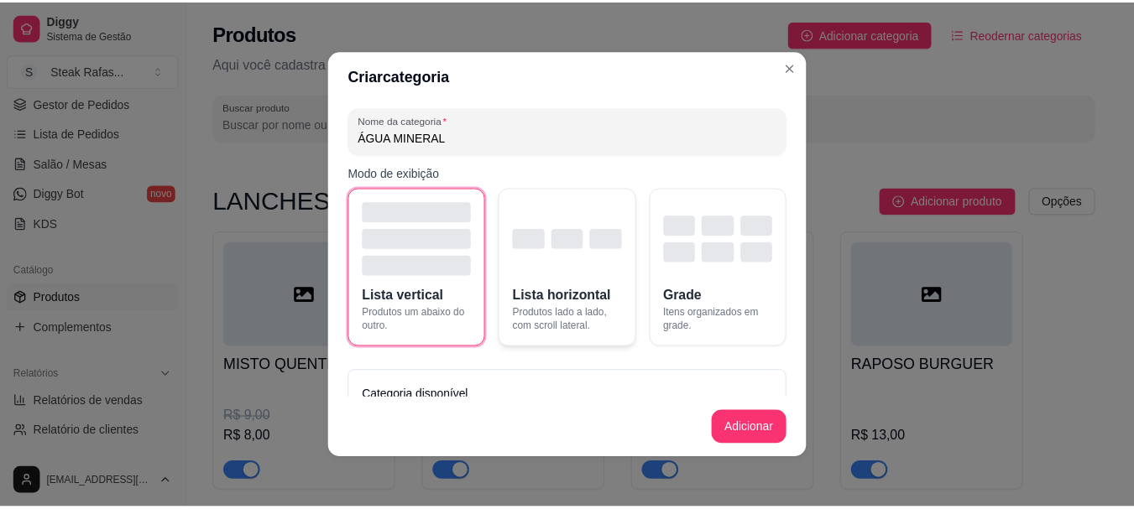
scroll to position [61, 0]
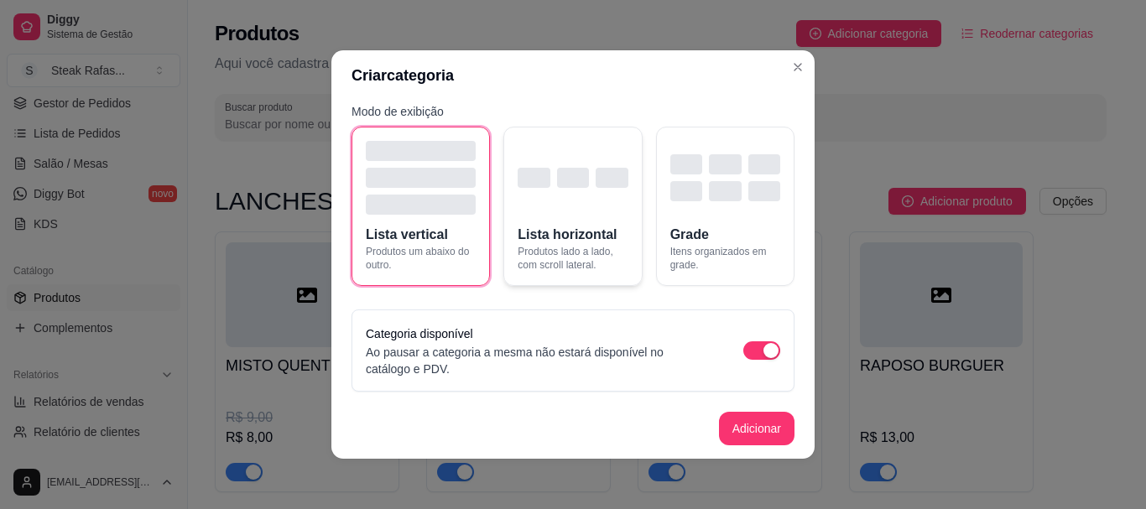
type input "ÁGUA MINERAL"
click at [530, 186] on div "button" at bounding box center [534, 178] width 32 height 20
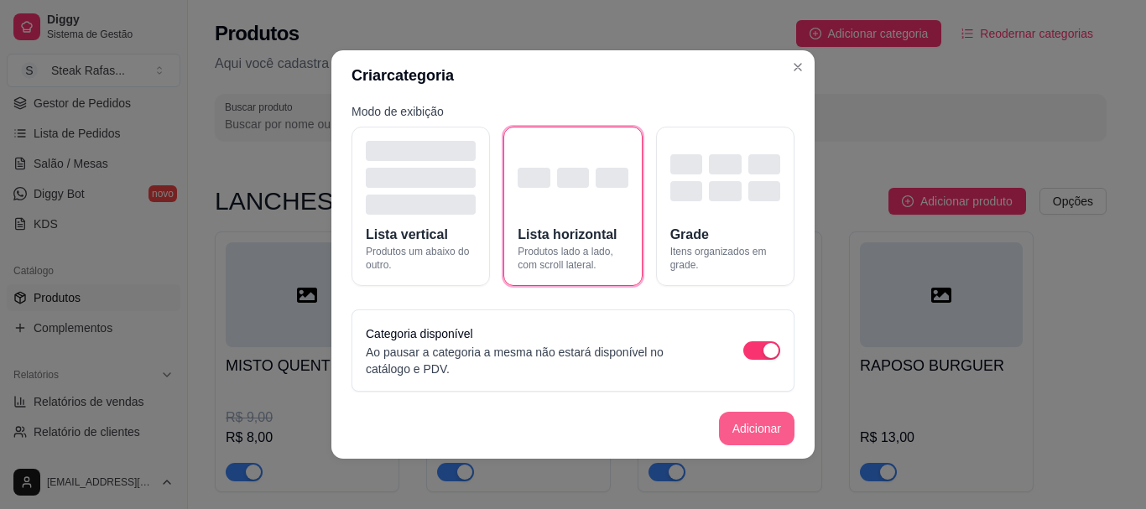
click at [770, 438] on button "Adicionar" at bounding box center [757, 429] width 76 height 34
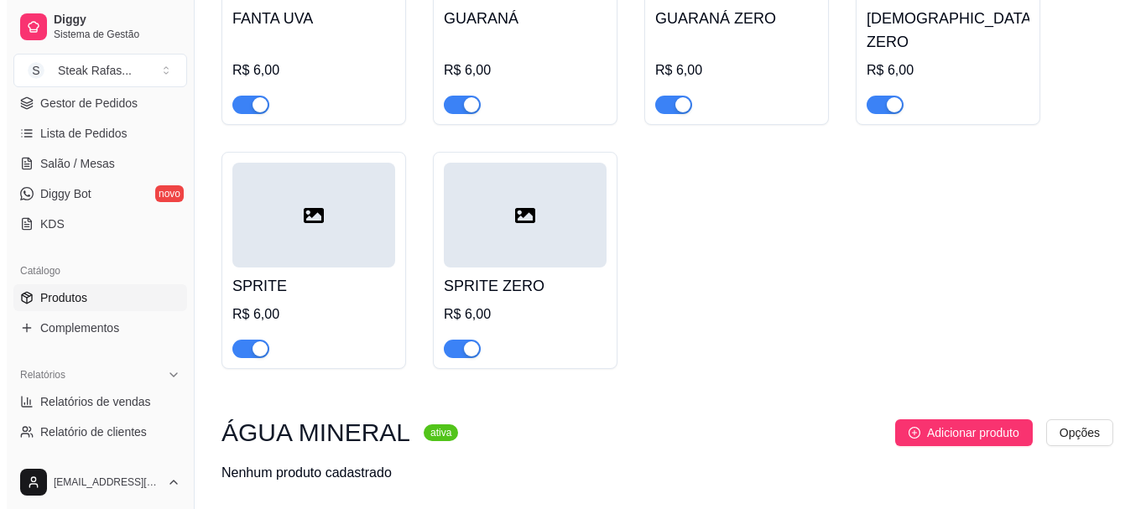
scroll to position [2140, 0]
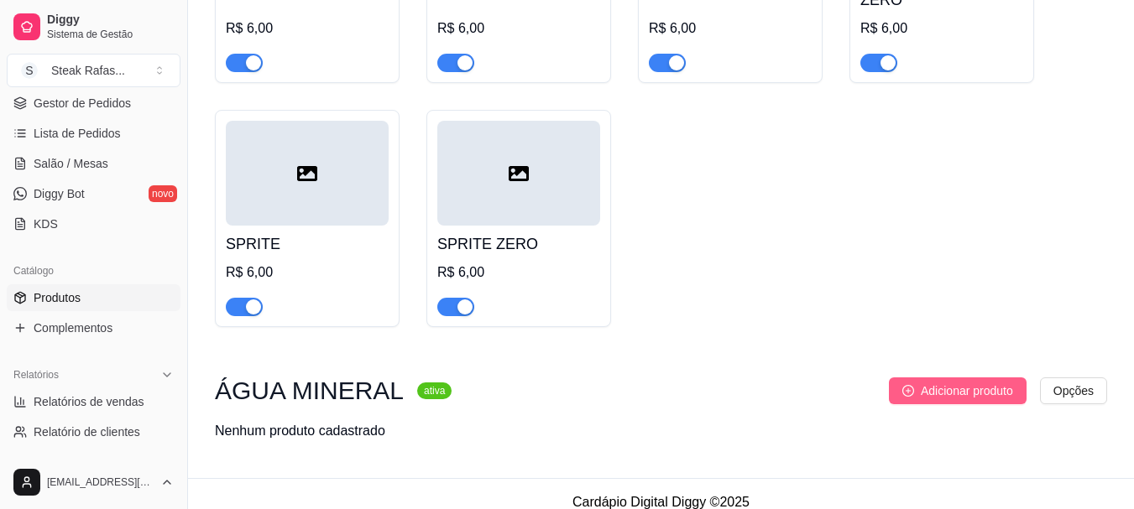
click at [997, 382] on span "Adicionar produto" at bounding box center [967, 391] width 92 height 18
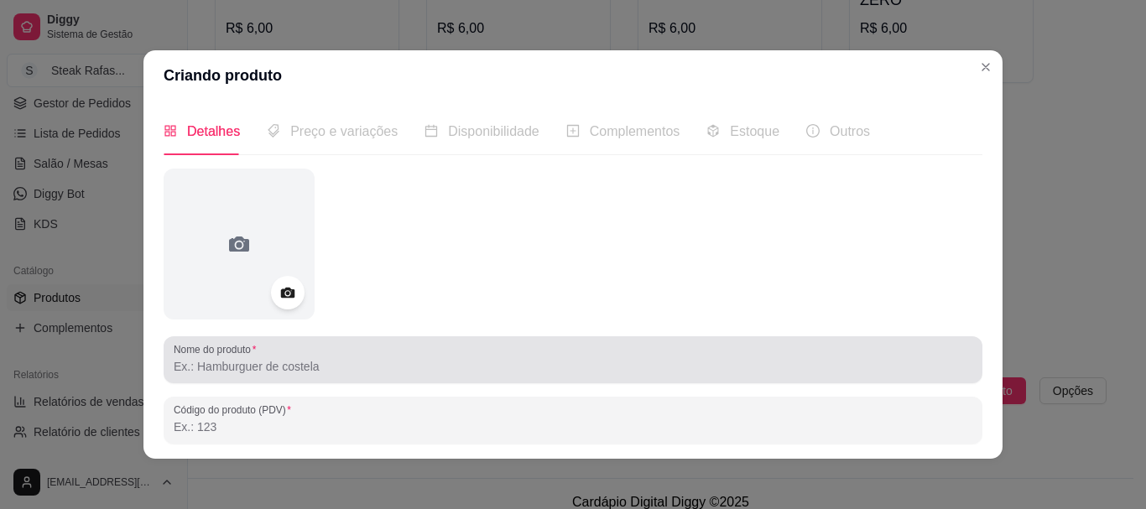
click at [210, 368] on input "Nome do produto" at bounding box center [573, 366] width 799 height 17
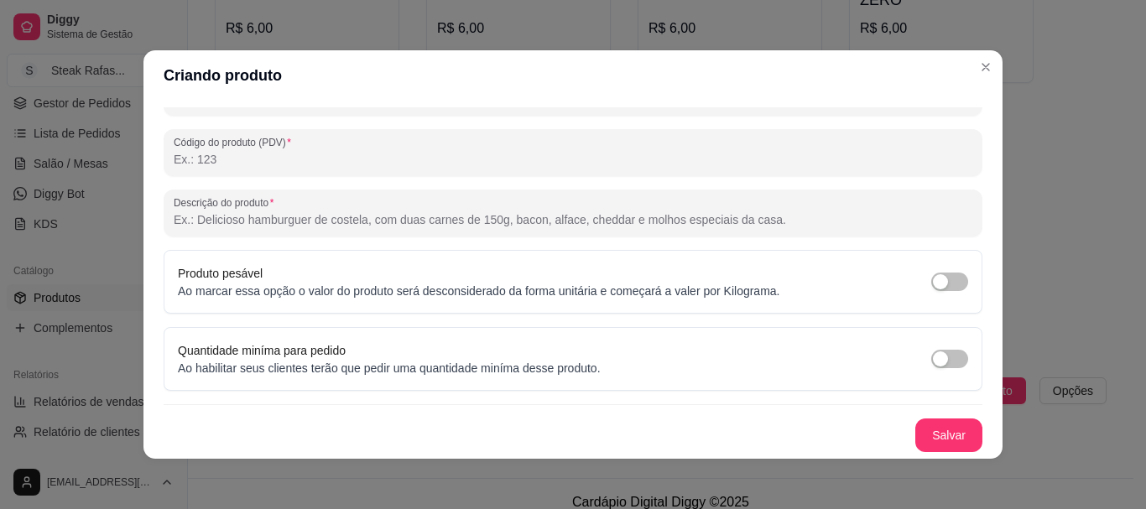
scroll to position [3, 0]
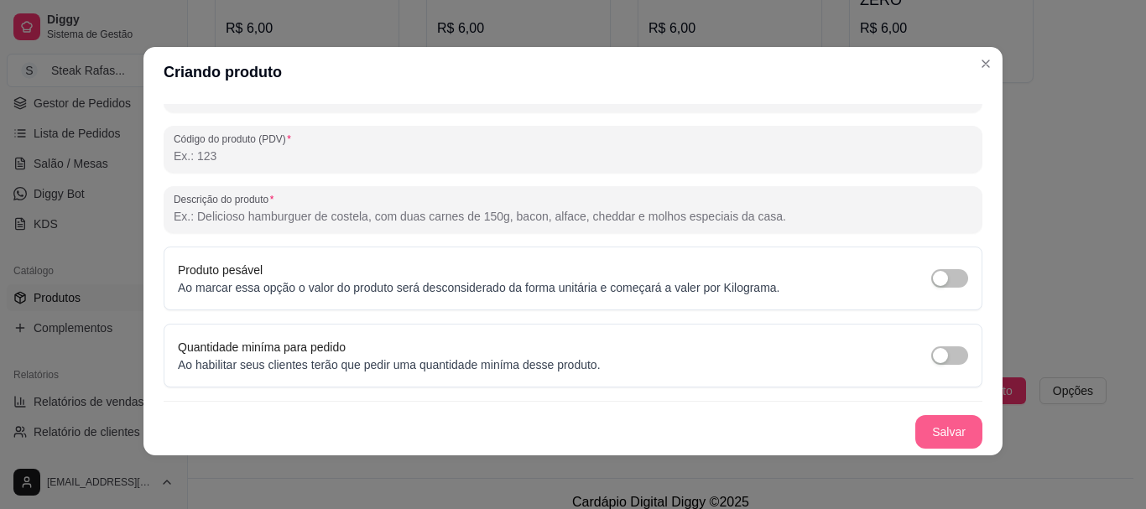
type input "COM GÁS"
click at [932, 440] on button "Salvar" at bounding box center [949, 432] width 67 height 34
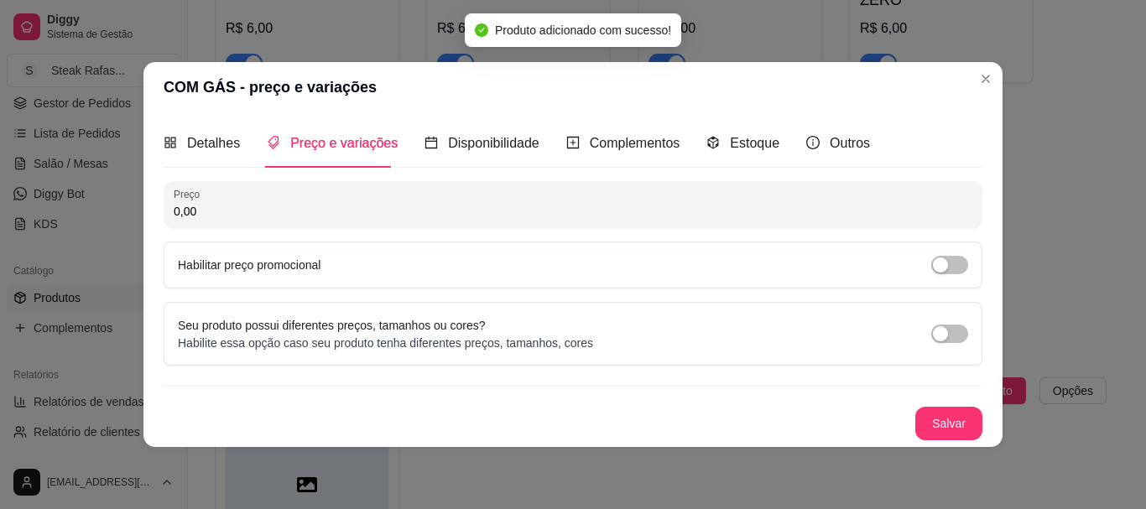
scroll to position [0, 0]
drag, startPoint x: 251, startPoint y: 210, endPoint x: 131, endPoint y: 212, distance: 120.0
click at [133, 212] on div "COM GÁS - preço e variações Detalhes Preço e variações Disponibilidade Compleme…" at bounding box center [573, 254] width 1146 height 509
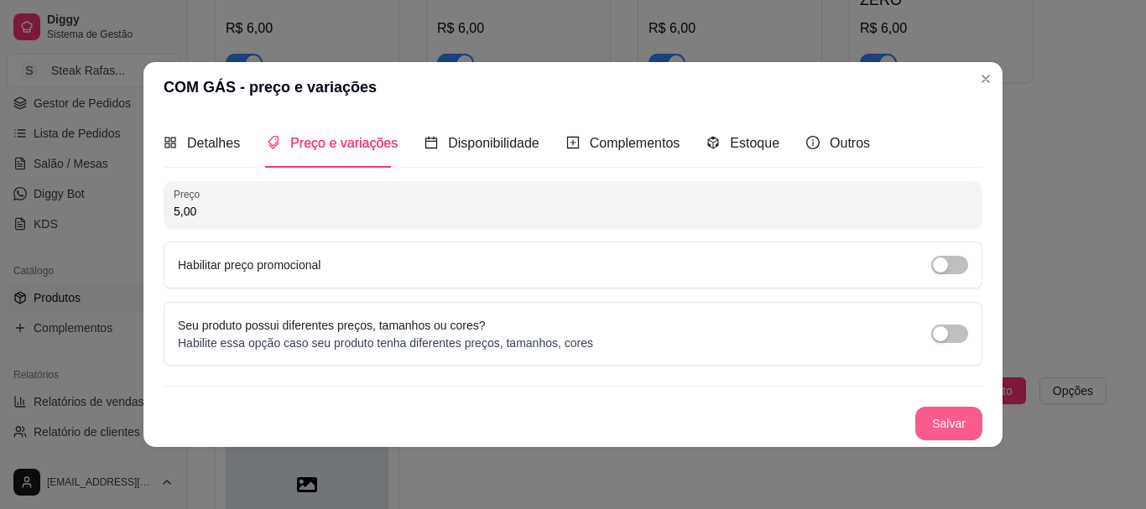
type input "5,00"
click at [935, 412] on button "Salvar" at bounding box center [948, 423] width 65 height 33
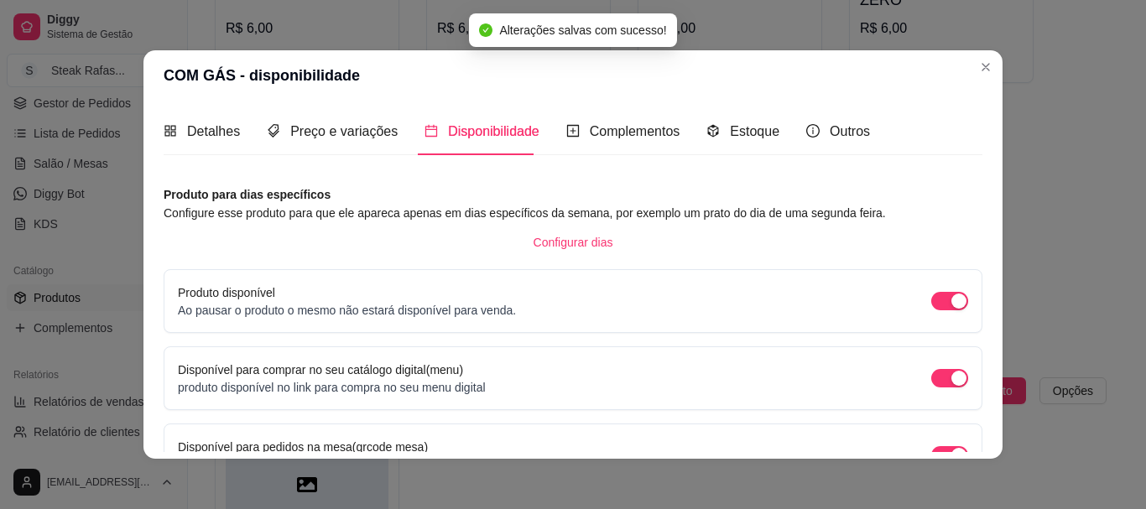
scroll to position [3, 0]
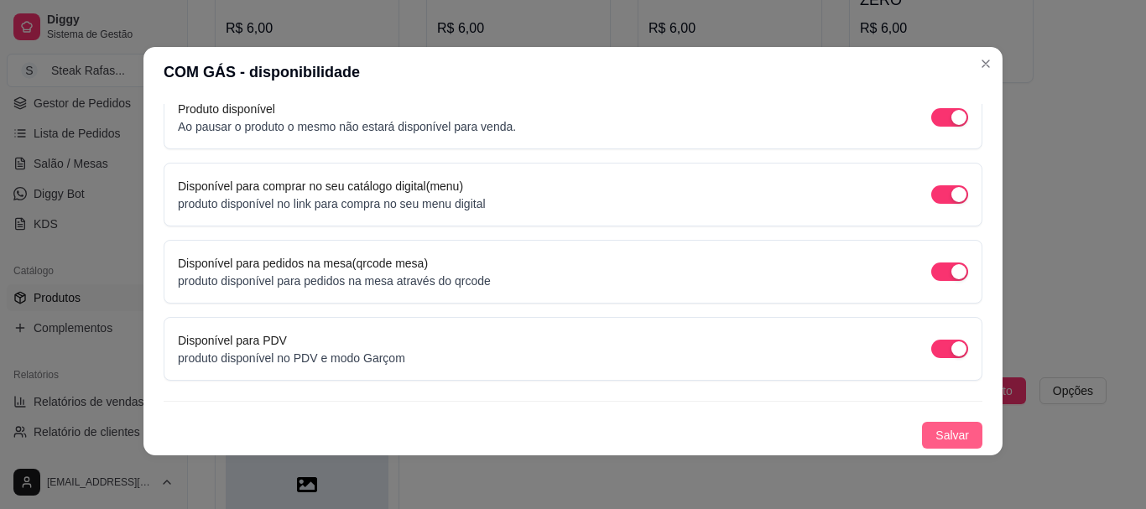
click at [948, 425] on button "Salvar" at bounding box center [952, 435] width 60 height 27
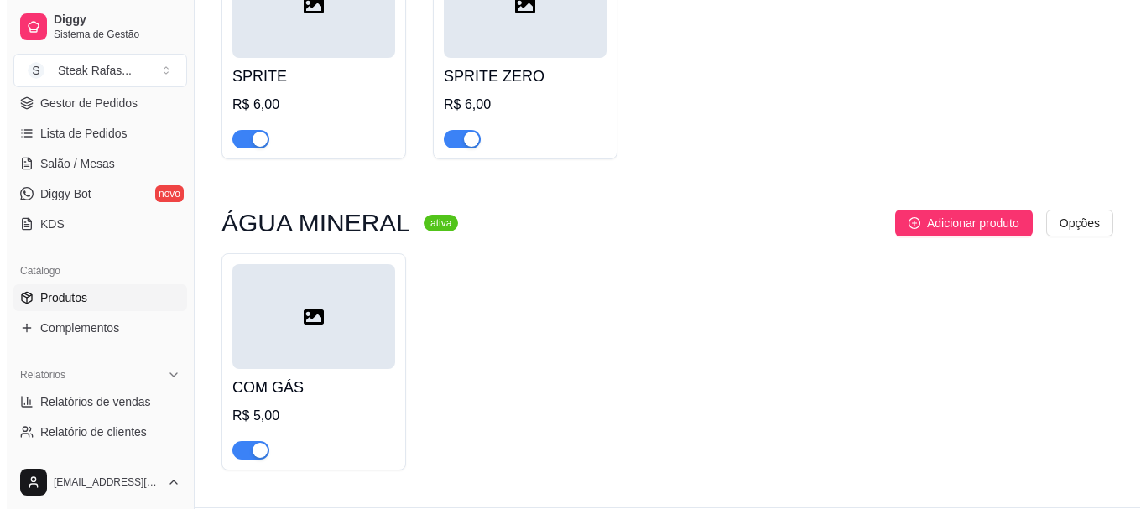
scroll to position [2338, 0]
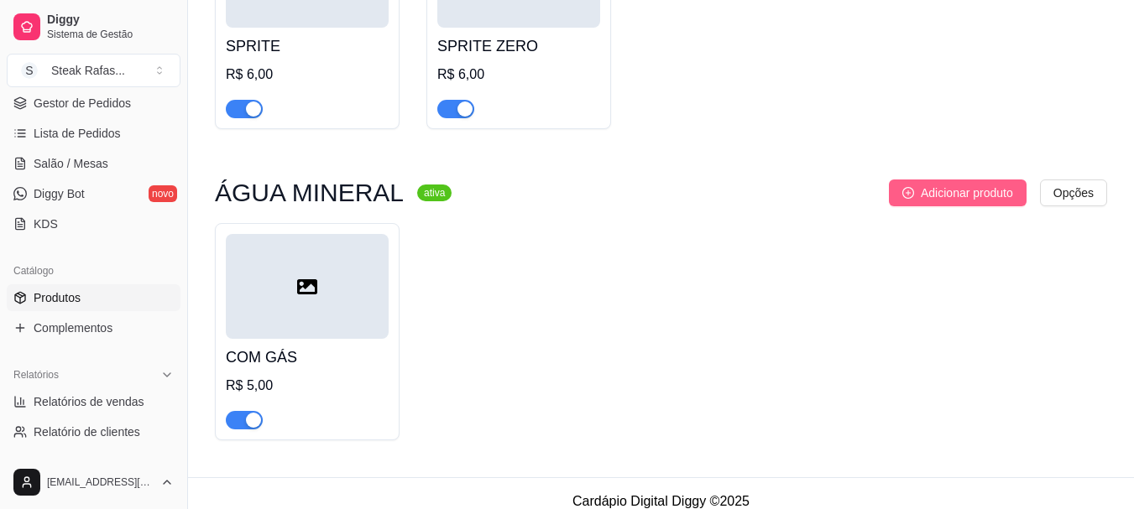
click at [988, 184] on span "Adicionar produto" at bounding box center [967, 193] width 92 height 18
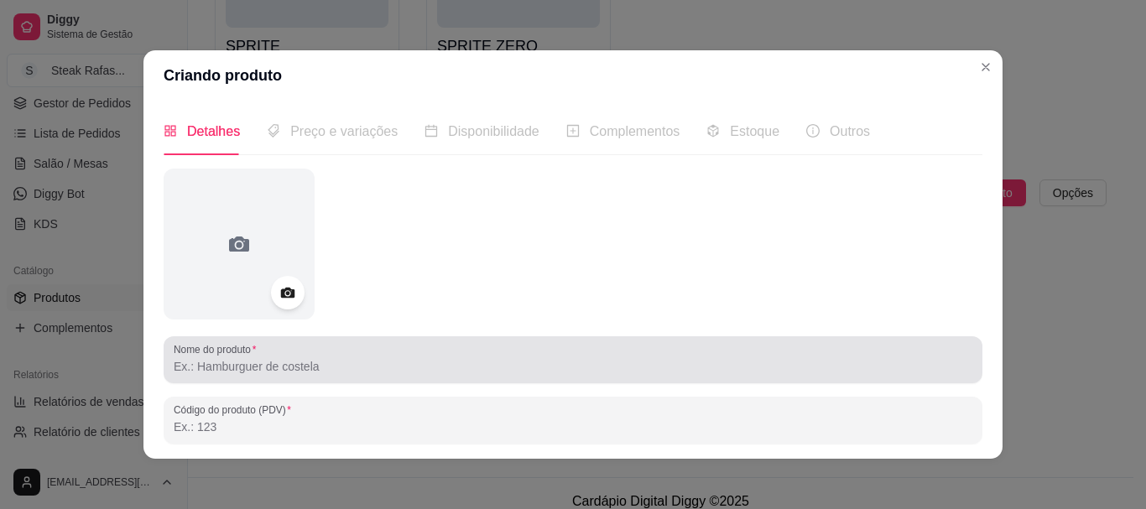
click at [350, 352] on div at bounding box center [573, 360] width 799 height 34
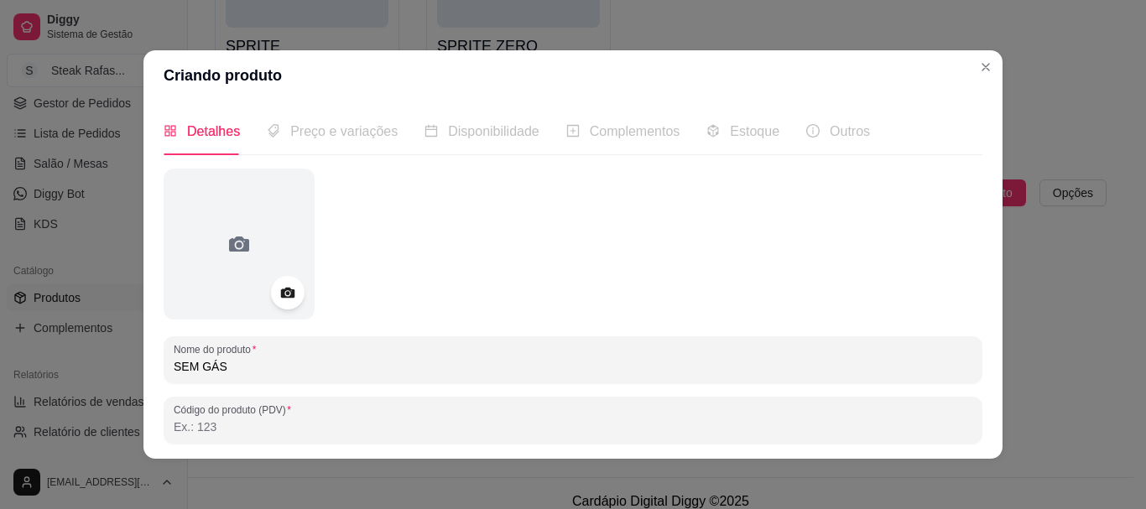
scroll to position [268, 0]
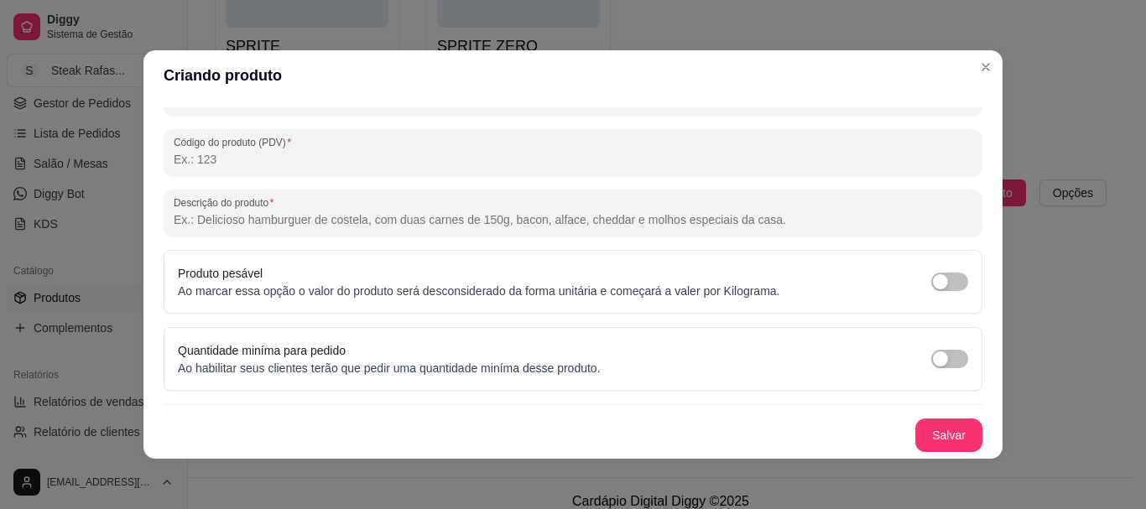
type input "SEM GÁS"
click at [927, 418] on div "Nome do produto SEM GÁS Código do produto (PDV) Descrição do produto Produto pe…" at bounding box center [573, 176] width 819 height 551
click at [928, 423] on button "Salvar" at bounding box center [949, 436] width 67 height 34
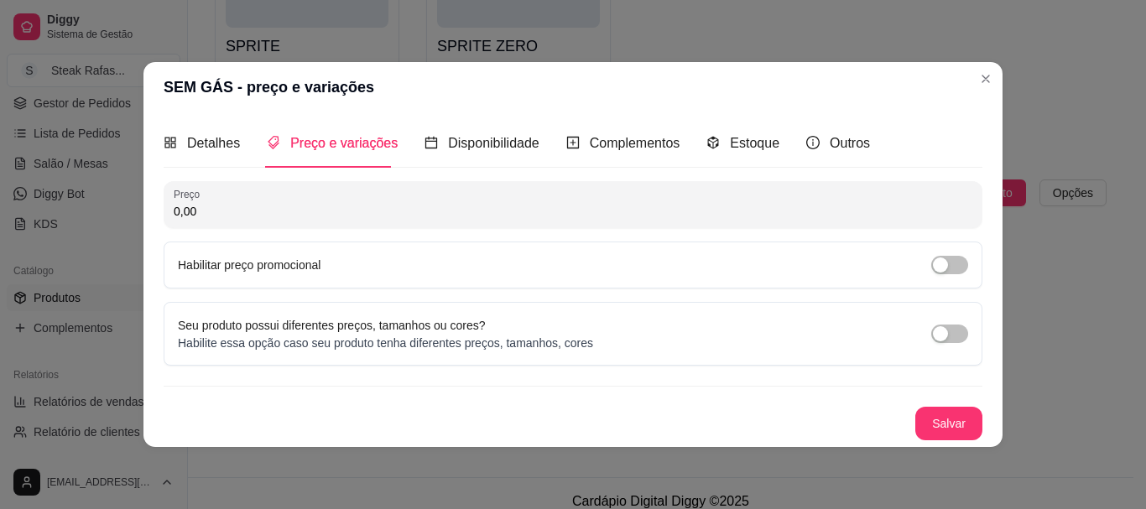
scroll to position [0, 0]
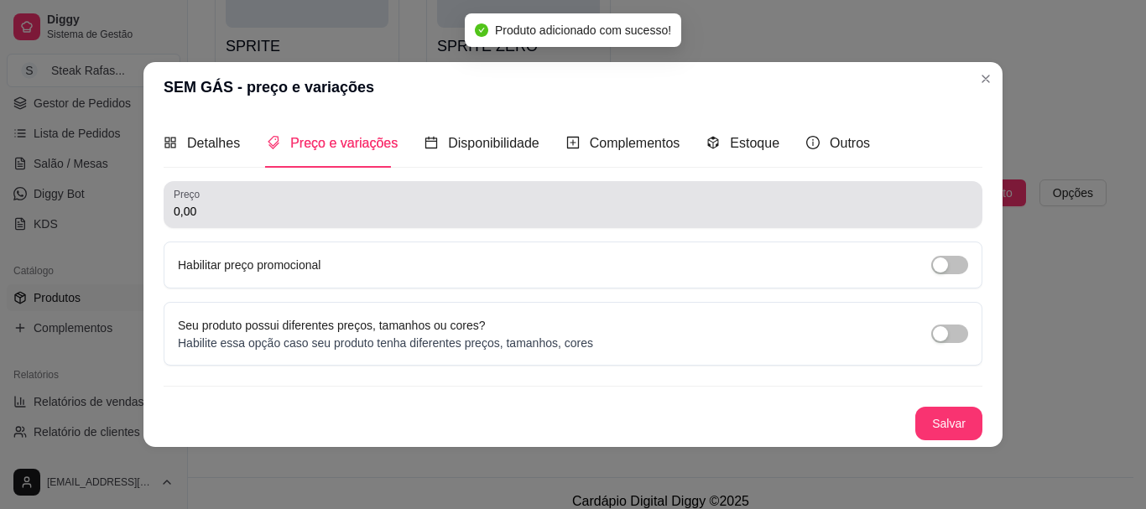
click at [318, 209] on input "0,00" at bounding box center [573, 211] width 799 height 17
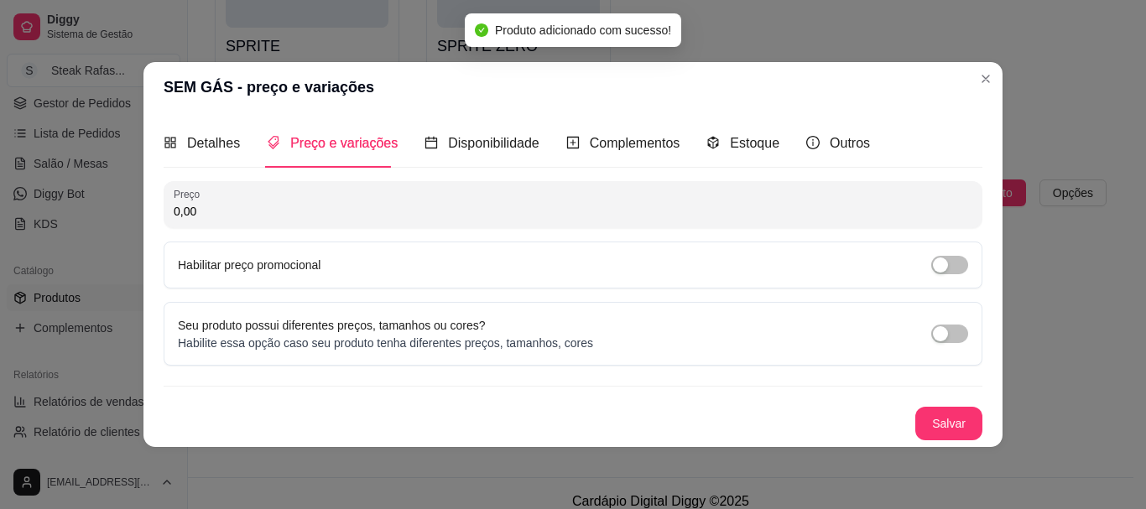
click at [318, 209] on input "0,00" at bounding box center [573, 211] width 799 height 17
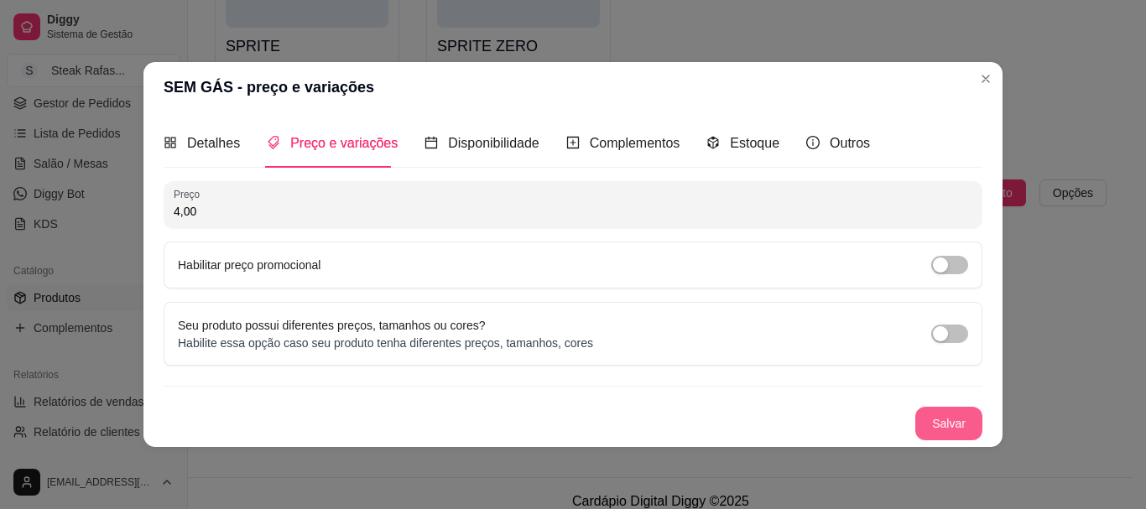
type input "4,00"
click at [952, 419] on button "Salvar" at bounding box center [949, 424] width 67 height 34
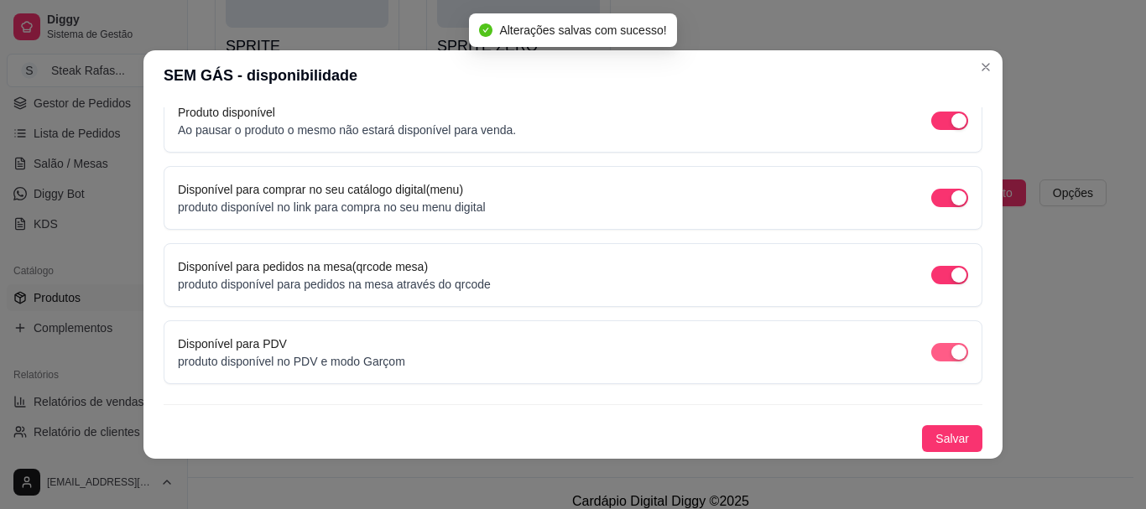
scroll to position [3, 0]
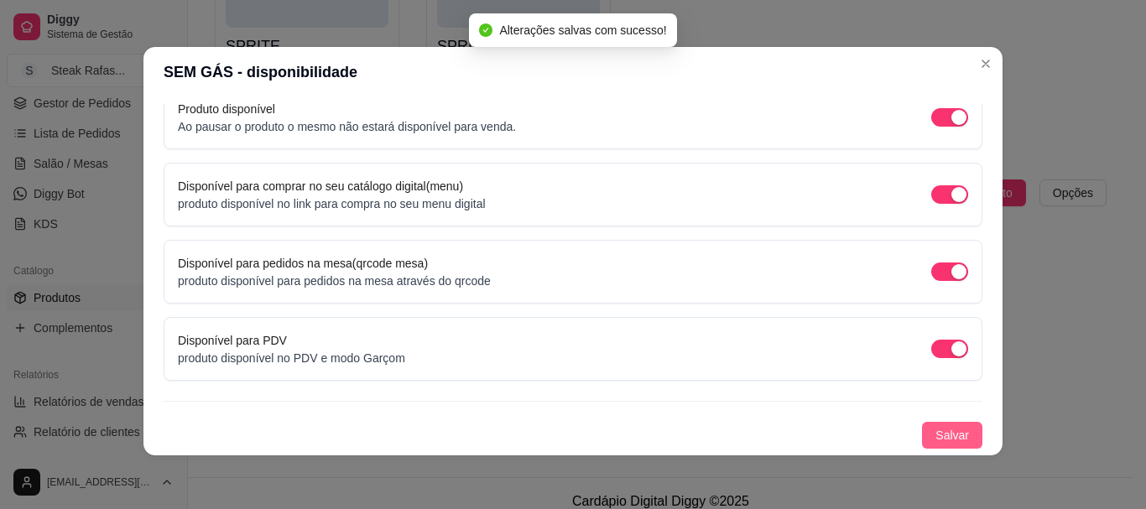
click at [938, 437] on span "Salvar" at bounding box center [953, 435] width 34 height 18
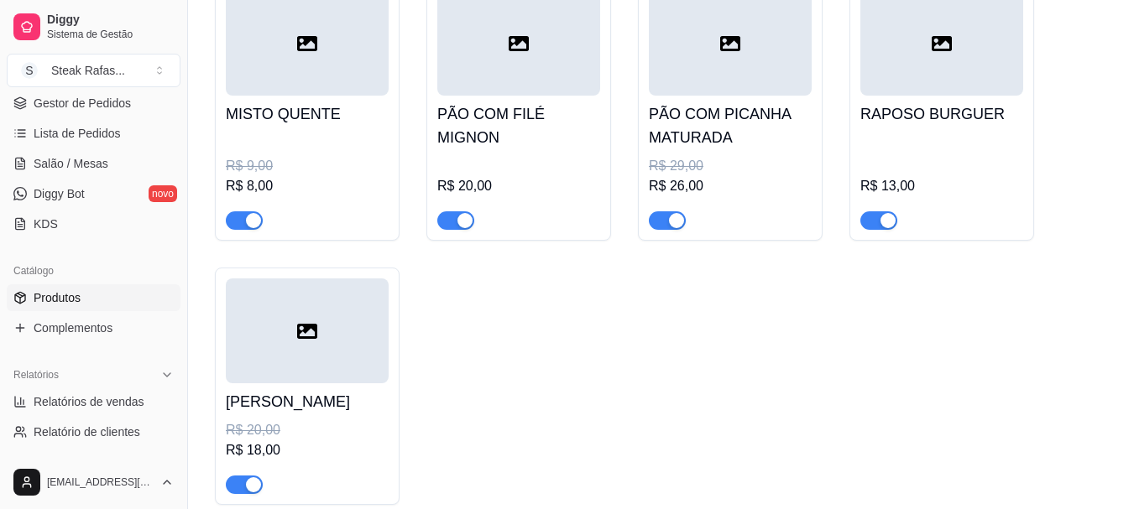
scroll to position [168, 0]
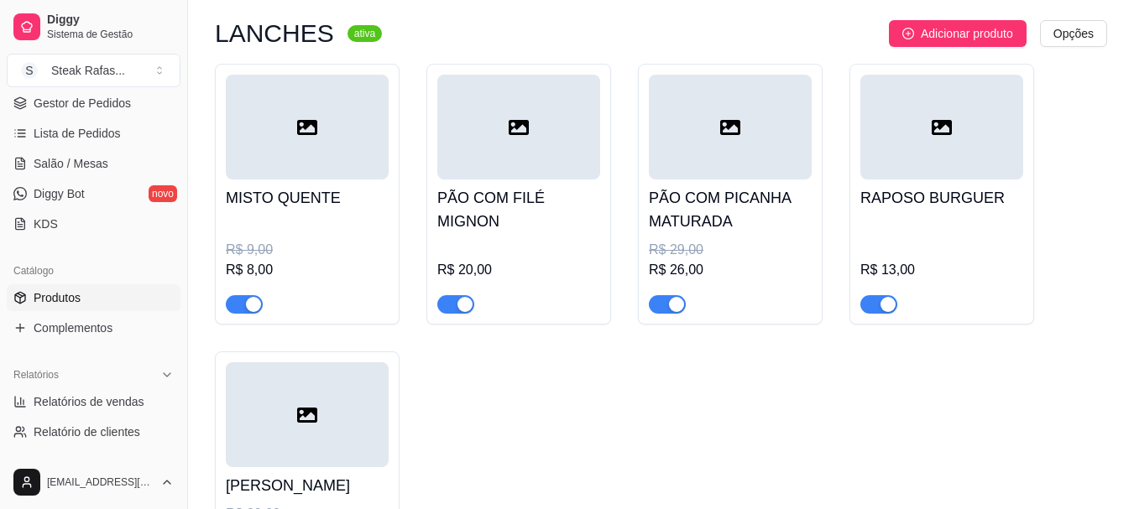
click at [987, 141] on div at bounding box center [941, 127] width 163 height 105
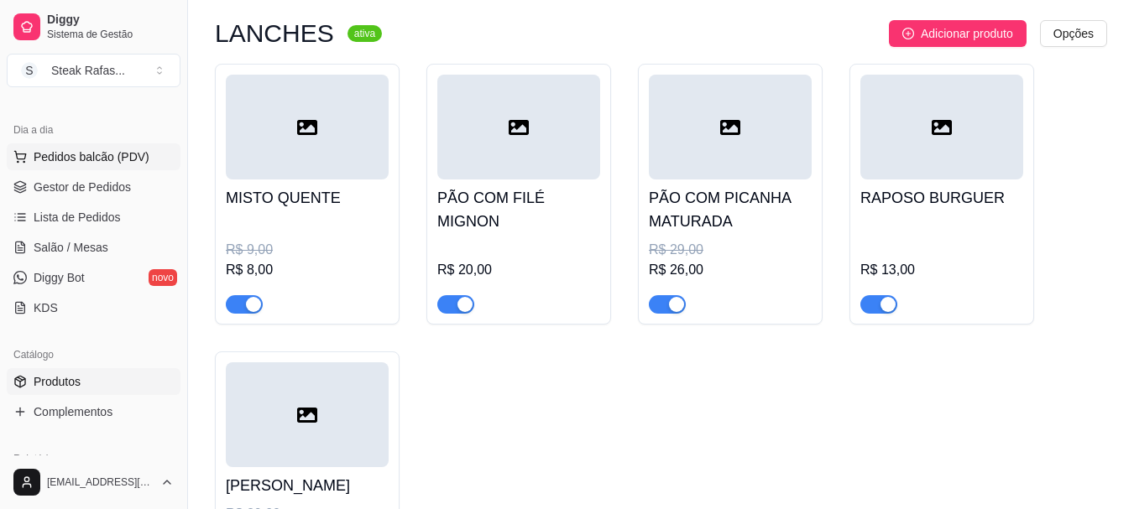
click at [76, 159] on span "Pedidos balcão (PDV)" at bounding box center [92, 157] width 116 height 17
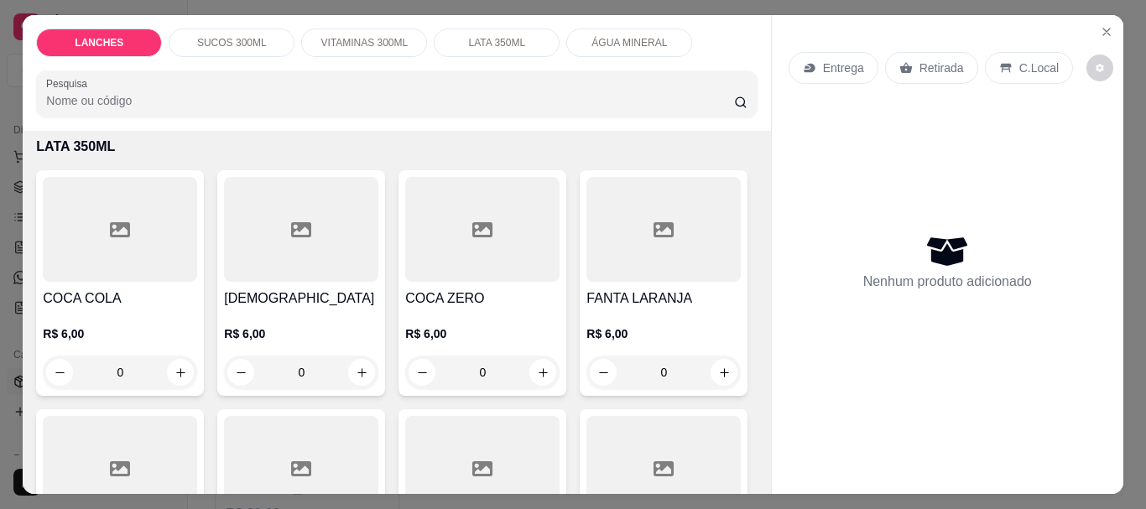
scroll to position [1511, 0]
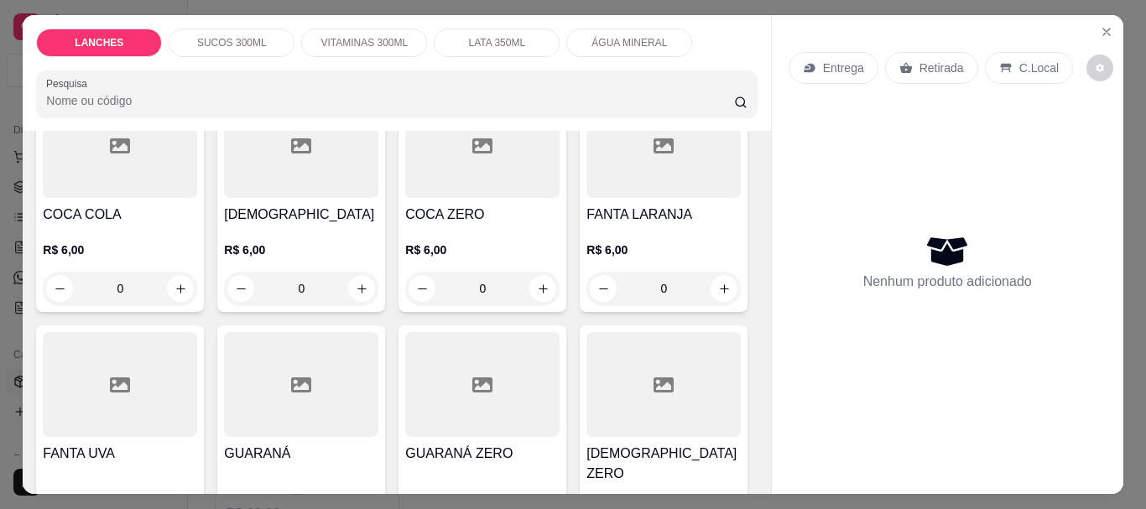
click at [176, 44] on div "SUCOS 300ML" at bounding box center [232, 43] width 126 height 29
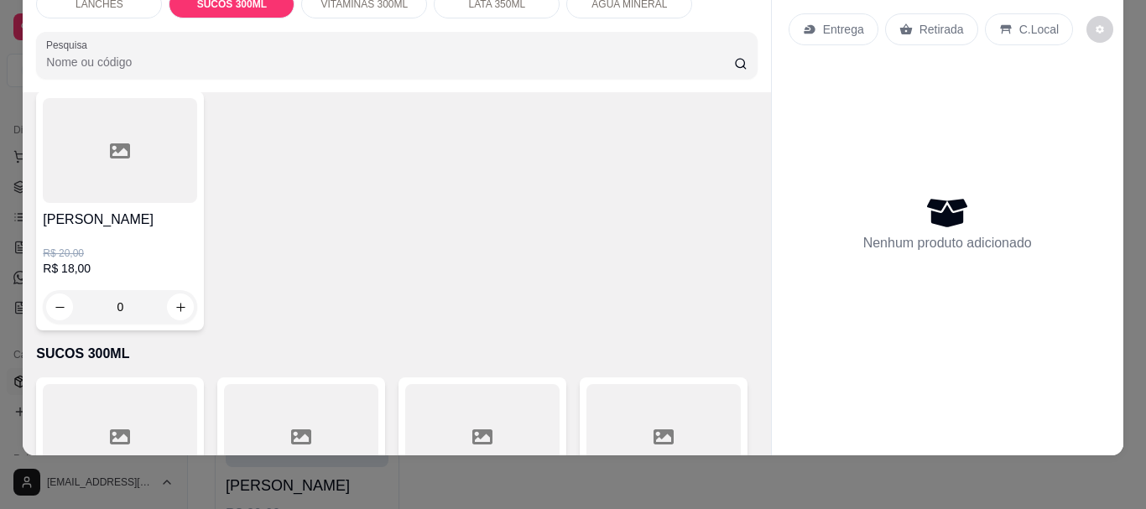
scroll to position [47, 0]
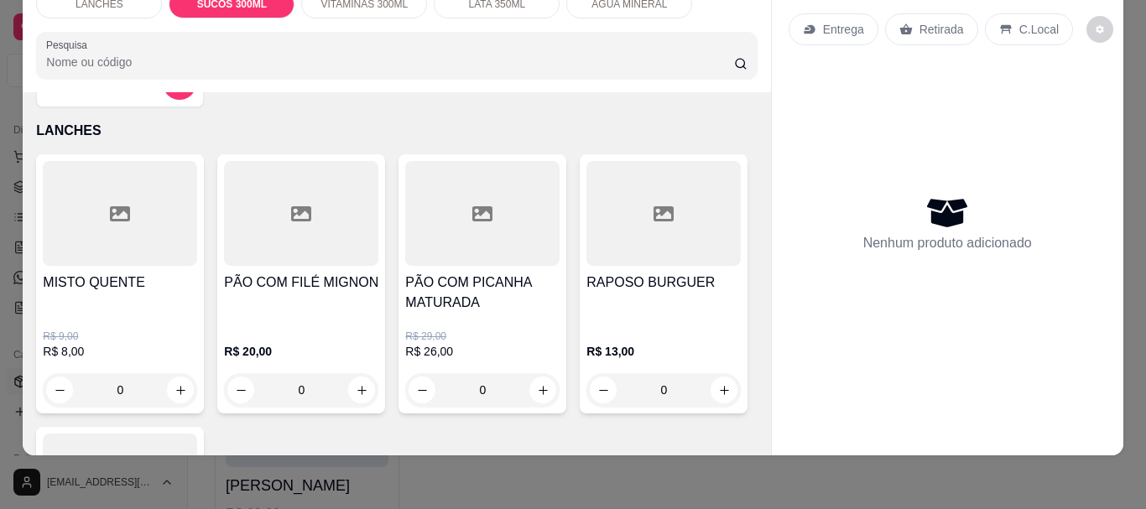
click at [353, 1] on div "LANCHES SUCOS 300ML VITAMINAS 300ML LATA 350ML ÁGUA MINERAL Pesquisa Item avuls…" at bounding box center [573, 254] width 1146 height 509
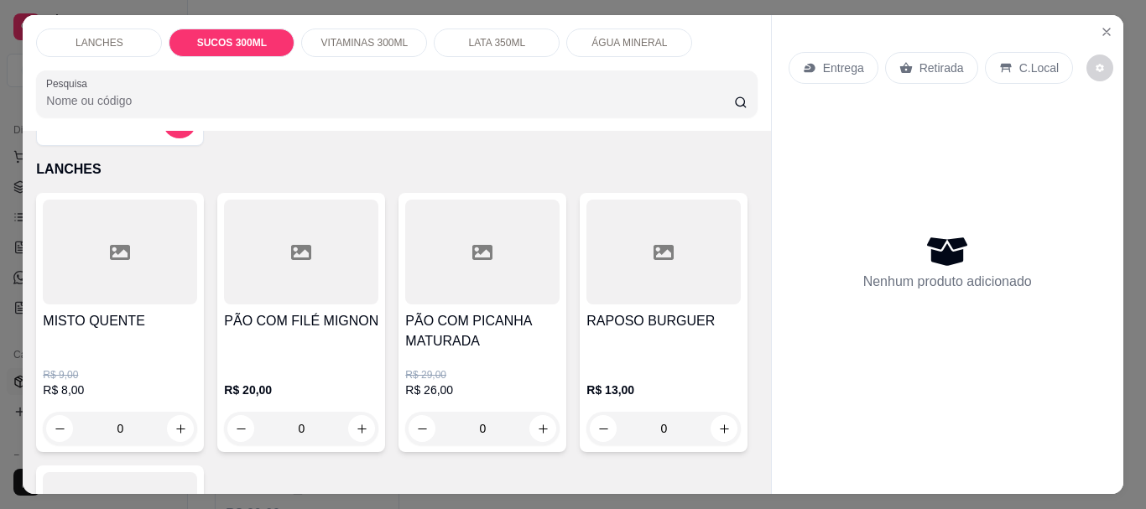
click at [389, 36] on p "VITAMINAS 300ML" at bounding box center [364, 42] width 87 height 13
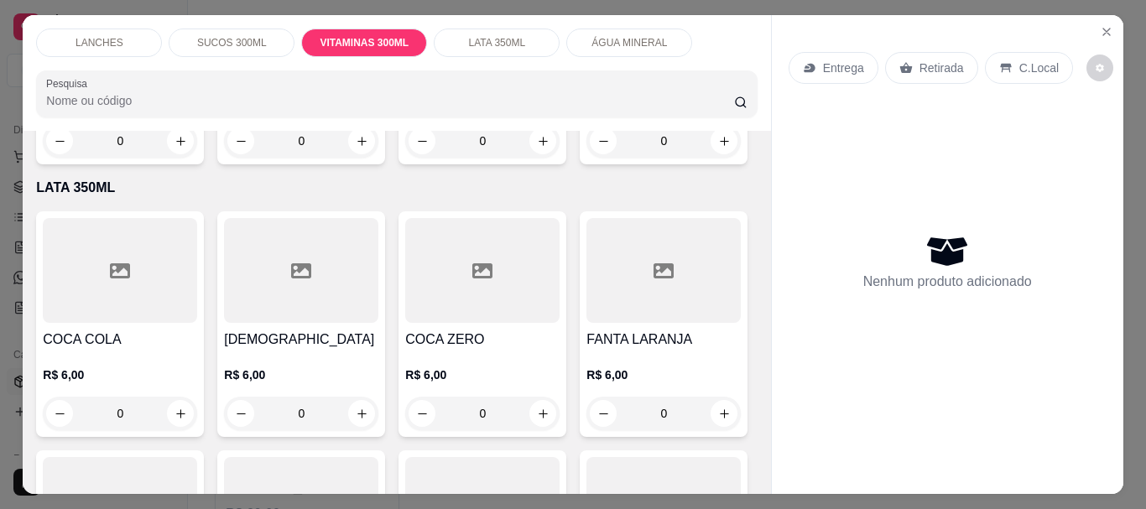
click at [528, 34] on div "LATA 350ML" at bounding box center [497, 43] width 126 height 29
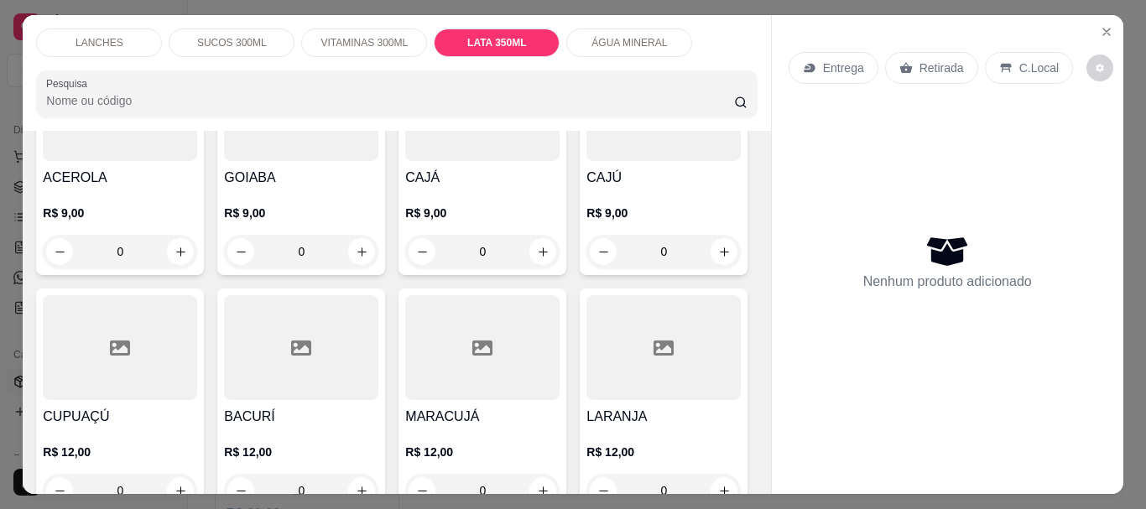
click at [654, 36] on p "ÁGUA MINERAL" at bounding box center [630, 42] width 76 height 13
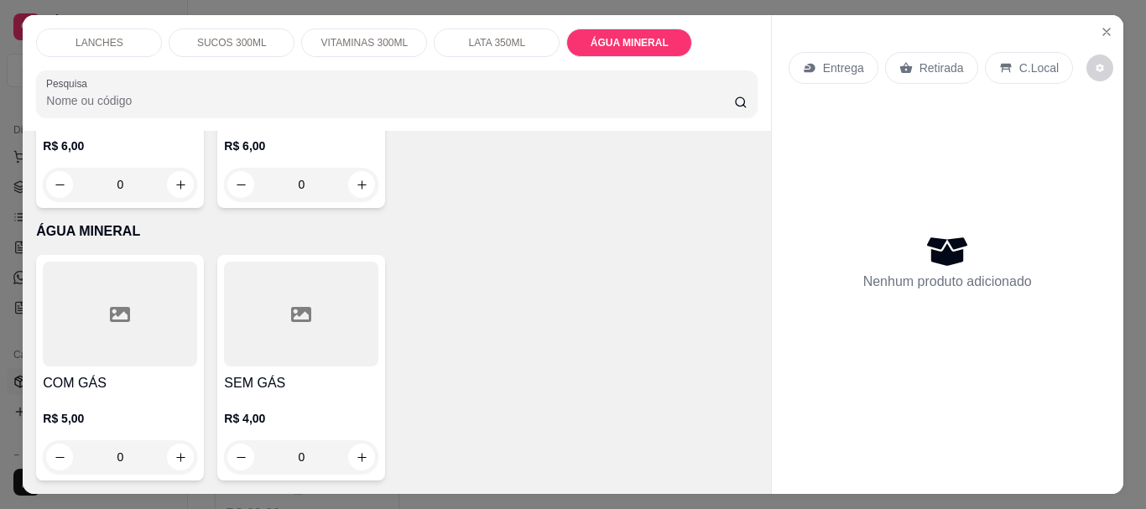
scroll to position [2069, 0]
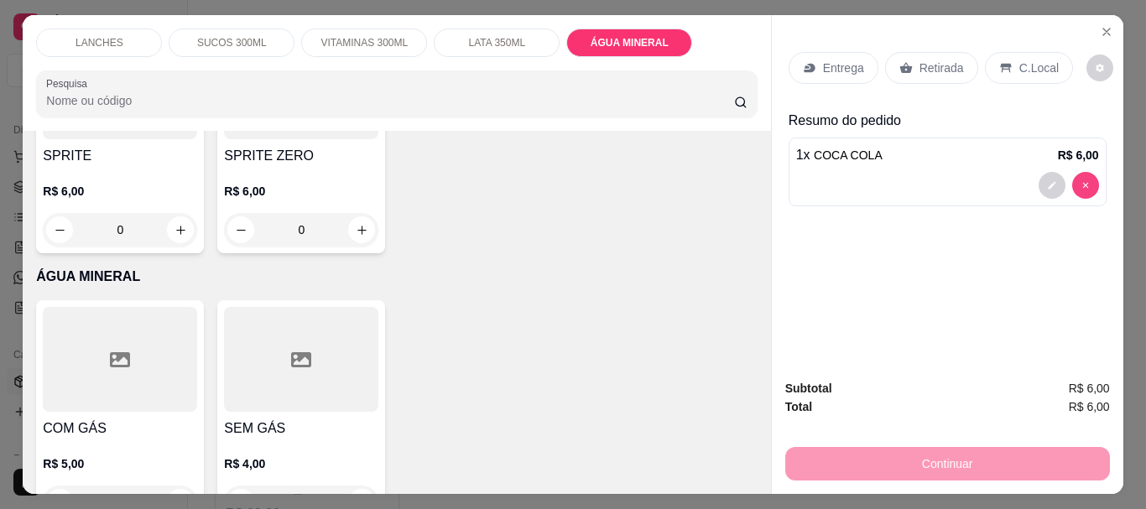
type input "0"
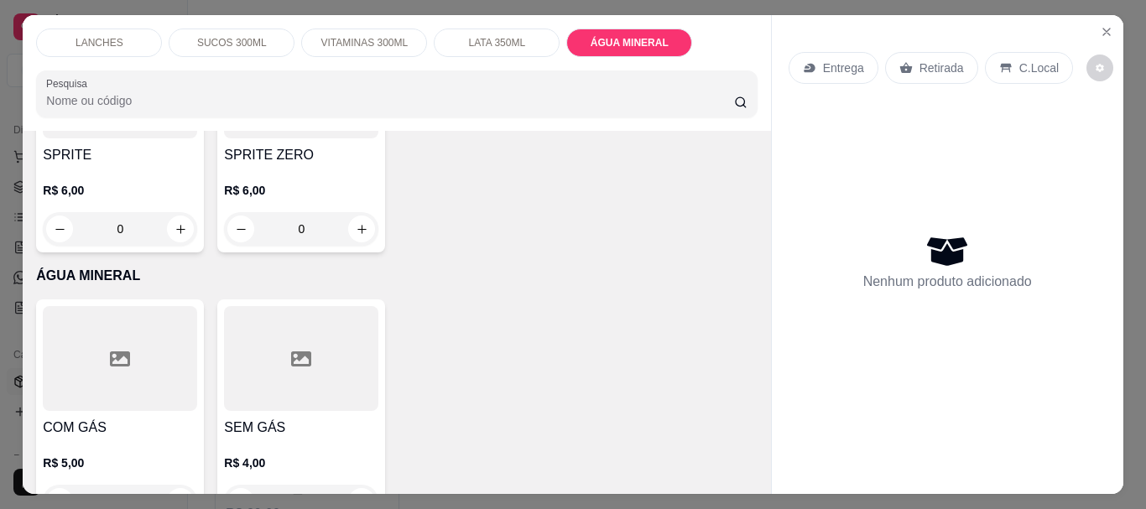
scroll to position [1901, 0]
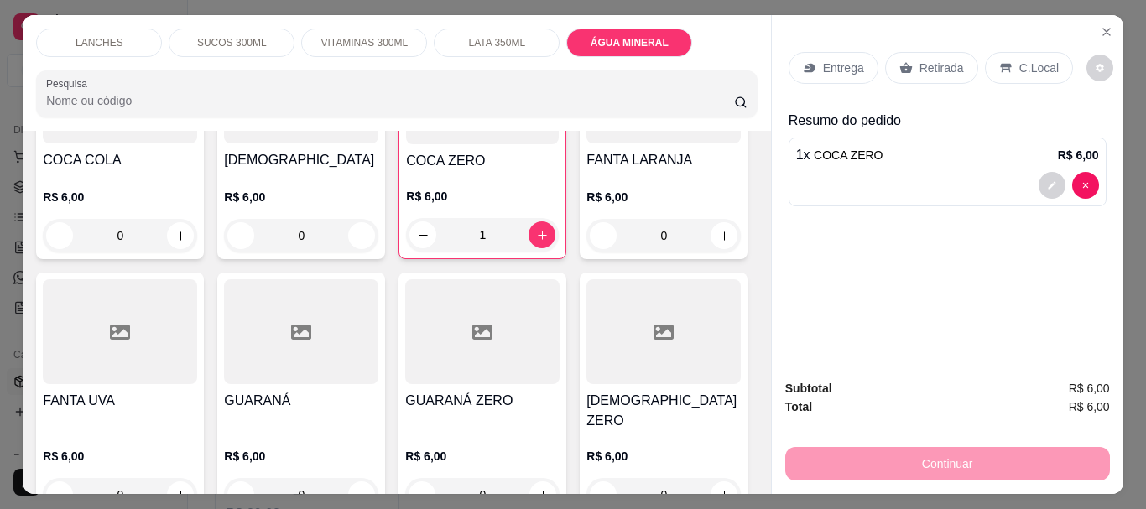
scroll to position [1649, 0]
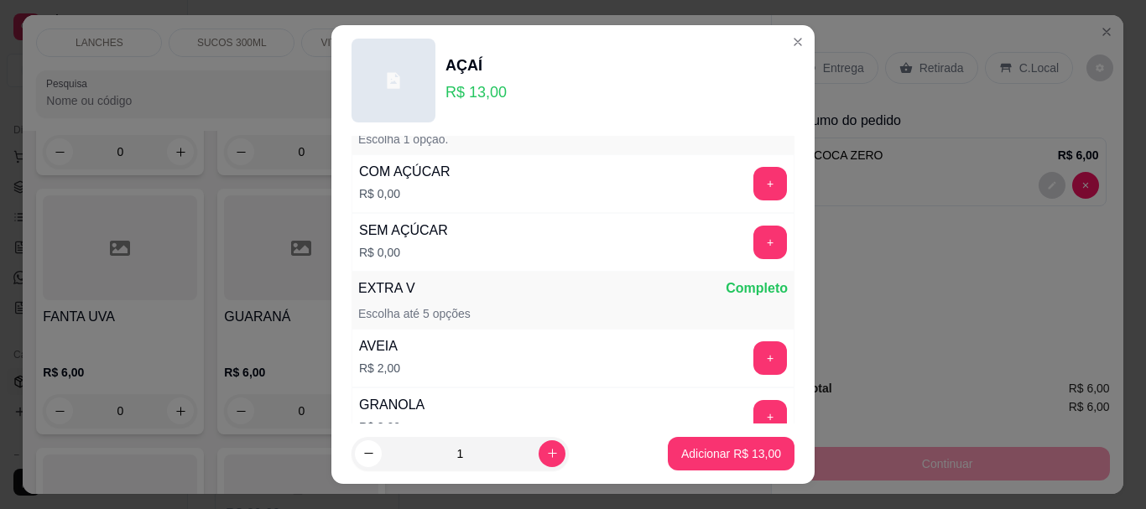
scroll to position [0, 0]
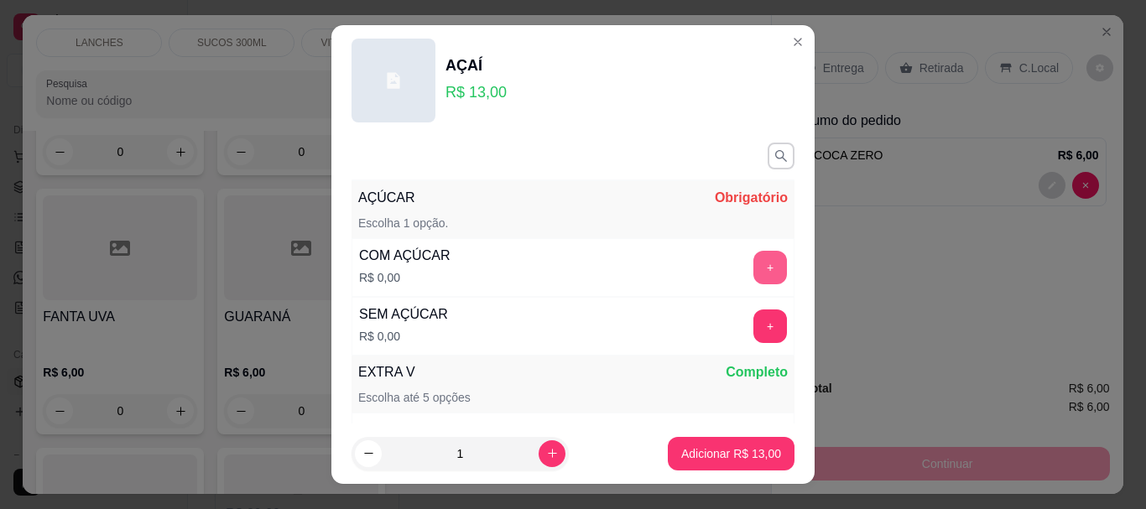
click at [754, 269] on button "+" at bounding box center [771, 268] width 34 height 34
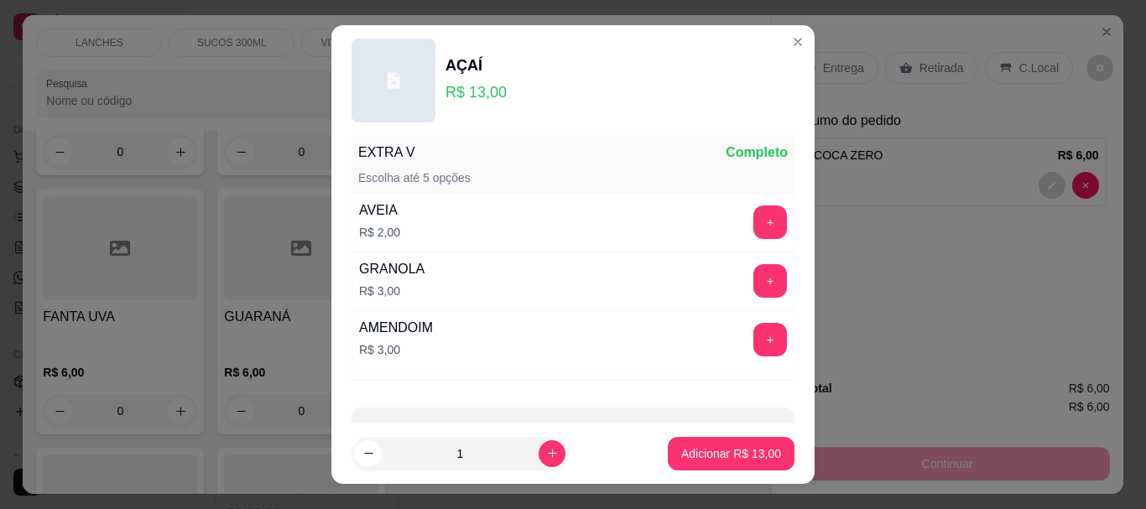
scroll to position [29, 0]
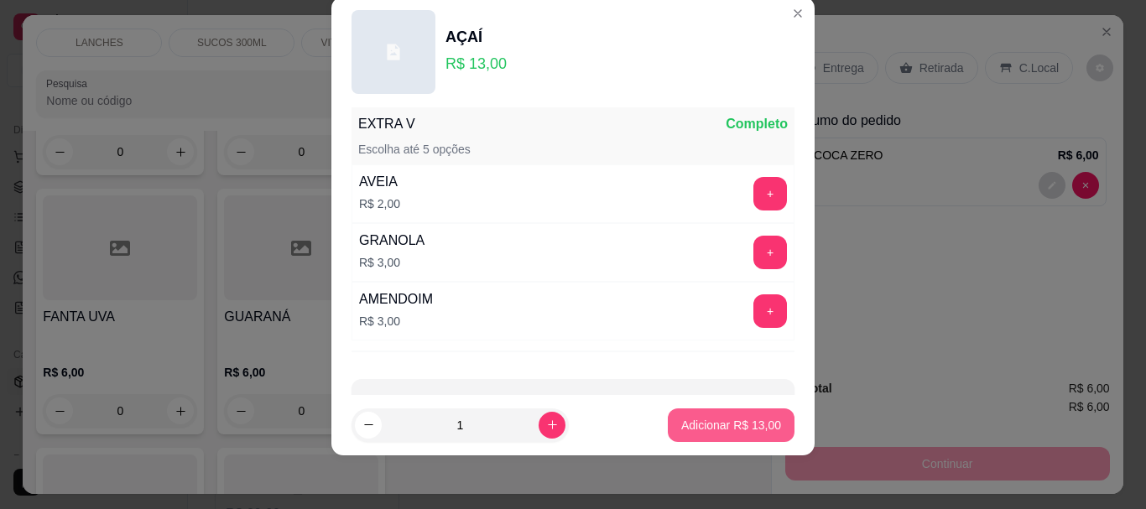
click at [719, 431] on p "Adicionar R$ 13,00" at bounding box center [731, 425] width 100 height 17
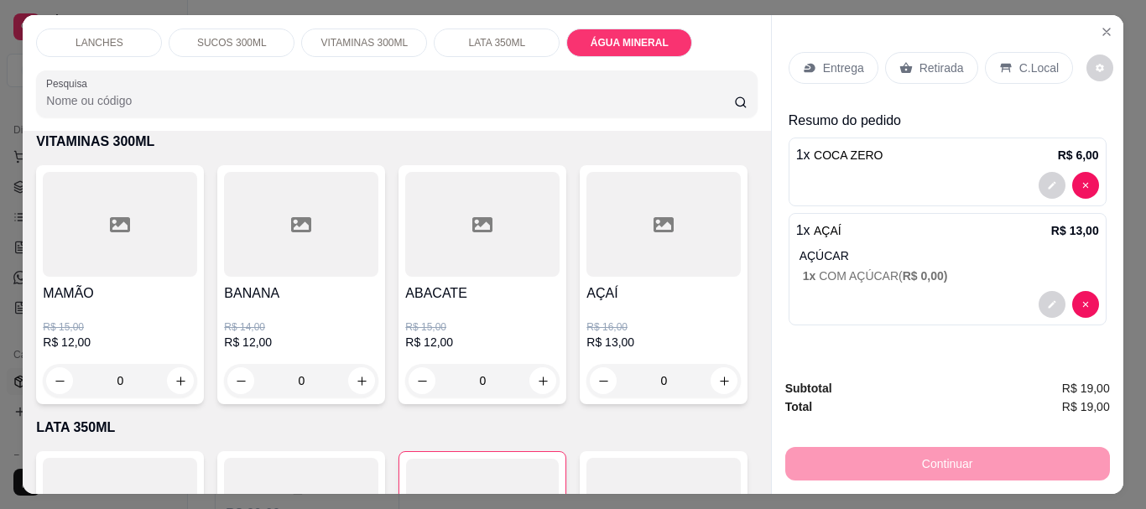
scroll to position [1062, 0]
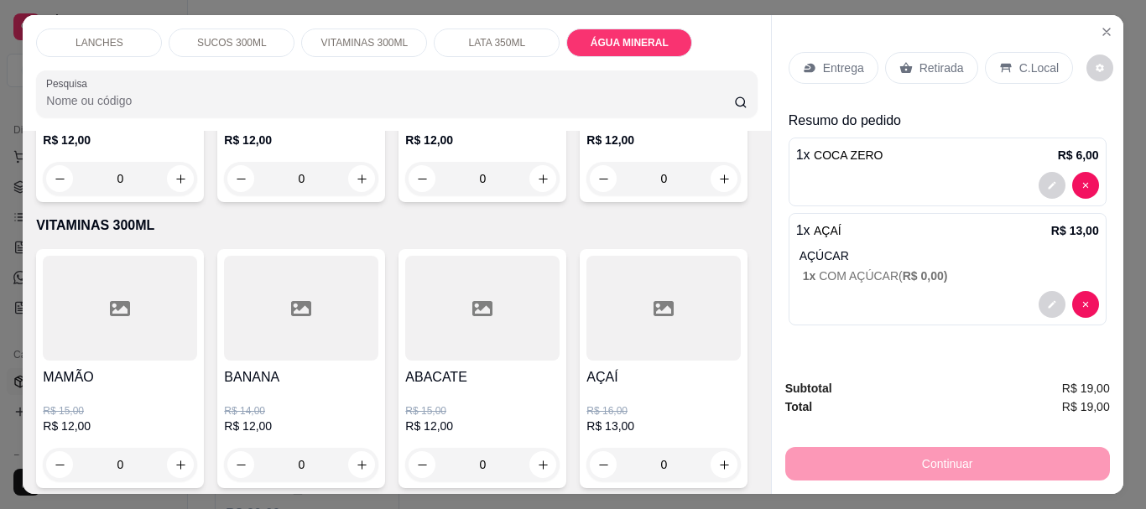
click at [587, 196] on div "0" at bounding box center [664, 179] width 154 height 34
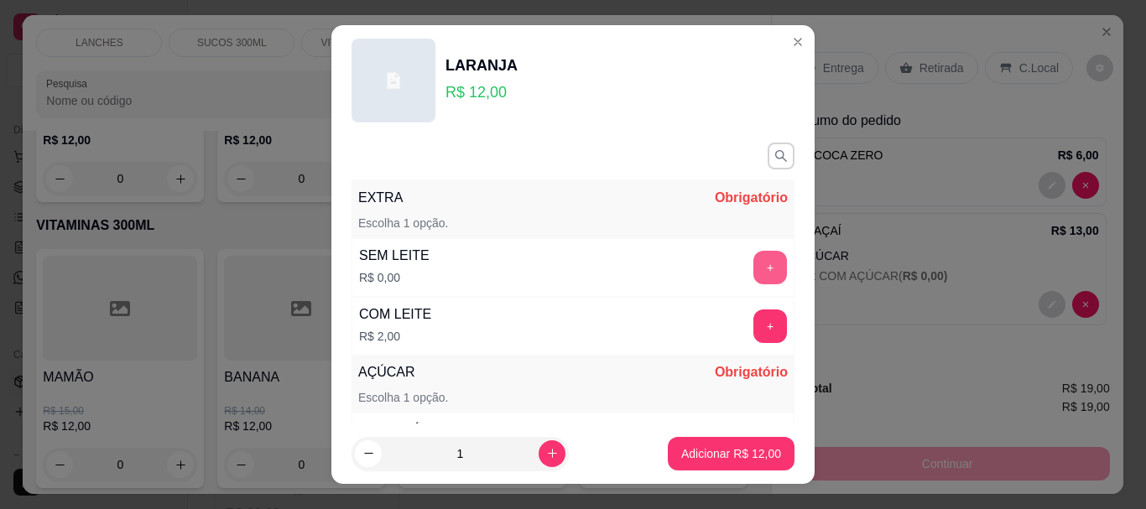
click at [754, 259] on button "+" at bounding box center [771, 268] width 34 height 34
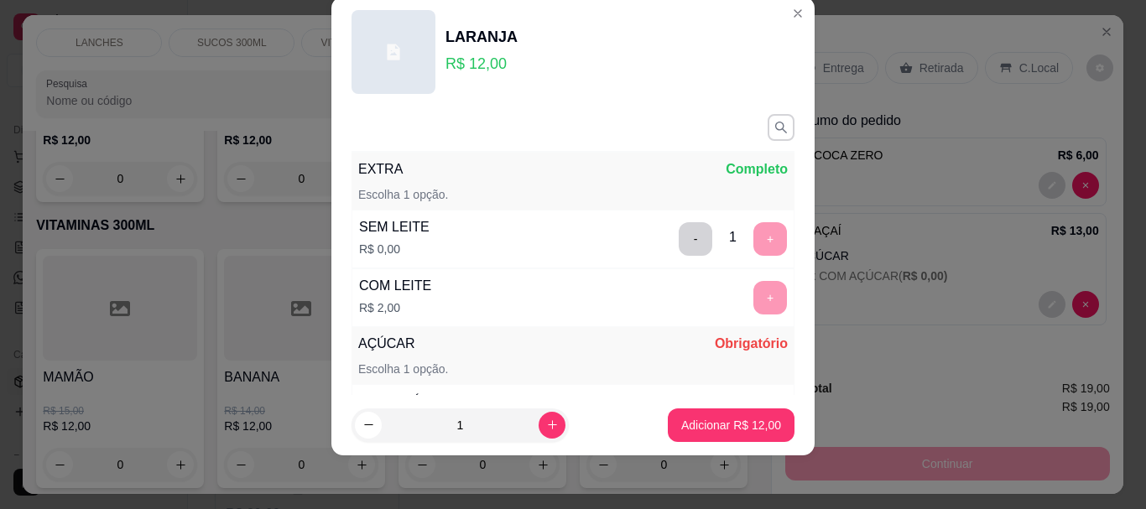
scroll to position [216, 0]
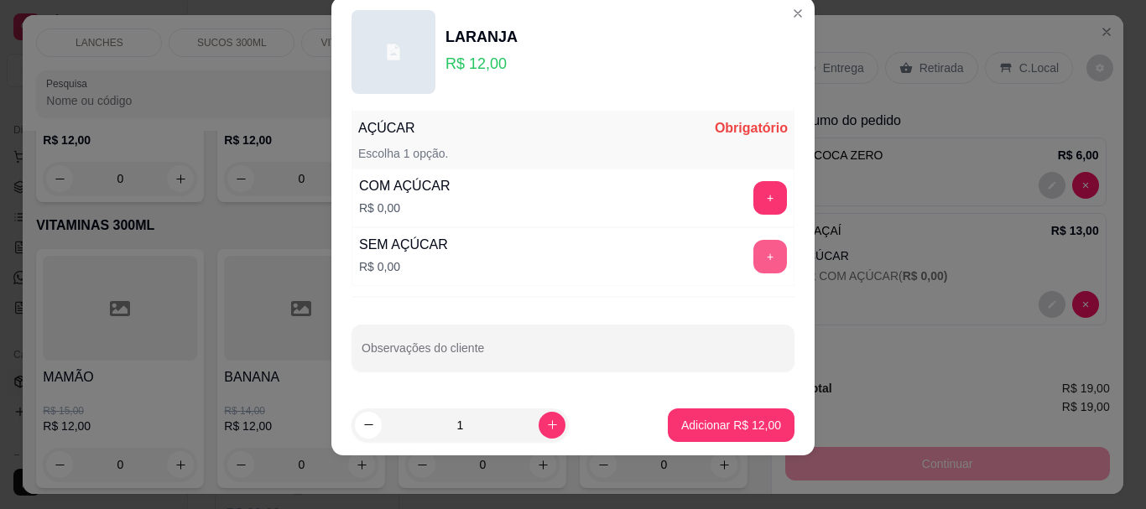
click at [754, 257] on button "+" at bounding box center [771, 257] width 34 height 34
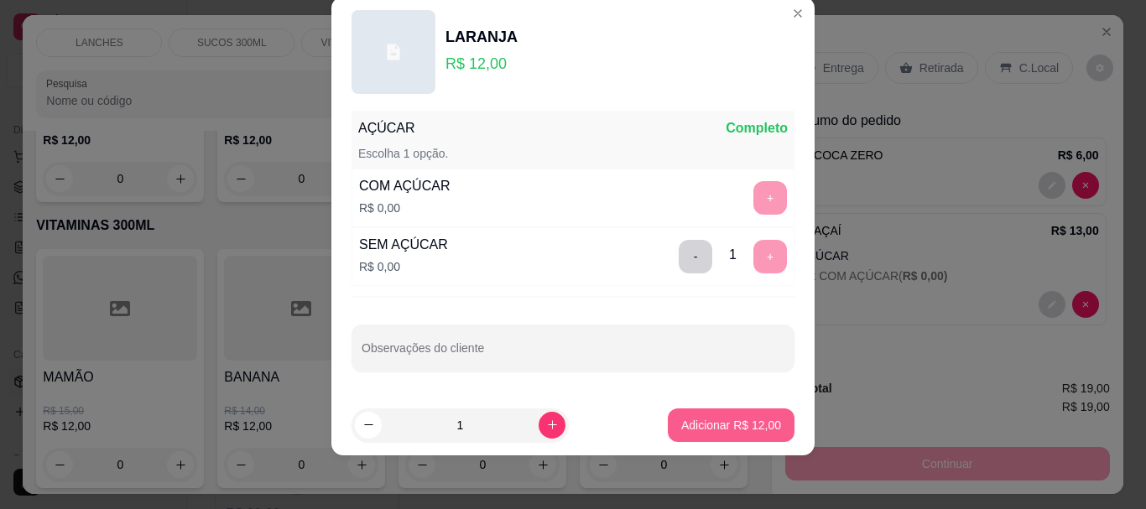
click at [715, 420] on p "Adicionar R$ 12,00" at bounding box center [731, 425] width 100 height 17
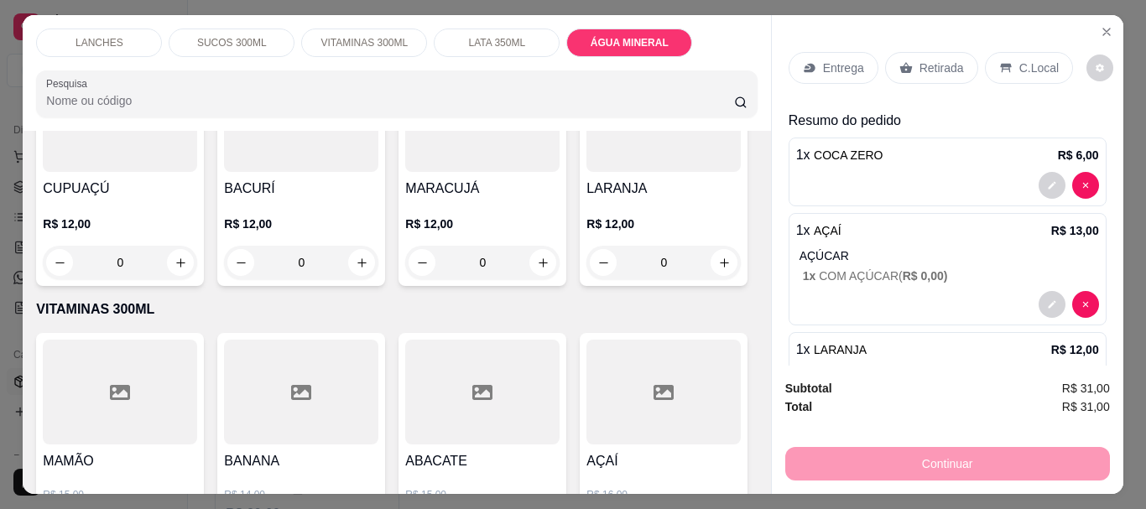
scroll to position [894, 0]
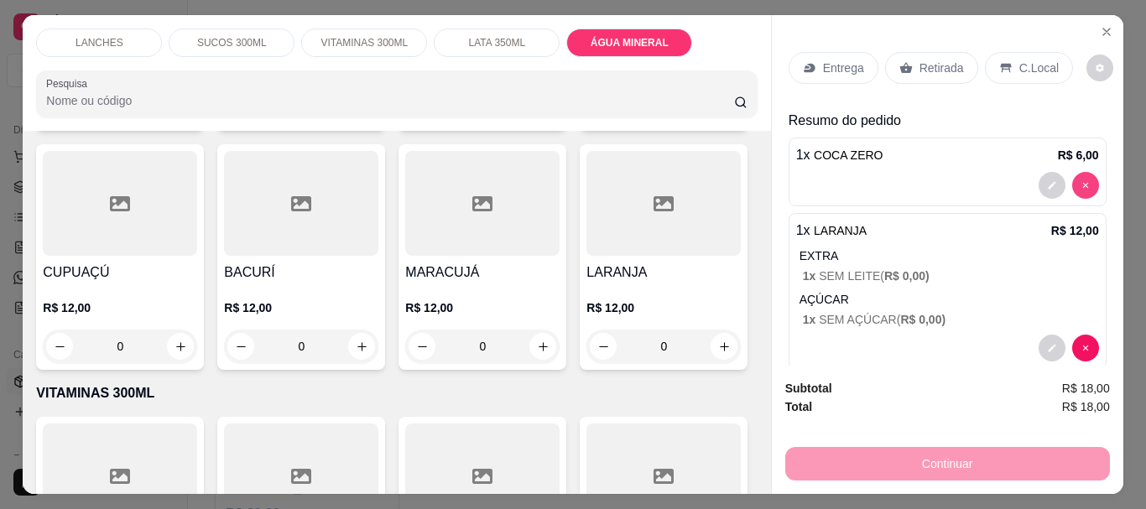
type input "0"
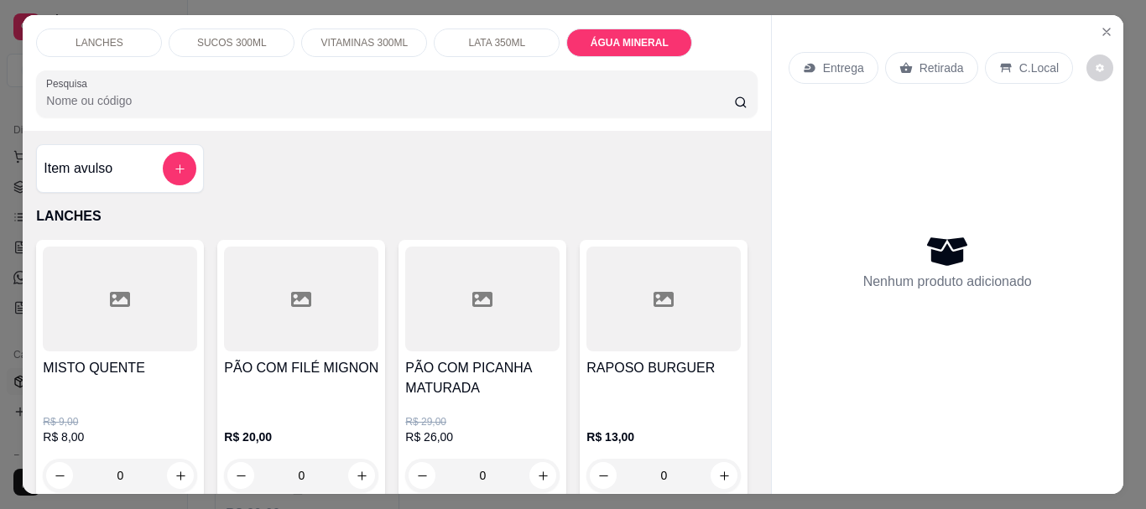
scroll to position [168, 0]
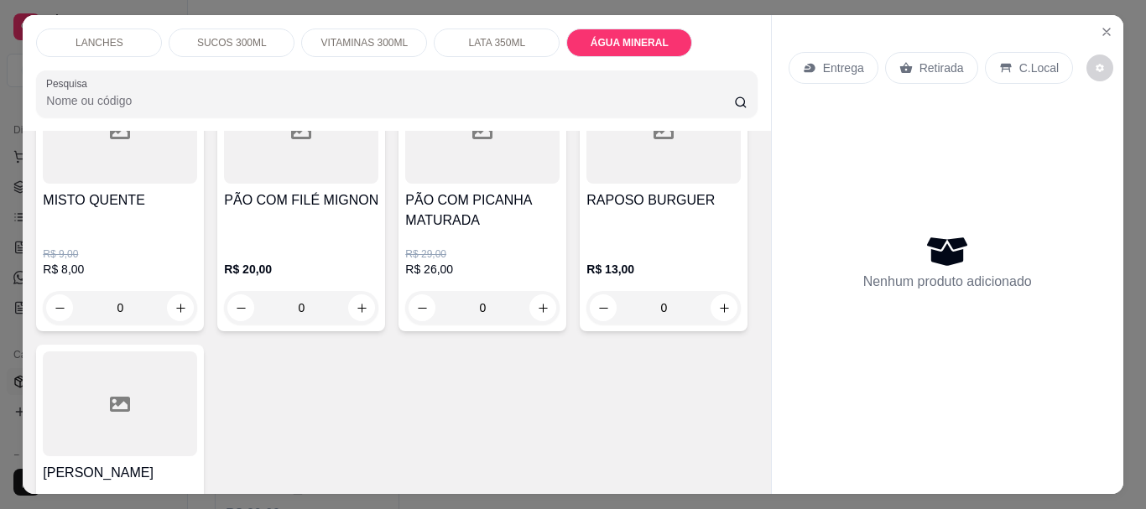
click at [361, 296] on div "0" at bounding box center [301, 308] width 154 height 34
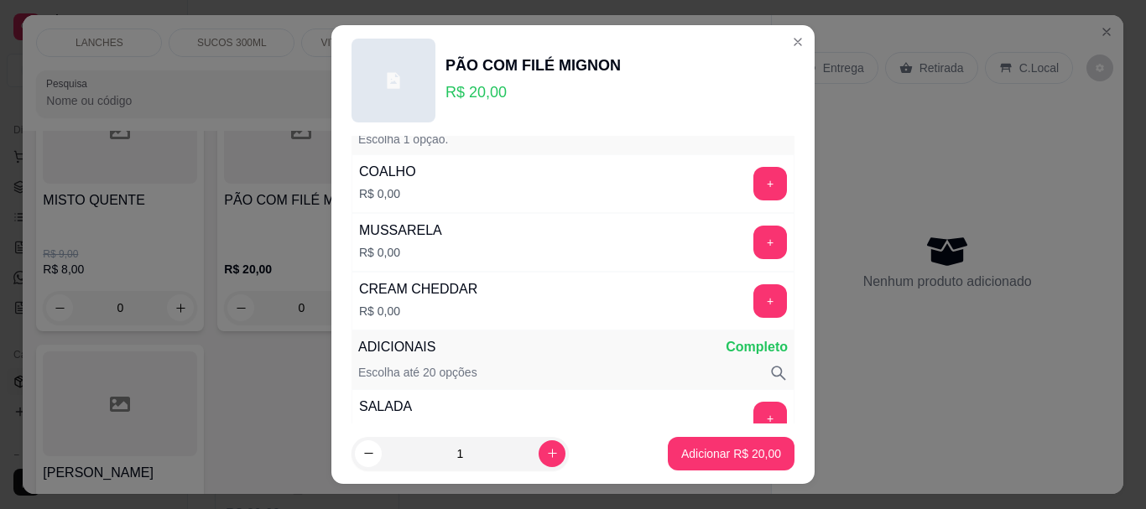
scroll to position [0, 0]
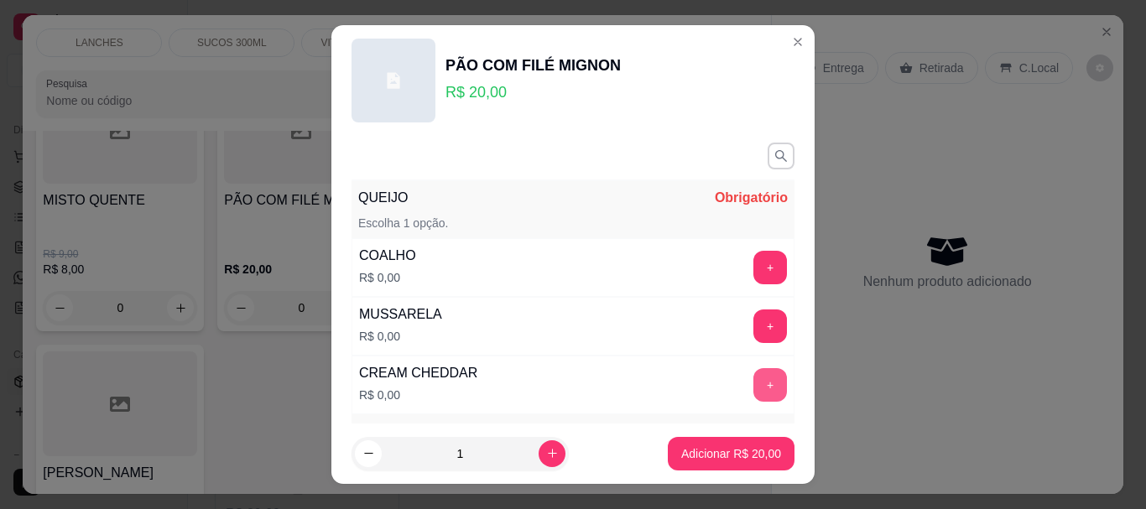
click at [749, 365] on div "CREAM CHEDDAR R$ 0,00 +" at bounding box center [573, 385] width 443 height 59
click at [755, 322] on button "+" at bounding box center [771, 327] width 33 height 33
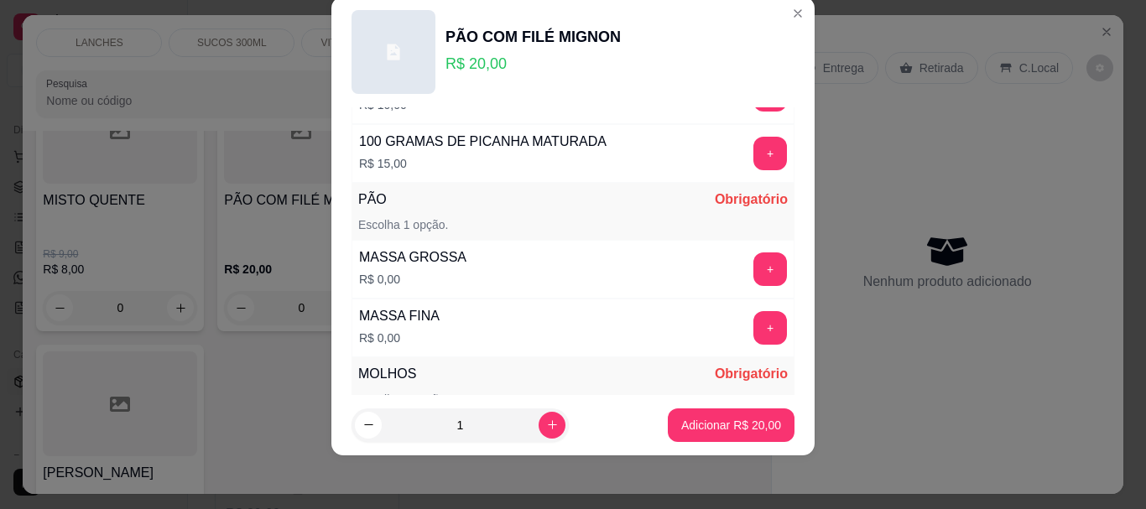
scroll to position [1118, 0]
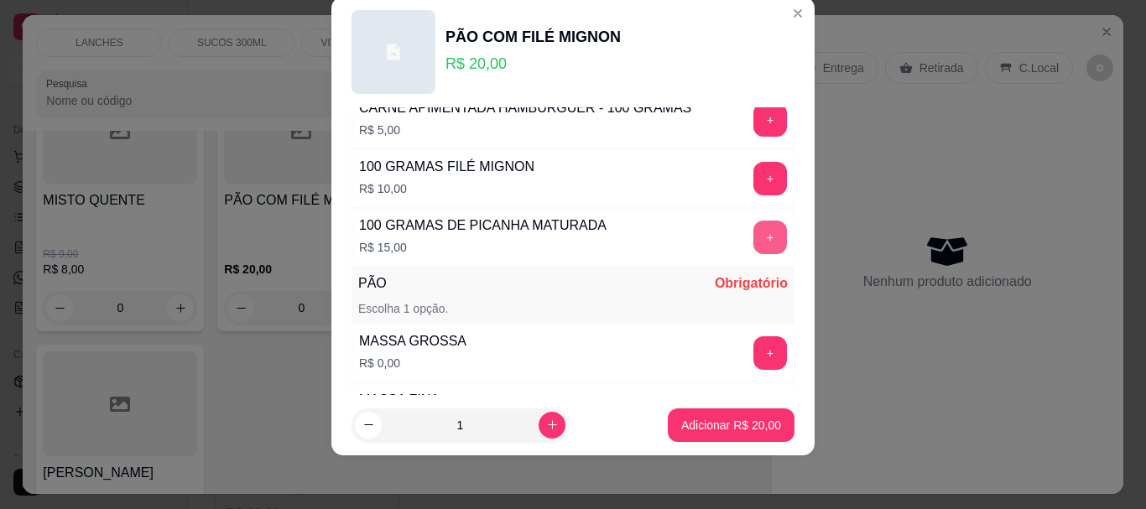
click at [754, 233] on button "+" at bounding box center [771, 238] width 34 height 34
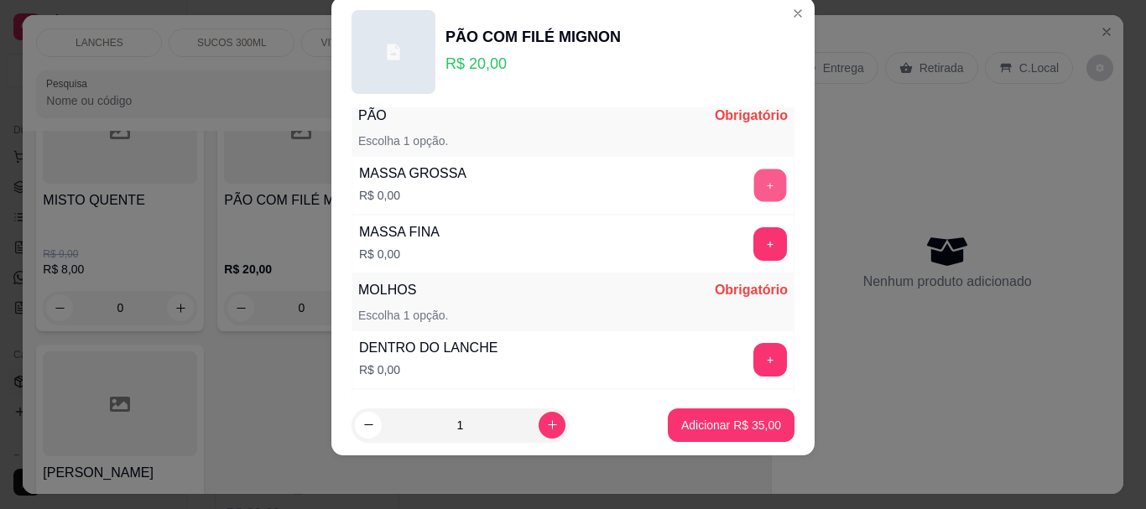
click at [755, 176] on button "+" at bounding box center [771, 186] width 33 height 33
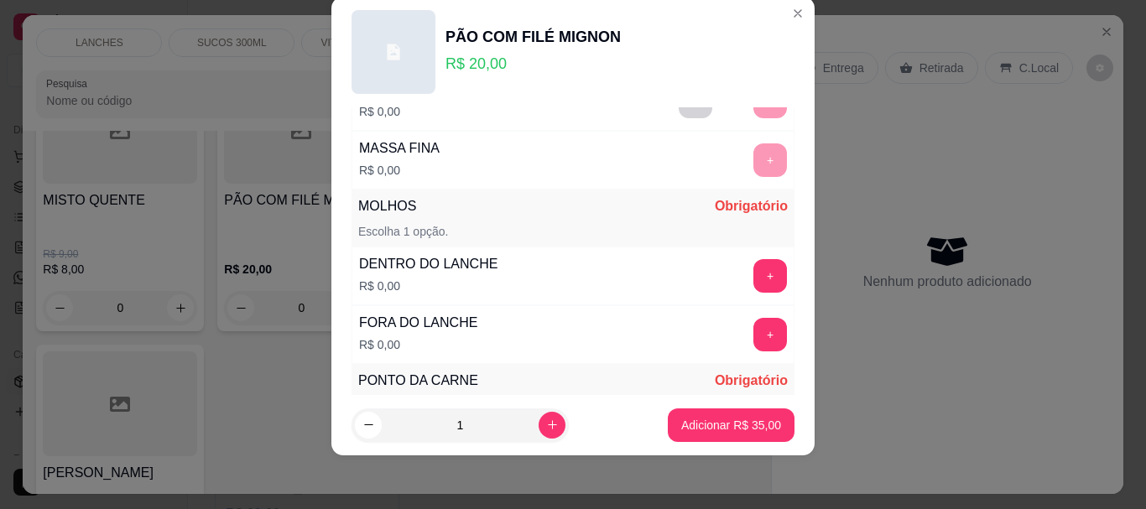
scroll to position [1454, 0]
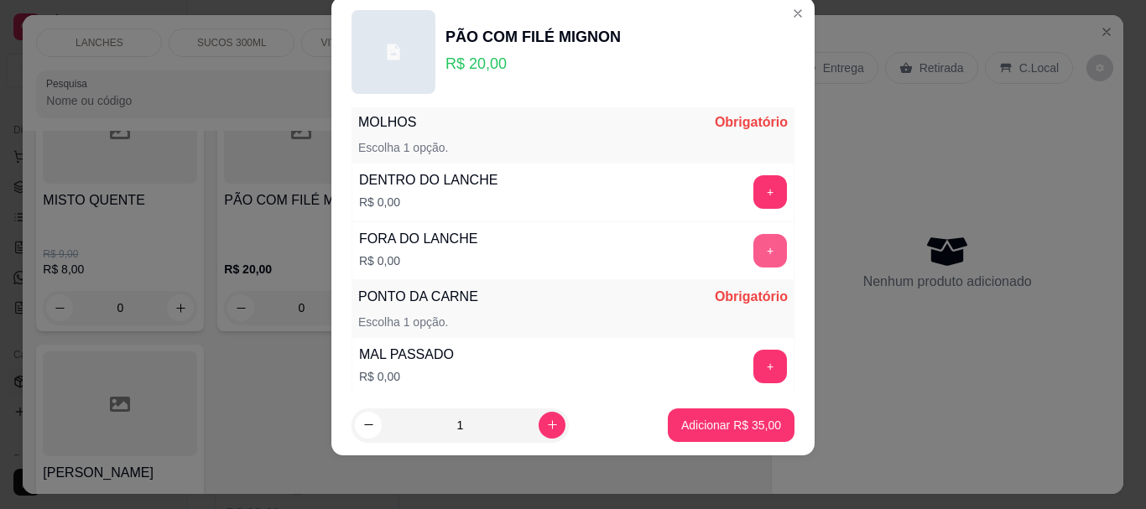
click at [754, 253] on button "+" at bounding box center [771, 251] width 34 height 34
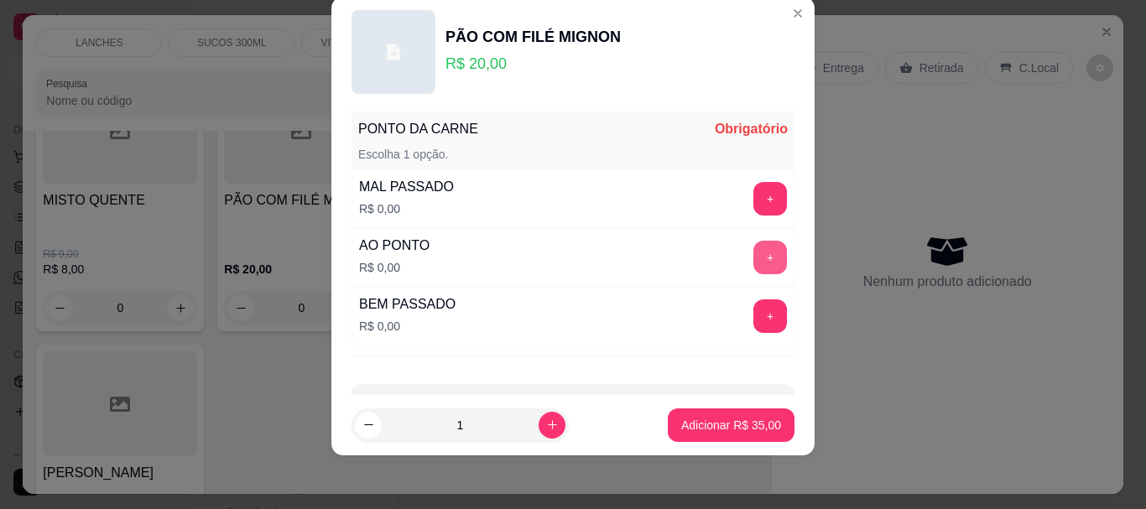
click at [754, 257] on button "+" at bounding box center [771, 258] width 34 height 34
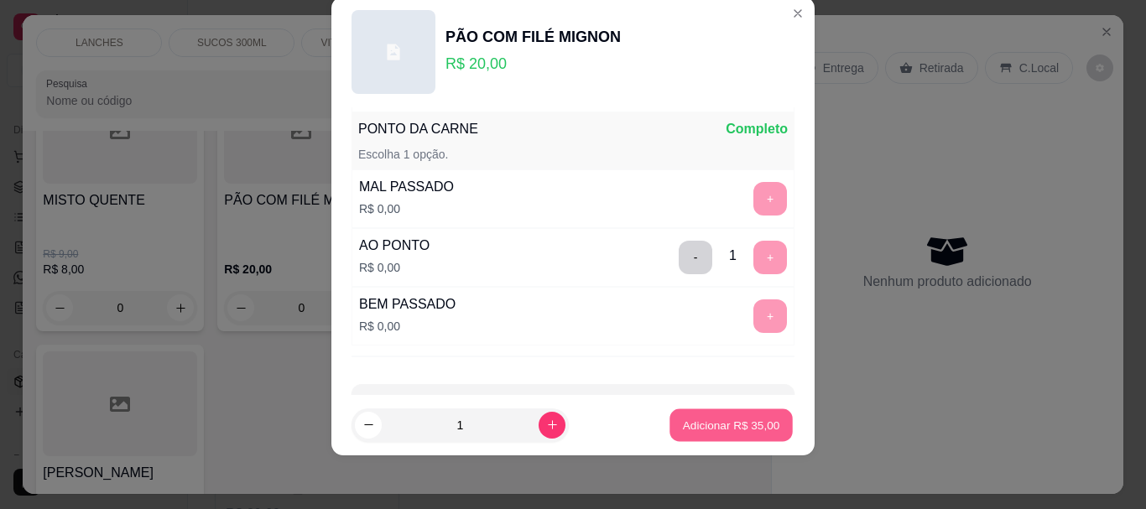
click at [697, 414] on button "Adicionar R$ 35,00" at bounding box center [731, 425] width 123 height 33
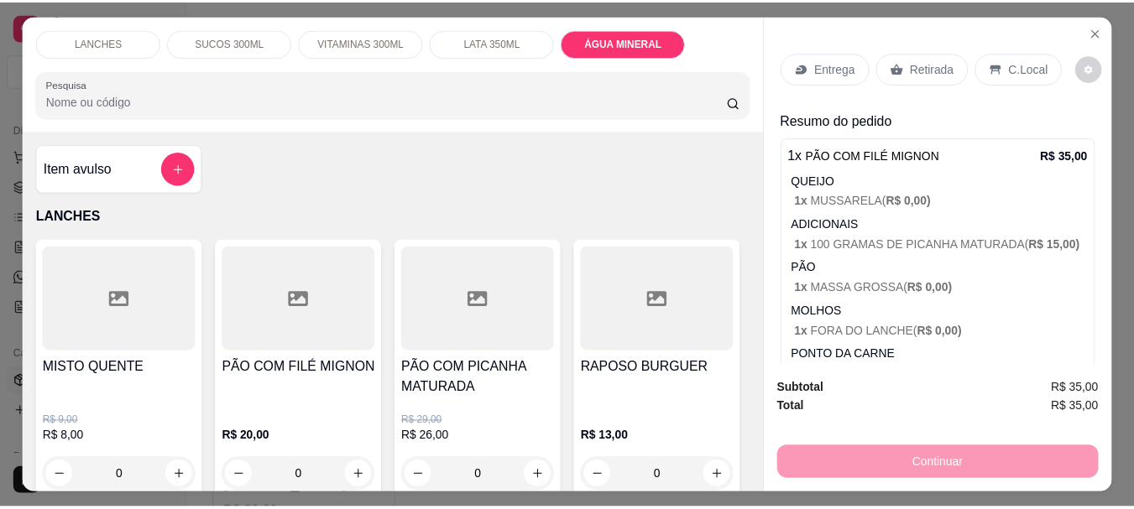
scroll to position [82, 0]
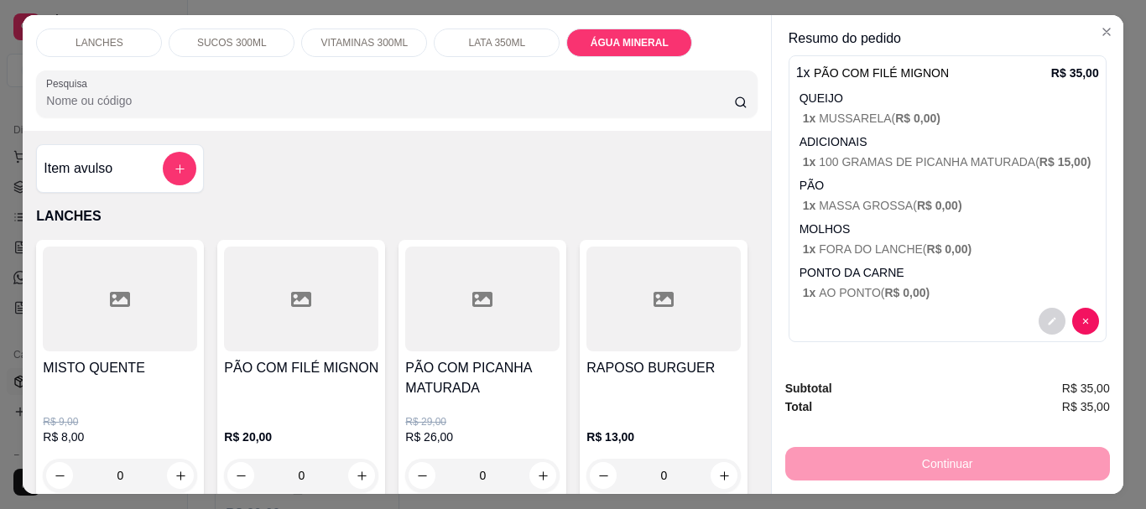
click at [542, 163] on div "Item avulso LANCHES MISTO QUENTE R$ 9,00 R$ 8,00 0 PÃO COM FILÉ MIGNON R$ 20,00…" at bounding box center [397, 312] width 748 height 363
click at [1104, 28] on icon "Close" at bounding box center [1106, 31] width 13 height 13
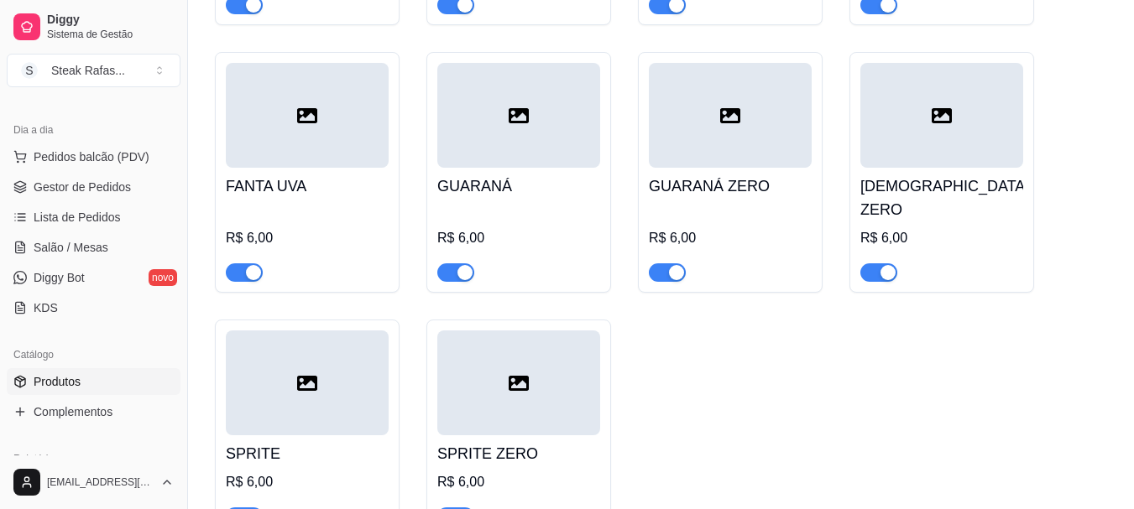
scroll to position [2338, 0]
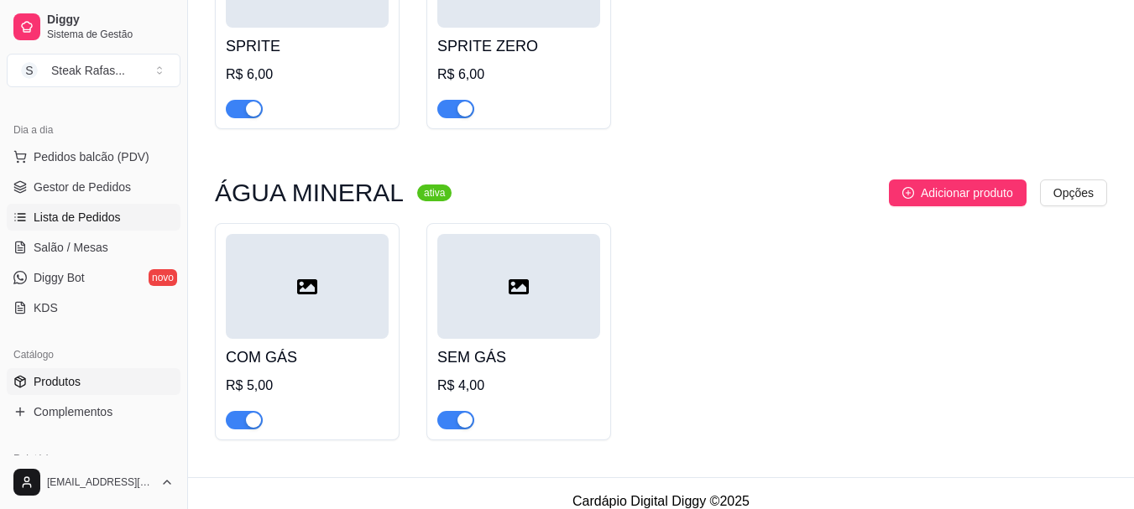
click at [77, 226] on link "Lista de Pedidos" at bounding box center [94, 217] width 174 height 27
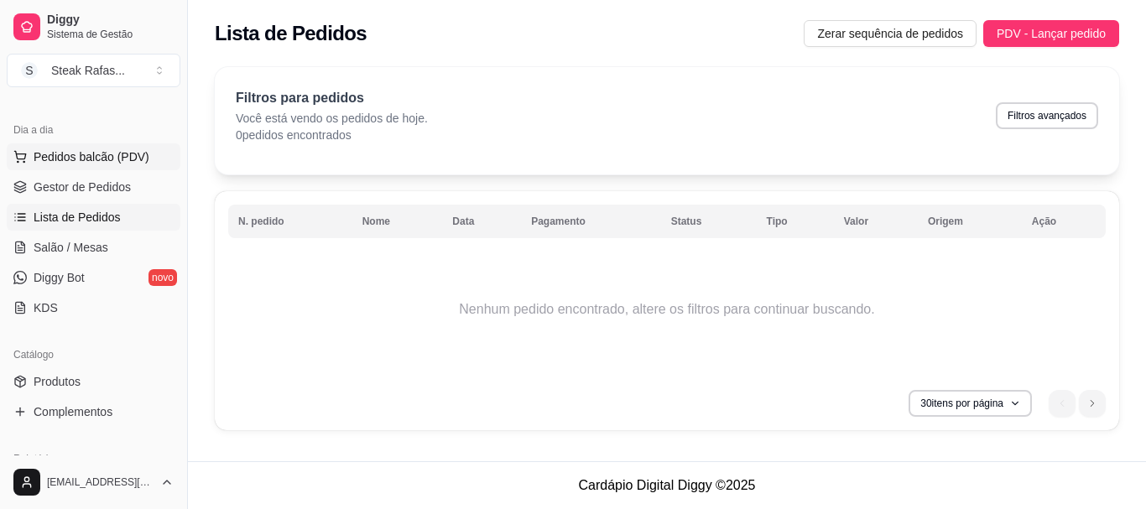
click at [50, 144] on button "Pedidos balcão (PDV)" at bounding box center [94, 157] width 174 height 27
